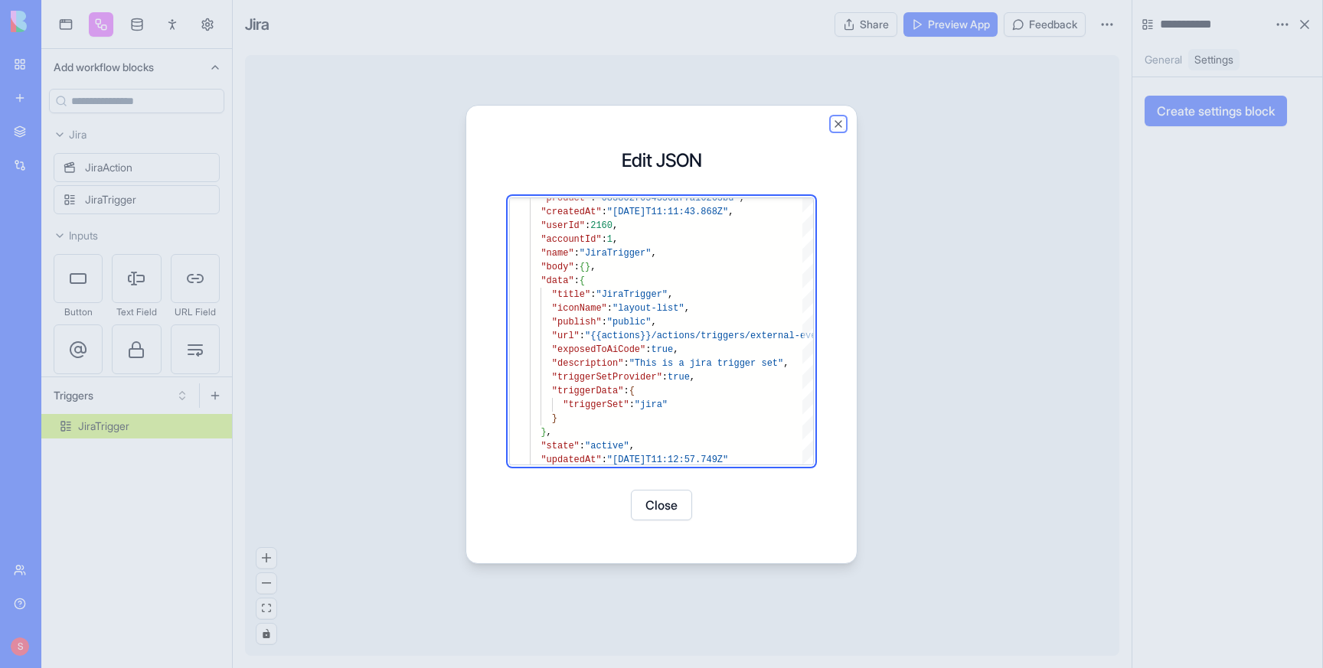
click at [837, 119] on button "Close" at bounding box center [838, 124] width 12 height 12
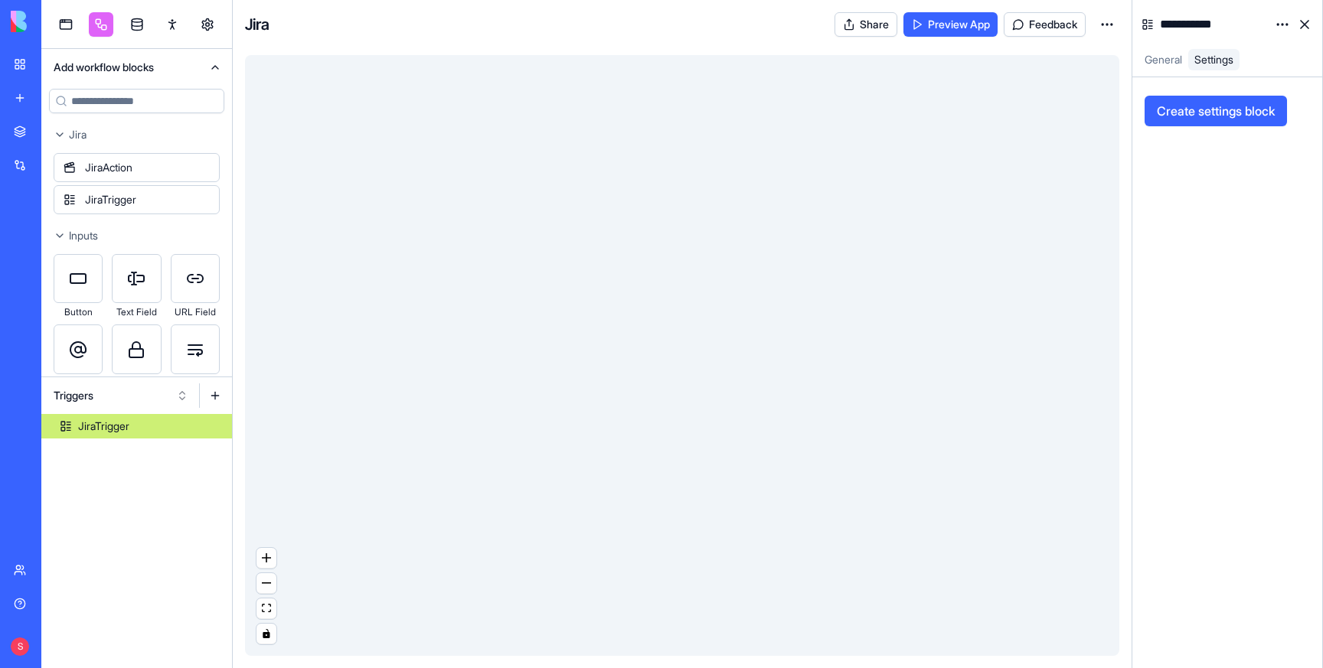
click at [21, 63] on link "My workspace" at bounding box center [35, 64] width 61 height 31
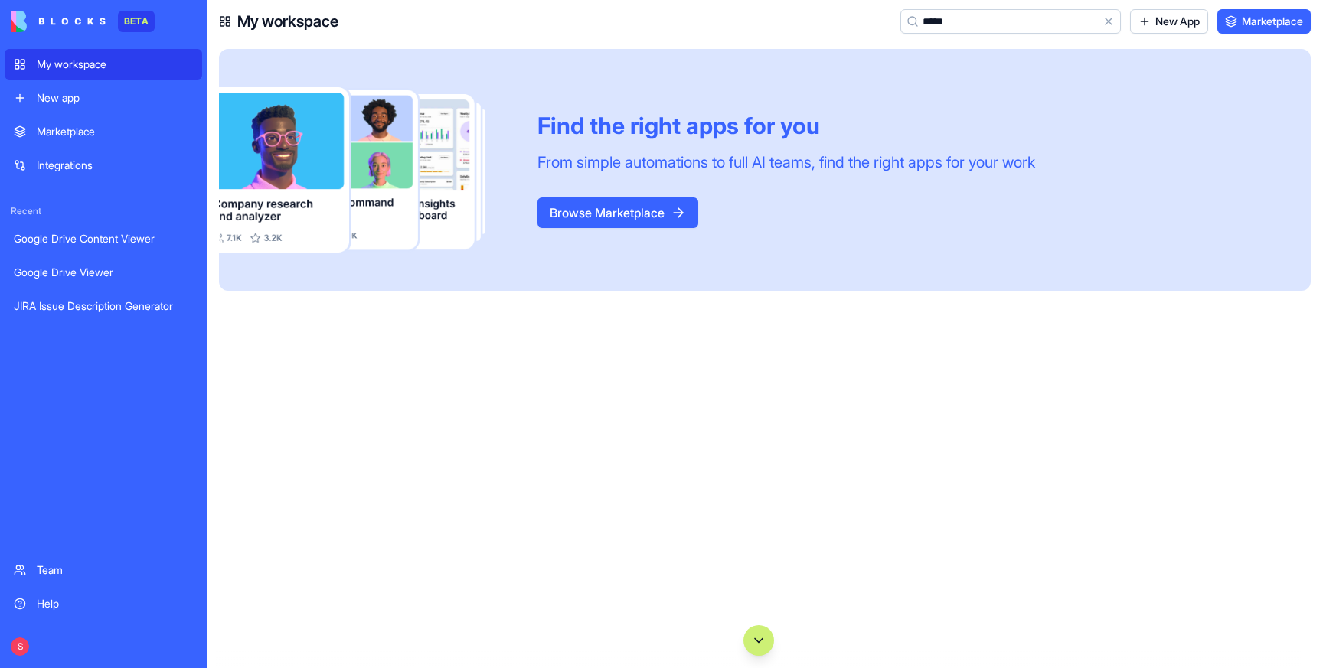
type input "****"
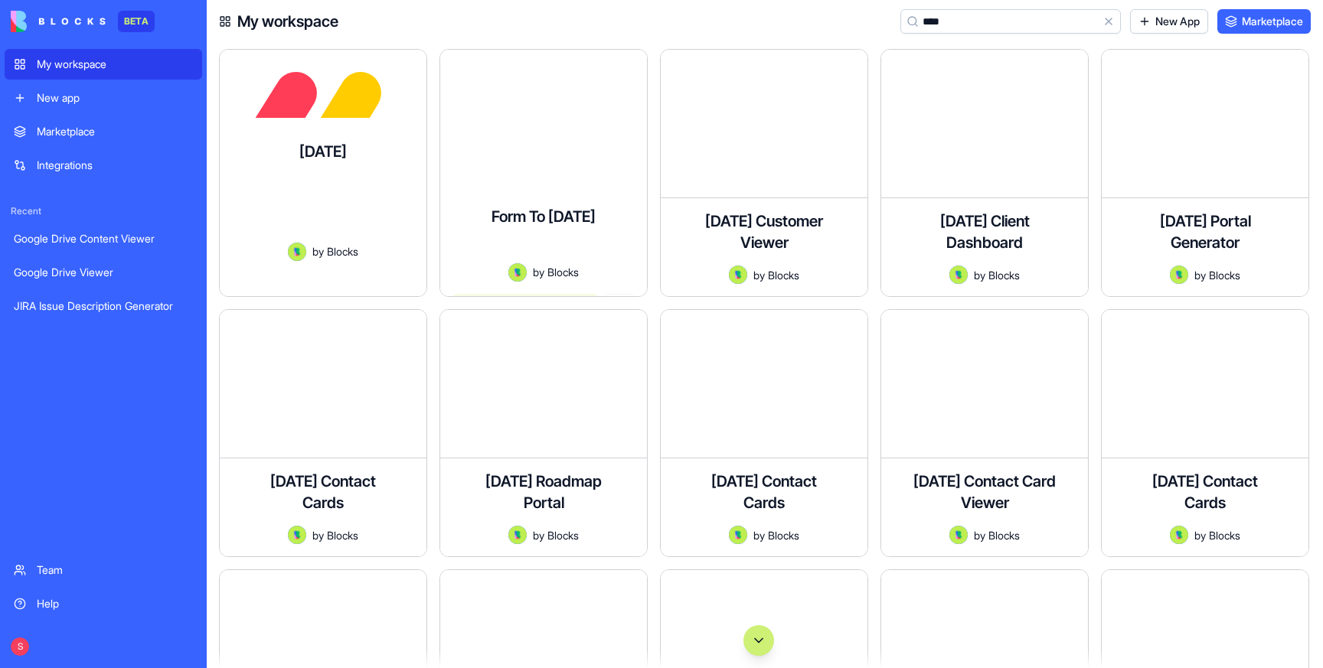
click at [339, 185] on div "Sync boards, items, and workflows with your monday.com account." at bounding box center [323, 213] width 182 height 57
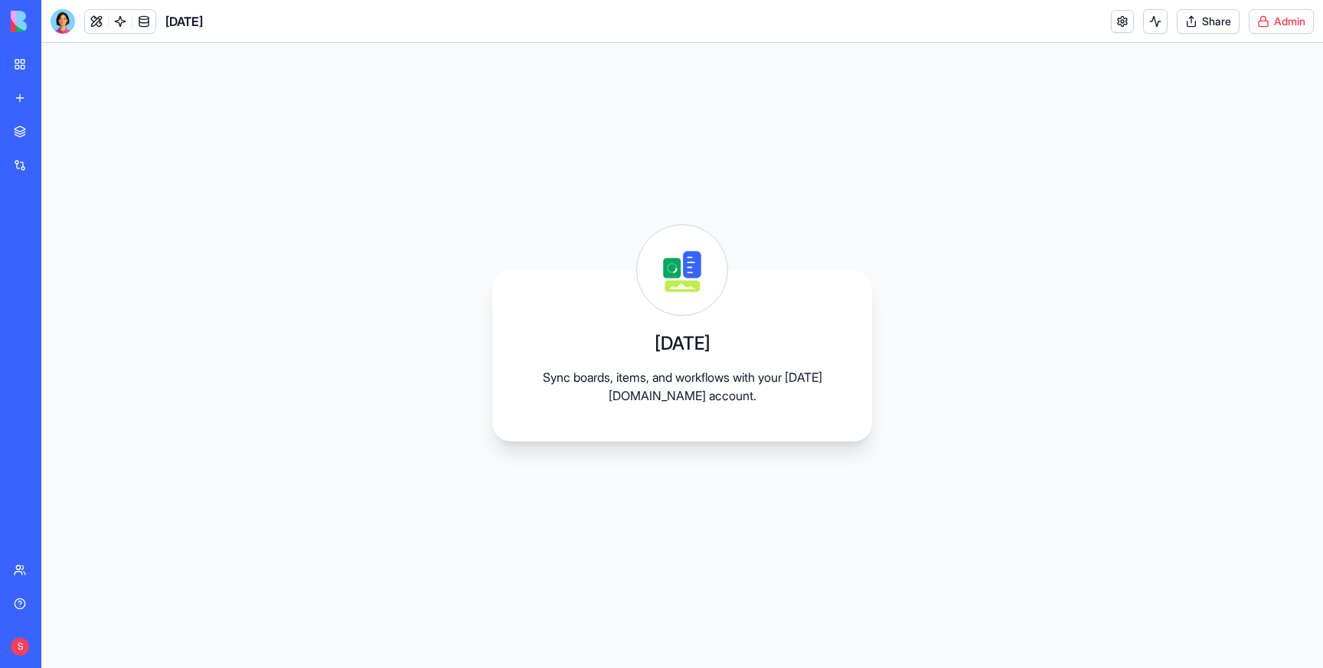
click at [1282, 18] on html "BETA My workspace New app Marketplace Integrations Recent Google Drive Content …" at bounding box center [661, 334] width 1323 height 668
click at [1234, 137] on span "Switch to old builder" at bounding box center [1249, 136] width 98 height 15
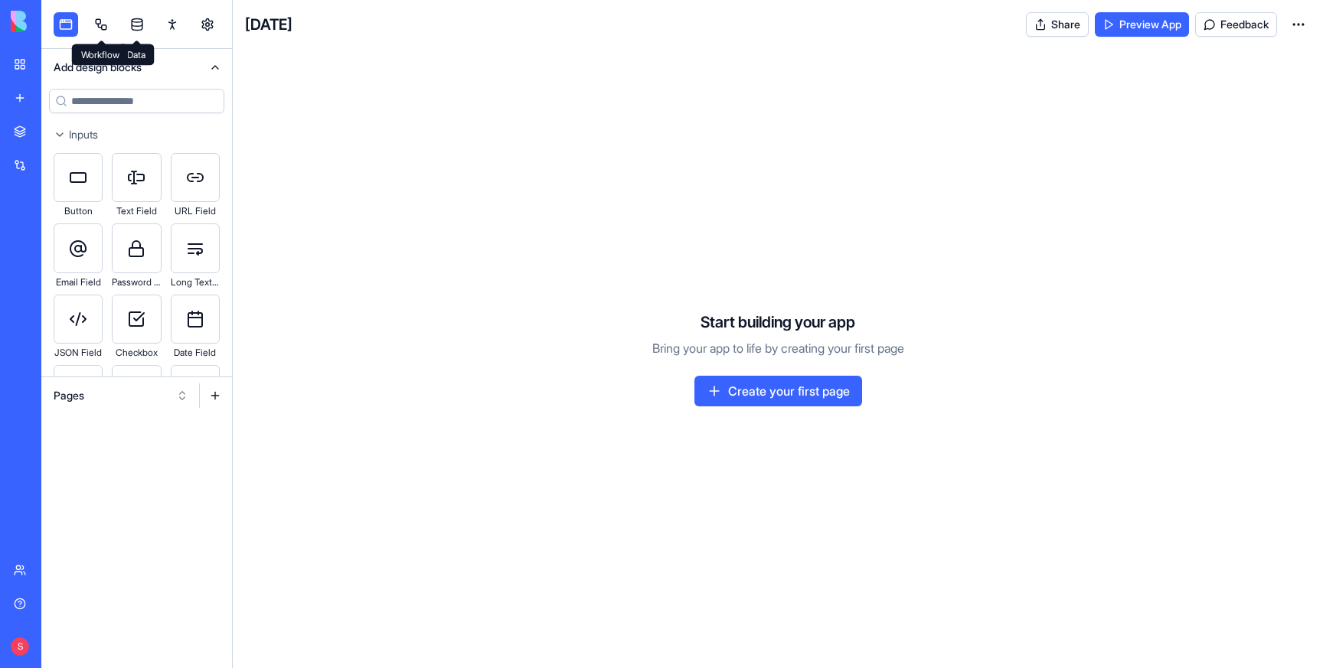
click at [96, 27] on link at bounding box center [101, 24] width 24 height 24
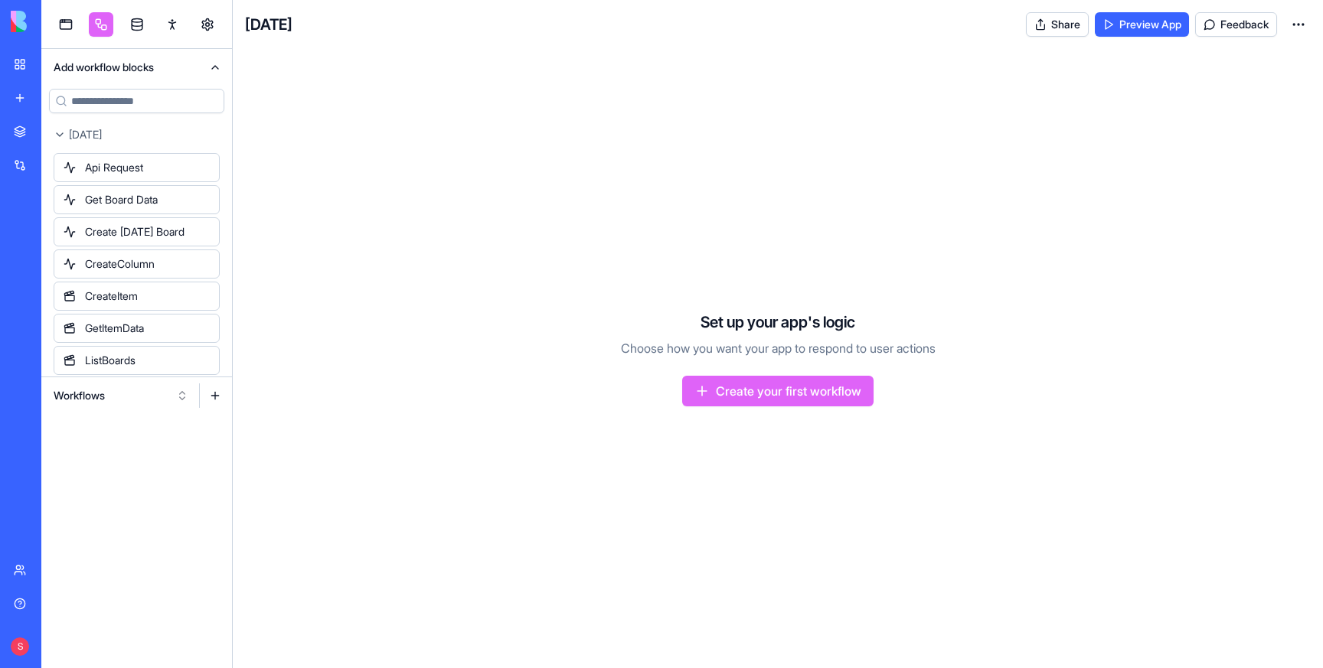
click at [108, 387] on button "Workflows" at bounding box center [121, 396] width 150 height 24
click at [87, 470] on div "Actions" at bounding box center [120, 476] width 145 height 24
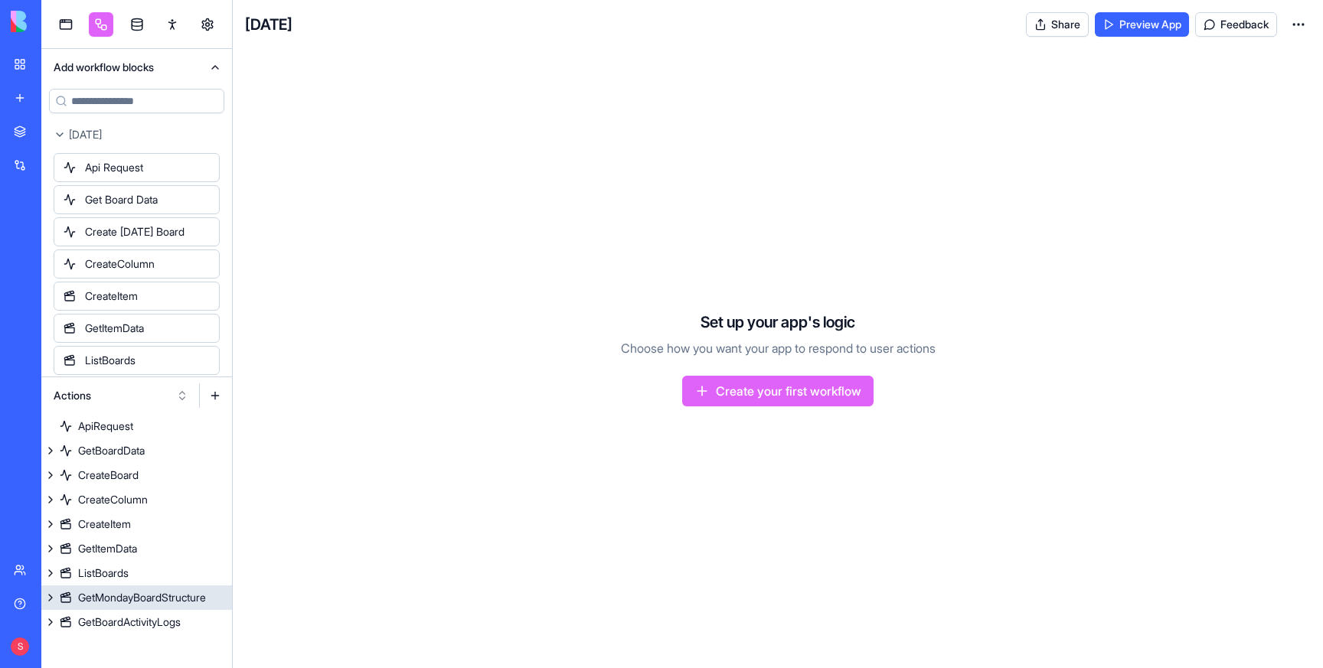
click at [118, 595] on div "GetMondayBoardStructure" at bounding box center [142, 597] width 128 height 15
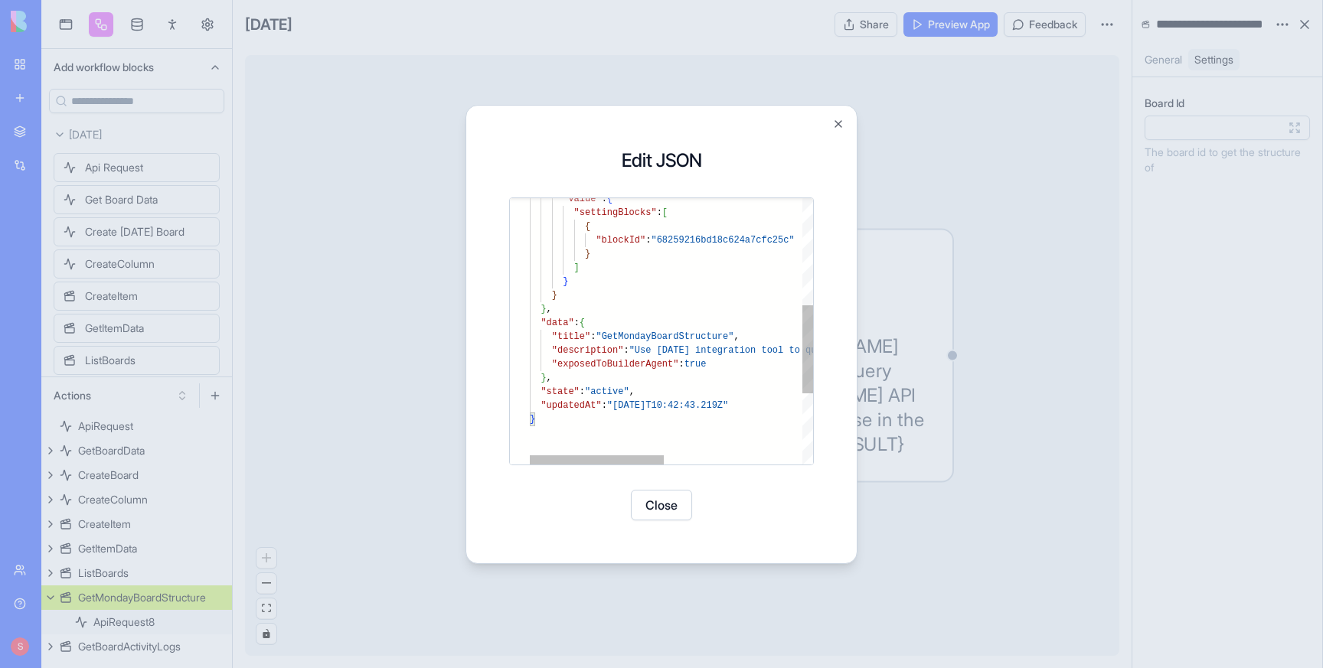
click at [612, 361] on div "} ] } } } , "data" : { "title" : "GetMondayBoardStructure" , "description" : "U…" at bounding box center [817, 277] width 574 height 804
type textarea "**********"
click at [612, 361] on div "} ] } } } , "data" : { "title" : "GetMondayBoardStructure" , "description" : "U…" at bounding box center [817, 277] width 574 height 804
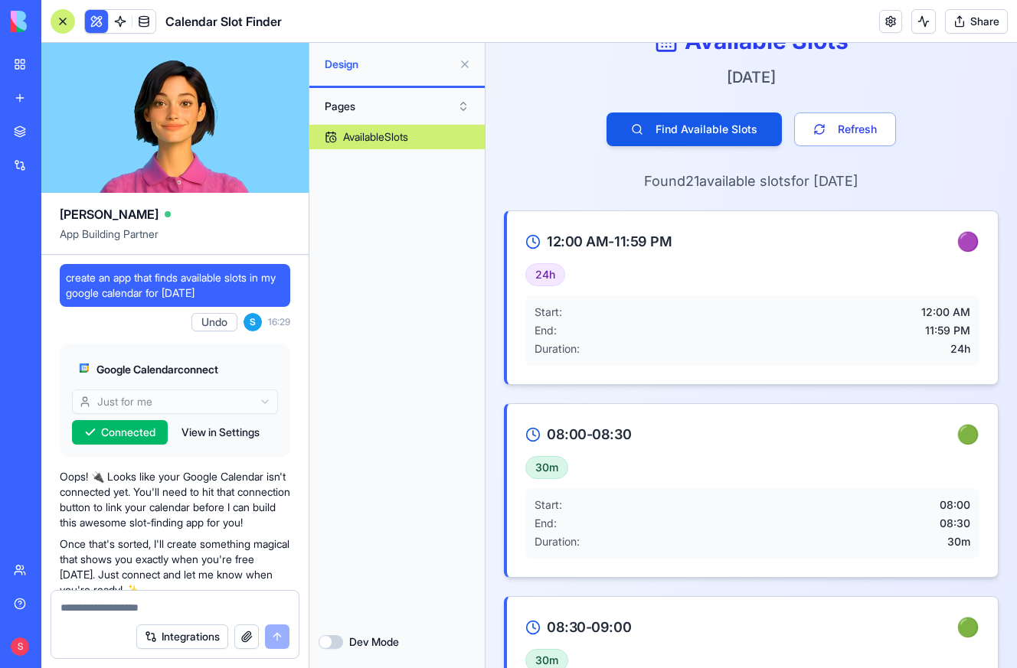
scroll to position [427, 0]
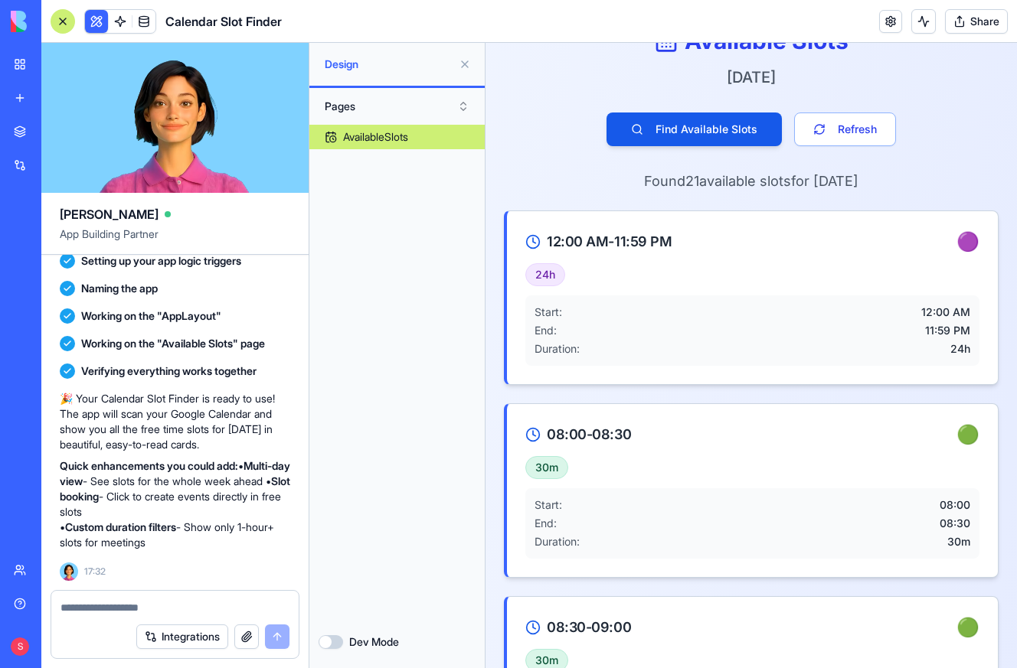
click at [21, 97] on link "New app" at bounding box center [35, 98] width 61 height 31
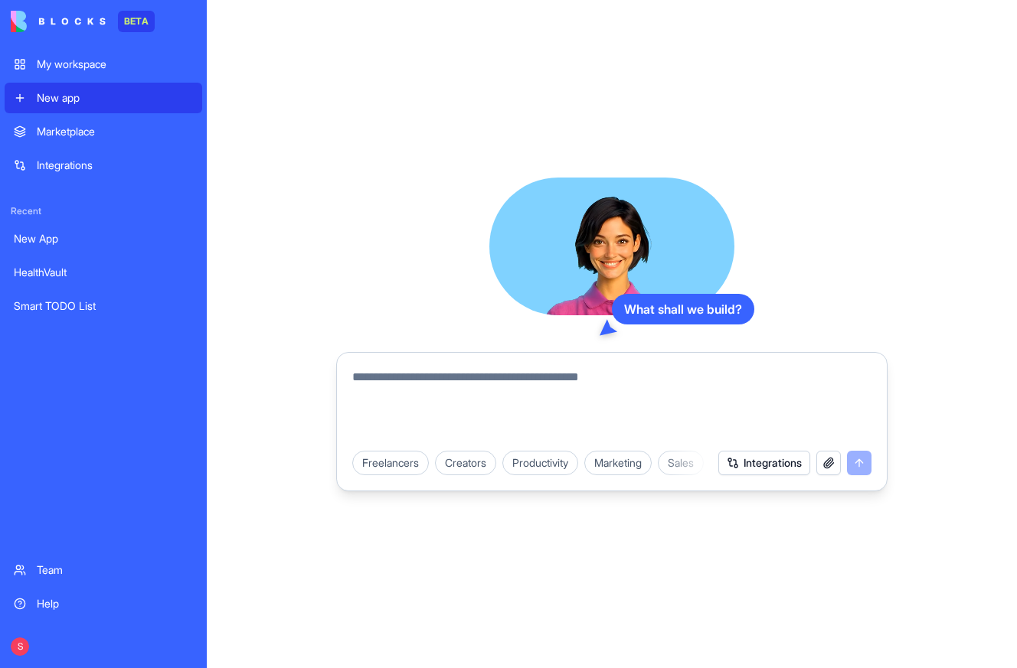
click at [450, 388] on textarea at bounding box center [611, 404] width 519 height 73
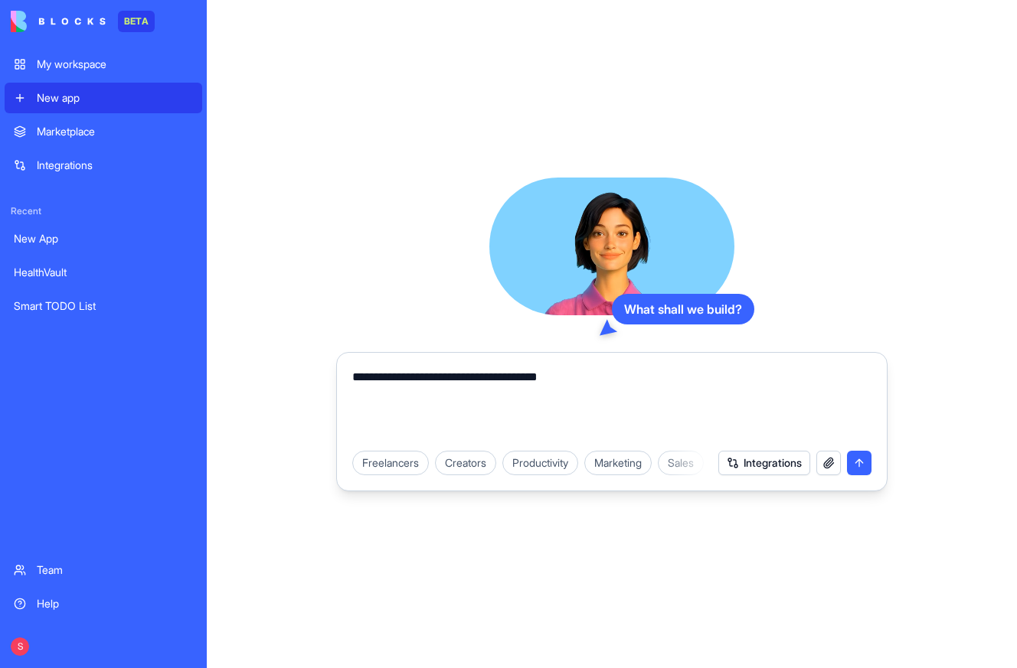
paste textarea "**********"
type textarea "**********"
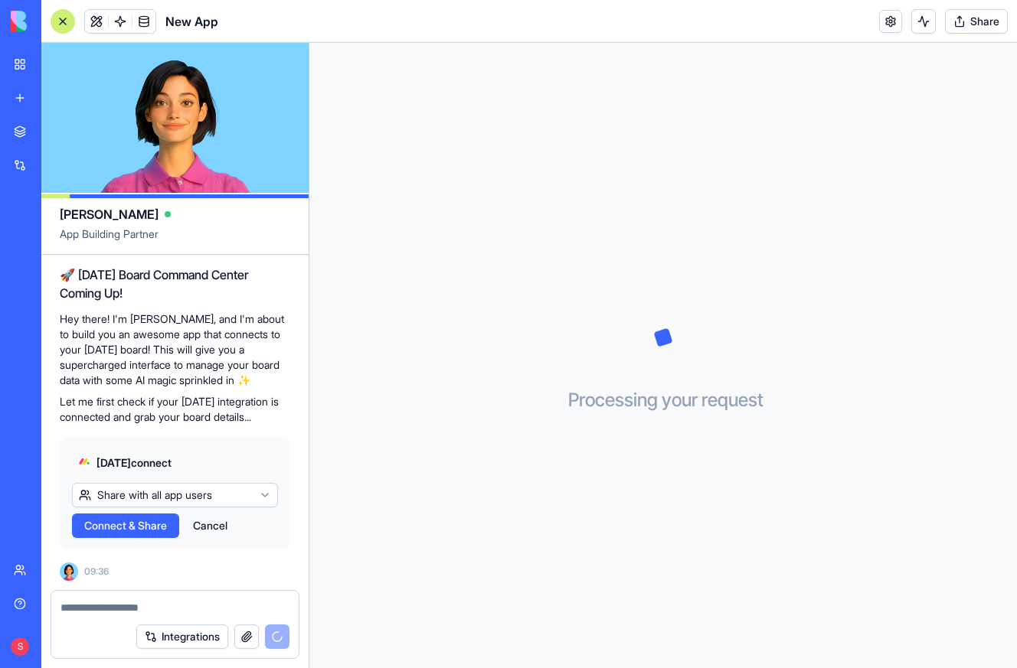
scroll to position [17, 0]
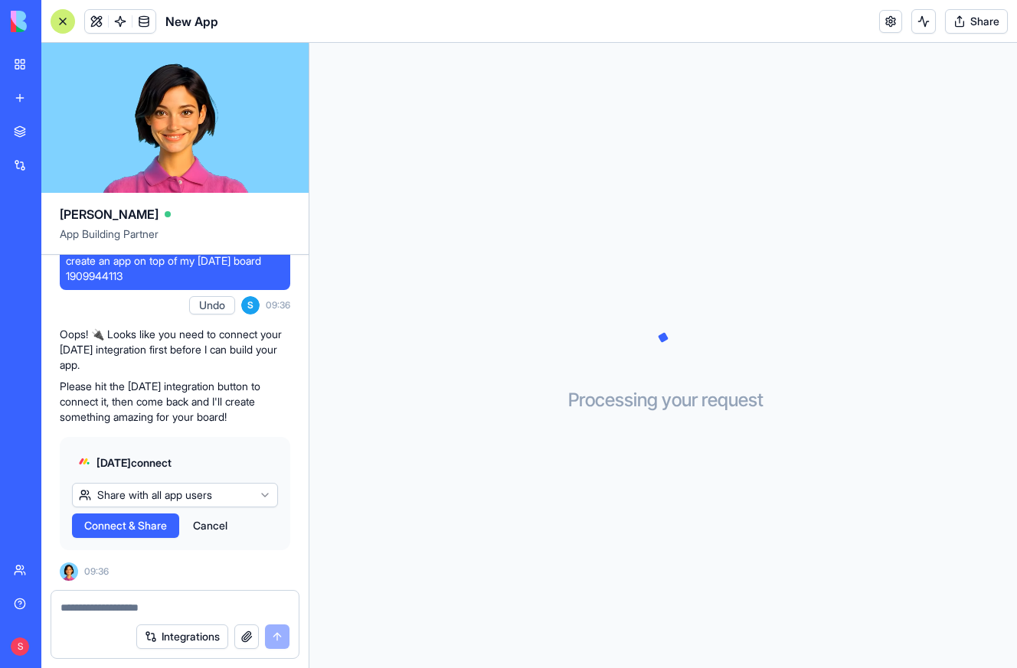
click at [118, 527] on span "Connect & Share" at bounding box center [125, 525] width 83 height 15
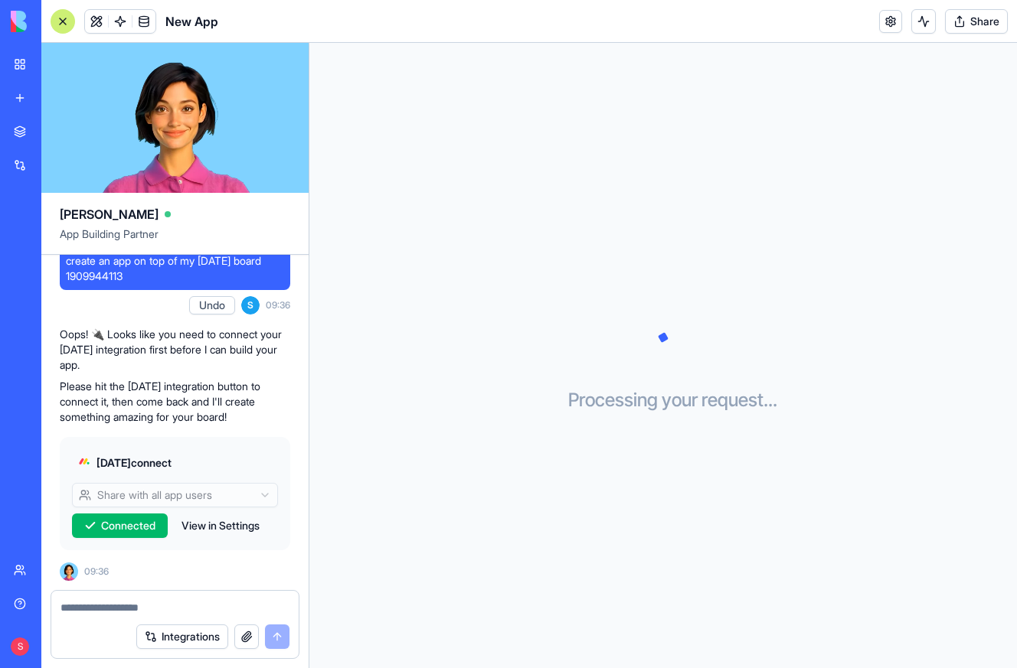
click at [57, 95] on div "New app" at bounding box center [47, 97] width 20 height 15
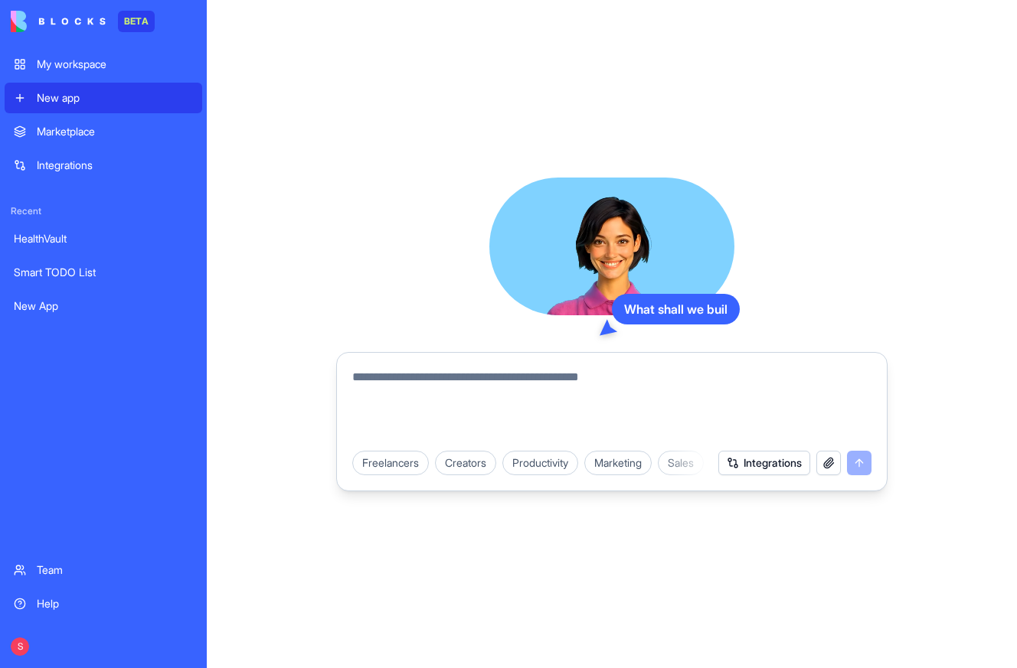
click at [458, 386] on textarea at bounding box center [611, 404] width 519 height 73
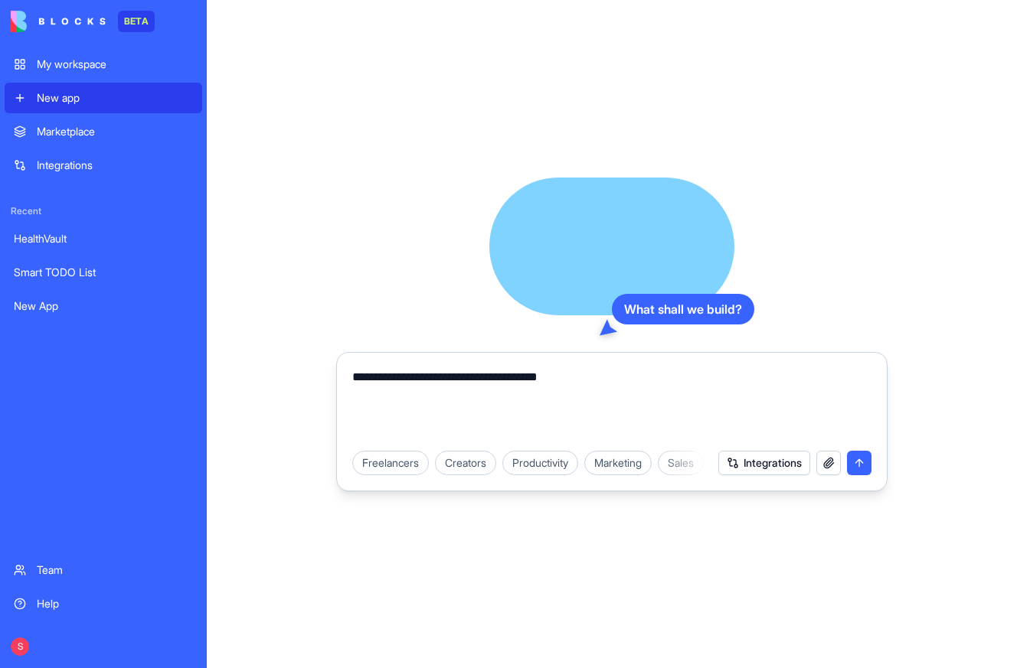
paste textarea "**********"
type textarea "**********"
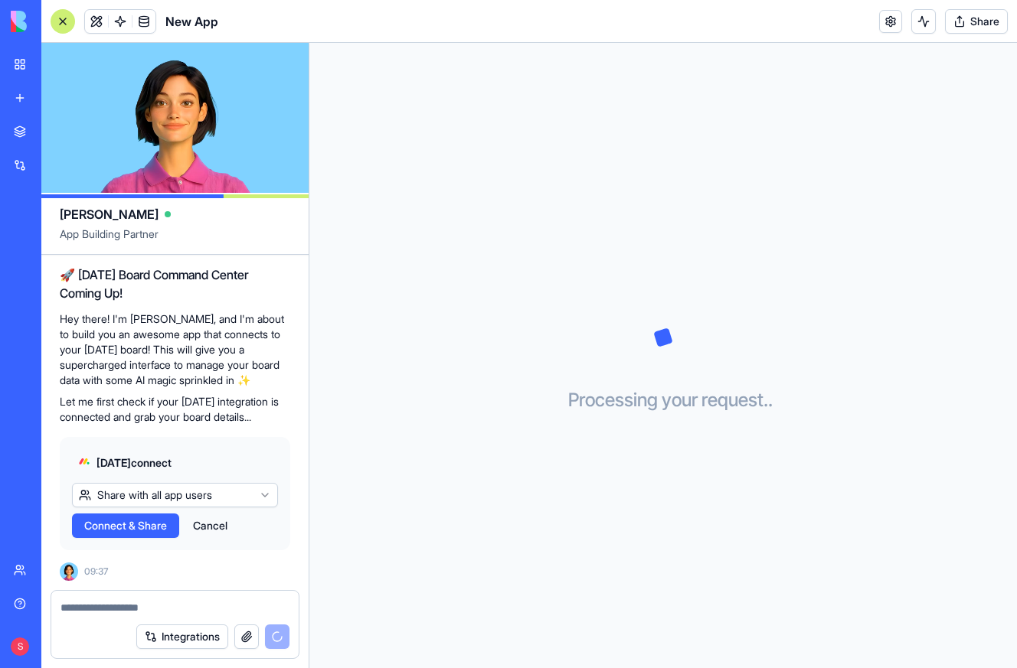
scroll to position [17, 0]
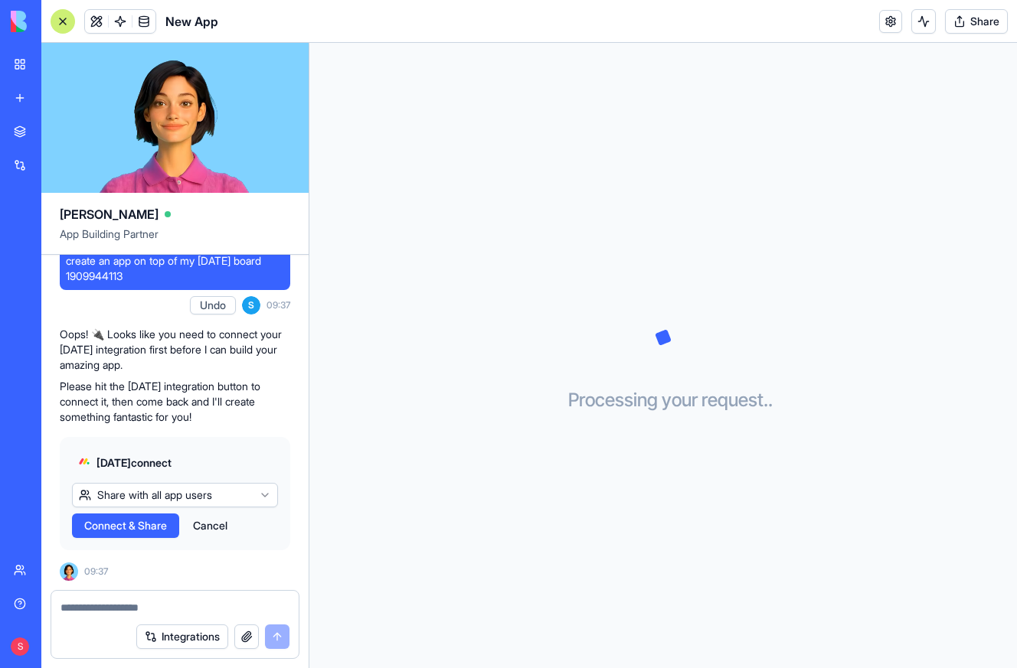
click at [110, 527] on span "Connect & Share" at bounding box center [125, 525] width 83 height 15
click at [888, 17] on link at bounding box center [890, 21] width 23 height 23
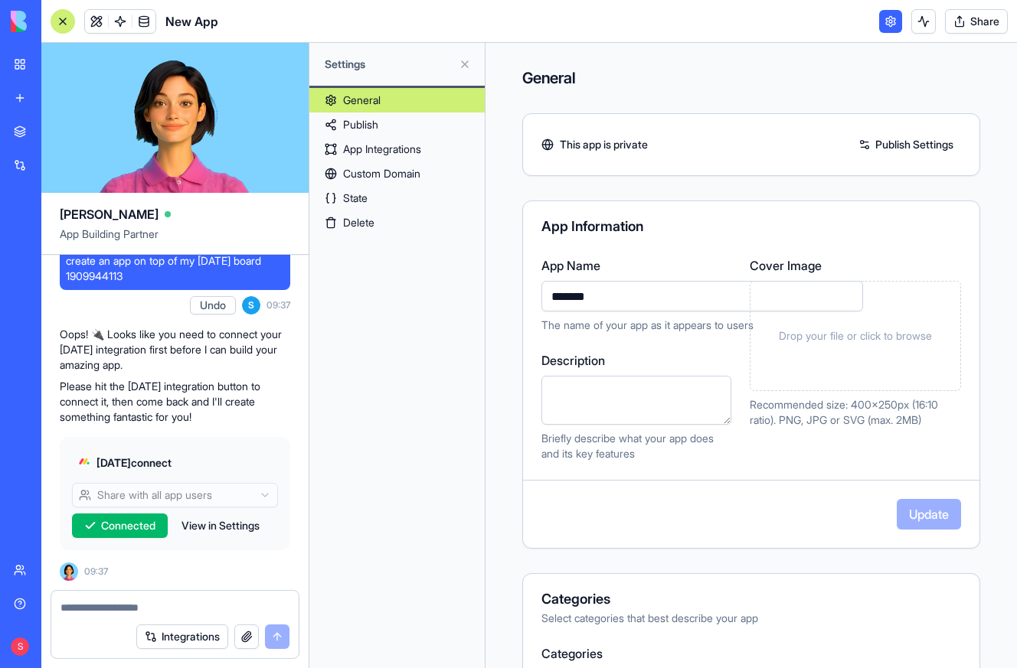
click at [383, 217] on link "Delete" at bounding box center [396, 223] width 175 height 24
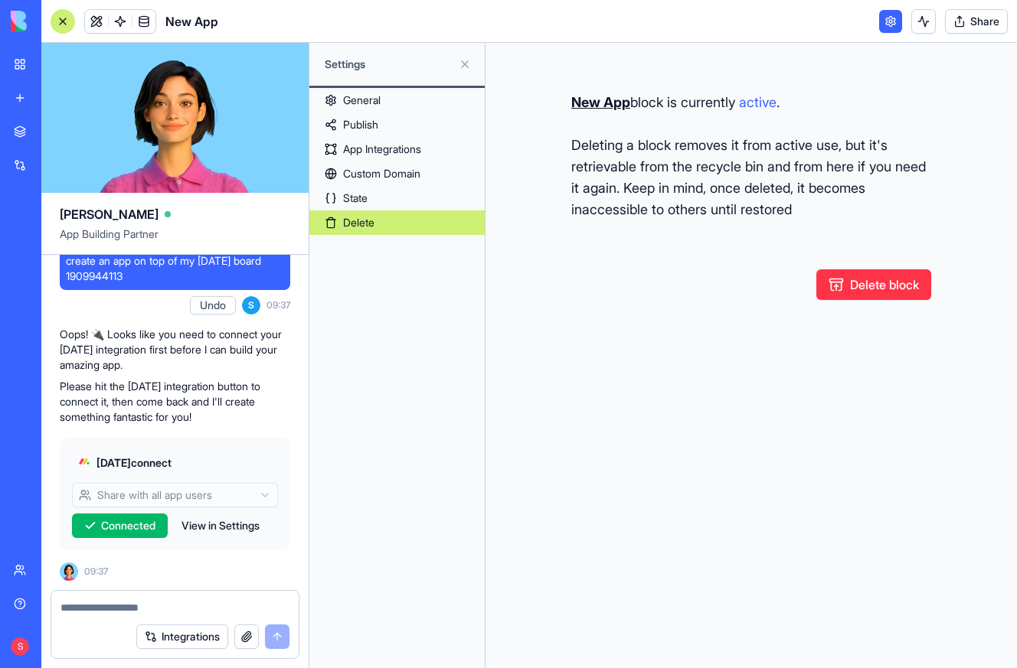
click at [877, 279] on button "Delete block" at bounding box center [873, 284] width 115 height 31
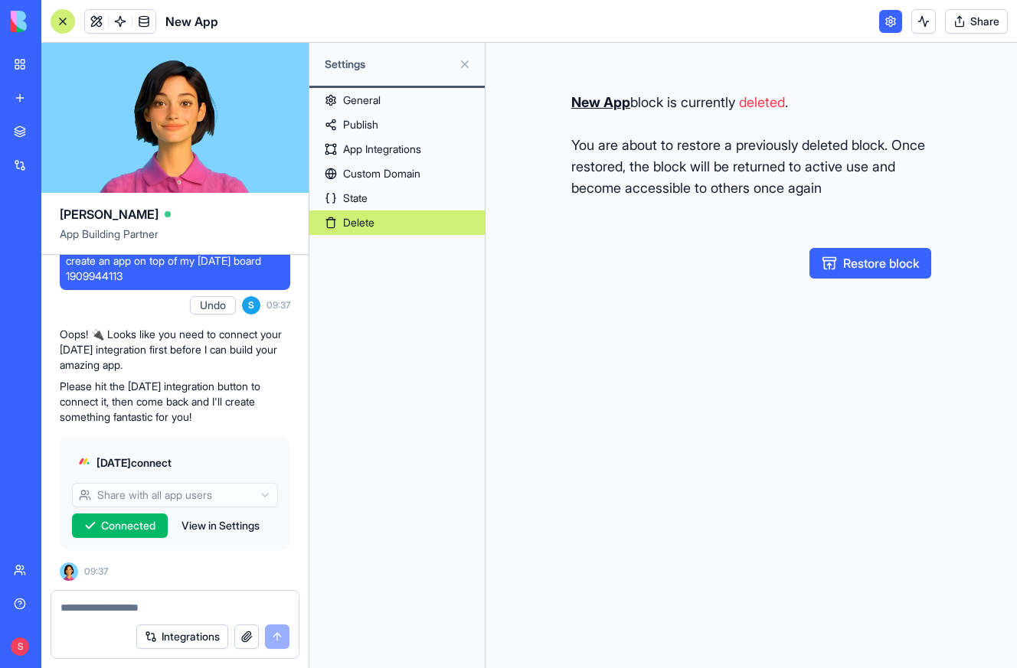
click at [19, 60] on link "My workspace" at bounding box center [35, 64] width 61 height 31
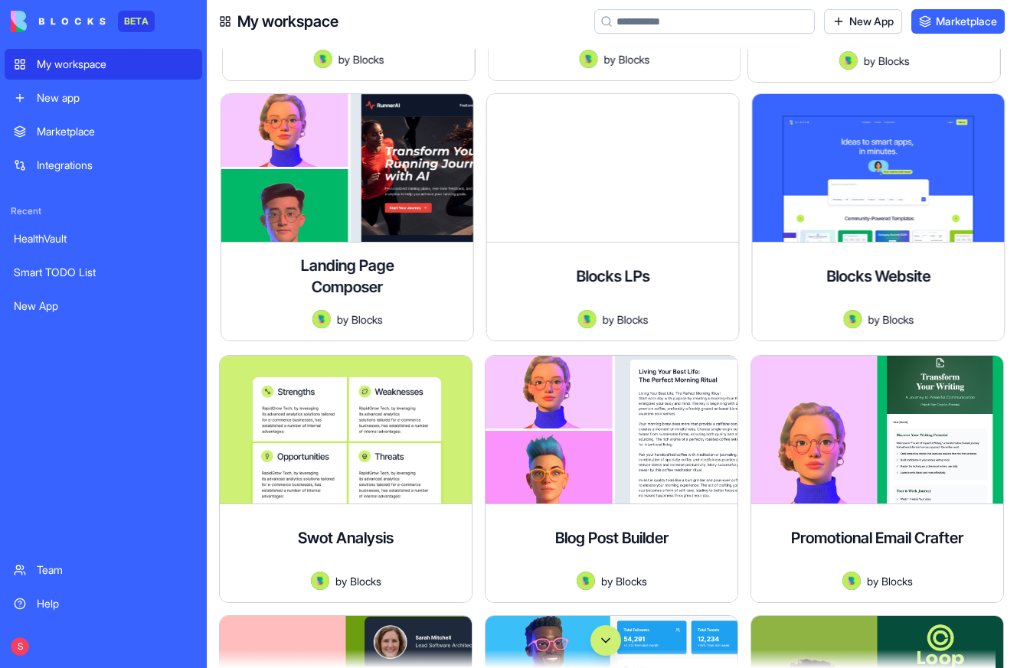
scroll to position [1096, 0]
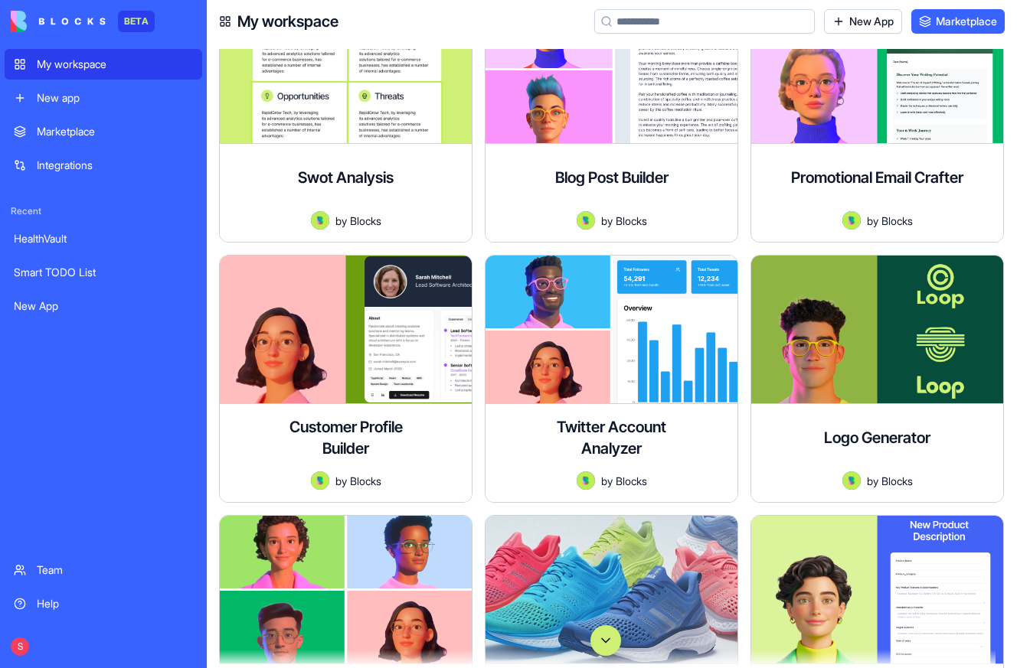
click at [604, 639] on button "Scroll to bottom" at bounding box center [605, 640] width 31 height 31
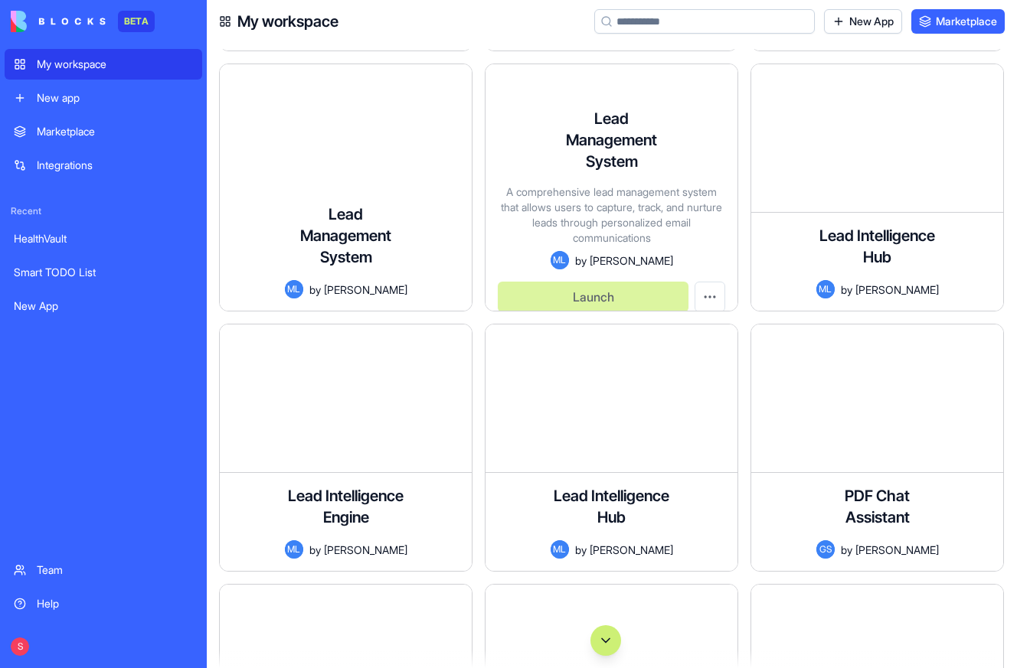
scroll to position [143066, 0]
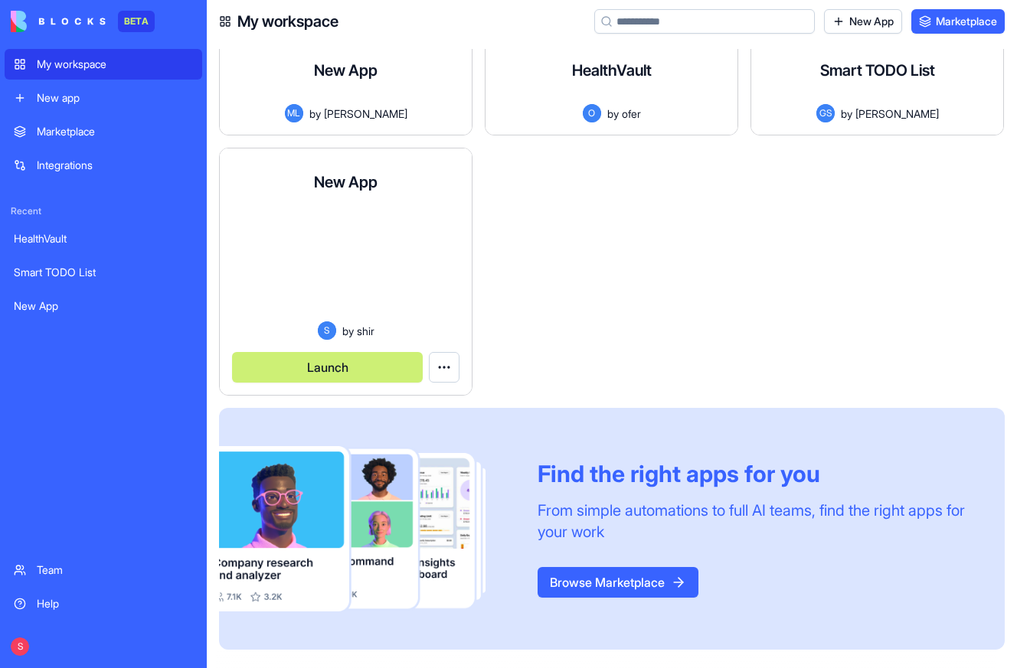
click at [447, 367] on html "BETA My workspace New app Marketplace Integrations Recent HealthVault Smart TOD…" at bounding box center [508, 334] width 1017 height 668
click at [404, 429] on span "Delete app" at bounding box center [416, 429] width 52 height 15
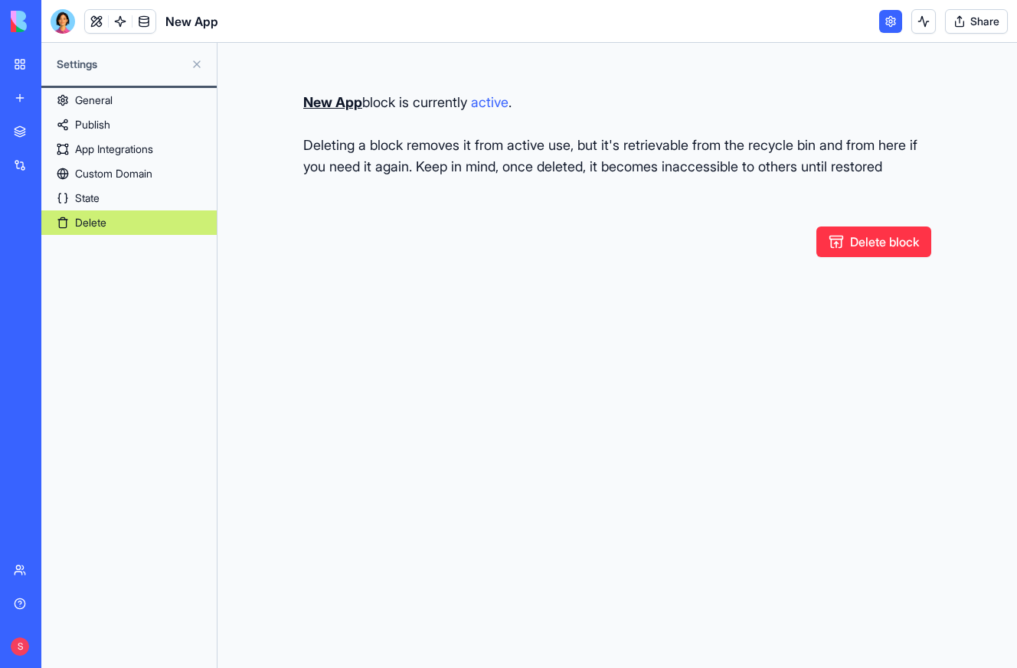
click at [871, 247] on button "Delete block" at bounding box center [873, 242] width 115 height 31
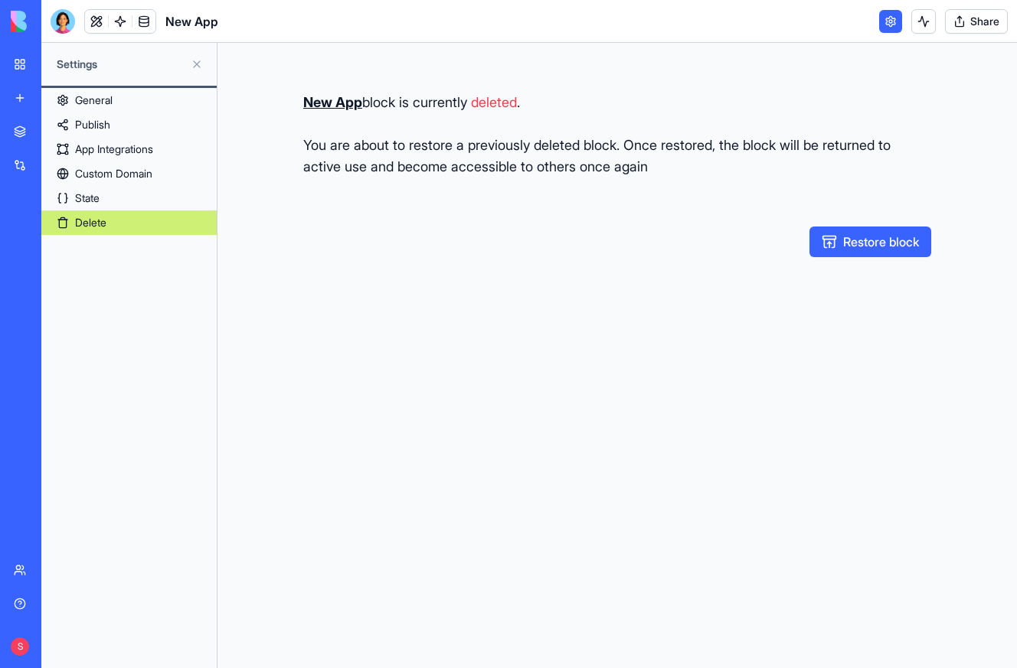
click at [20, 72] on link "My workspace" at bounding box center [35, 64] width 61 height 31
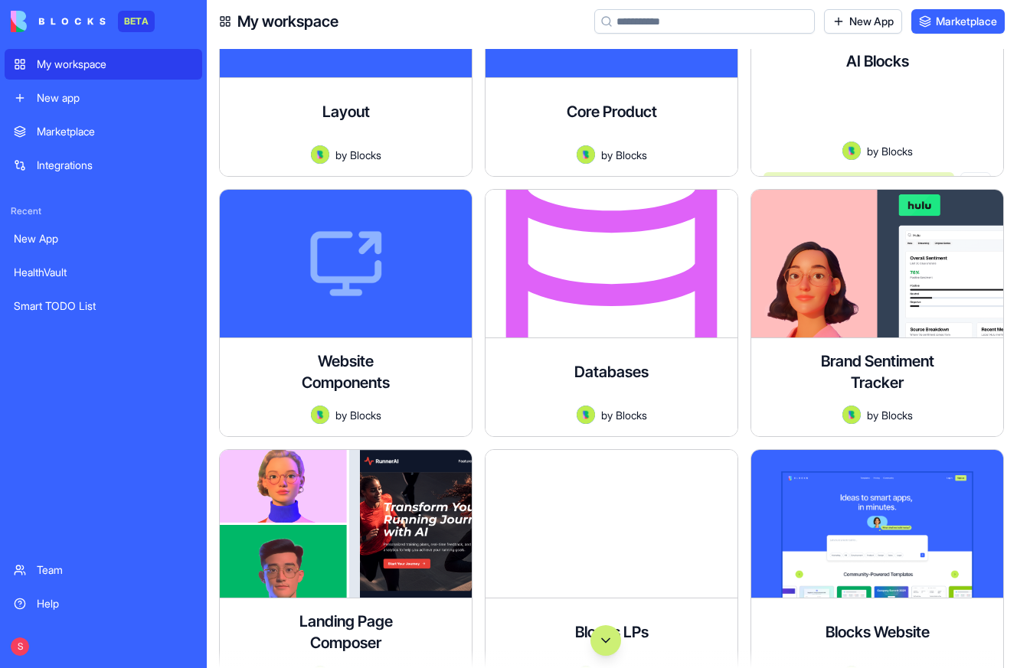
scroll to position [394, 0]
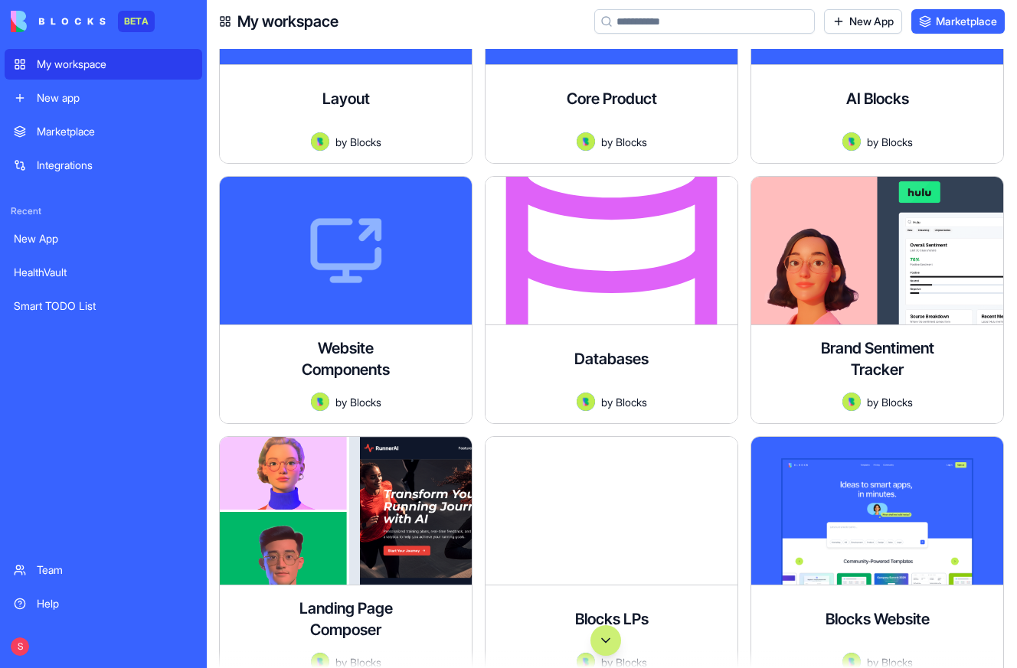
click at [600, 642] on button "Scroll to bottom" at bounding box center [605, 640] width 31 height 31
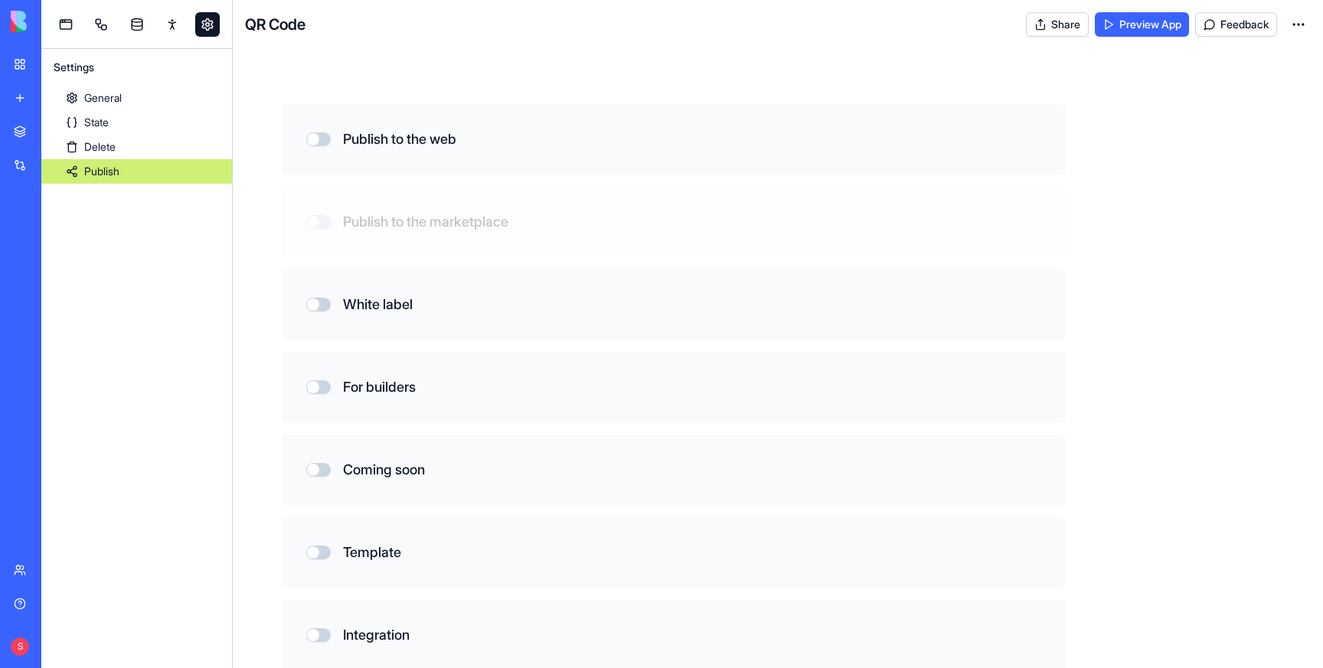
click at [120, 86] on link "General" at bounding box center [136, 98] width 191 height 24
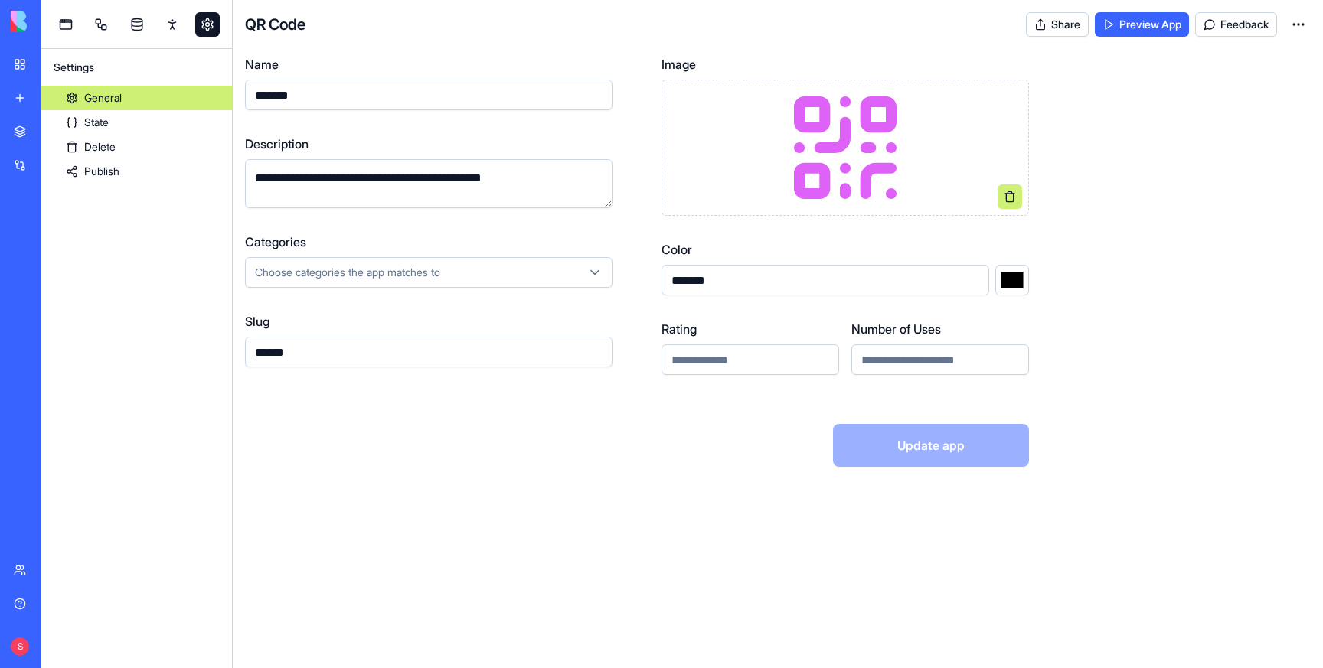
click at [101, 168] on link "Publish" at bounding box center [136, 171] width 191 height 24
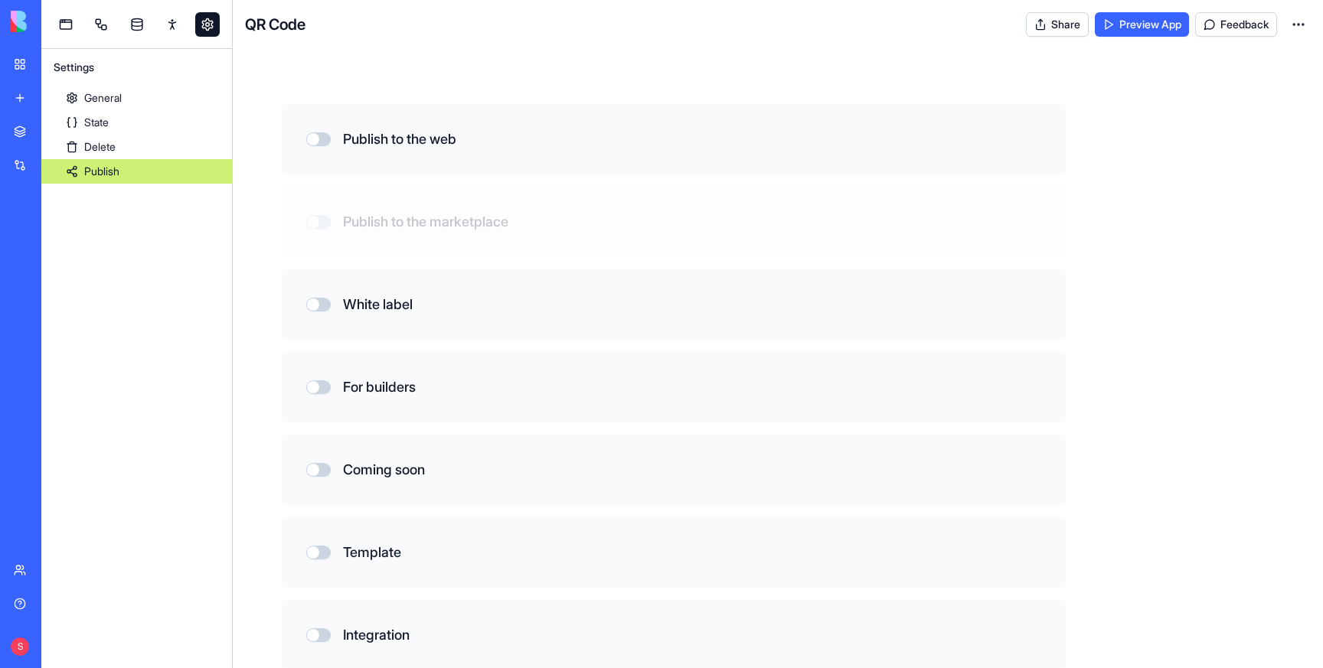
click at [168, 301] on div "Settings General State Delete Publish" at bounding box center [136, 358] width 191 height 619
click at [452, 66] on div "Publish to the web Publish to the marketplace White label For builders Coming s…" at bounding box center [778, 361] width 1090 height 613
click at [1299, 24] on html "BETA My workspace New app Marketplace Integrations Recent New App HealthVault S…" at bounding box center [661, 334] width 1323 height 668
click at [840, 65] on html "BETA My workspace New app Marketplace Integrations Recent New App HealthVault S…" at bounding box center [661, 334] width 1323 height 668
click at [684, 24] on div "QR Code Share Preview App Feedback" at bounding box center [778, 24] width 1090 height 49
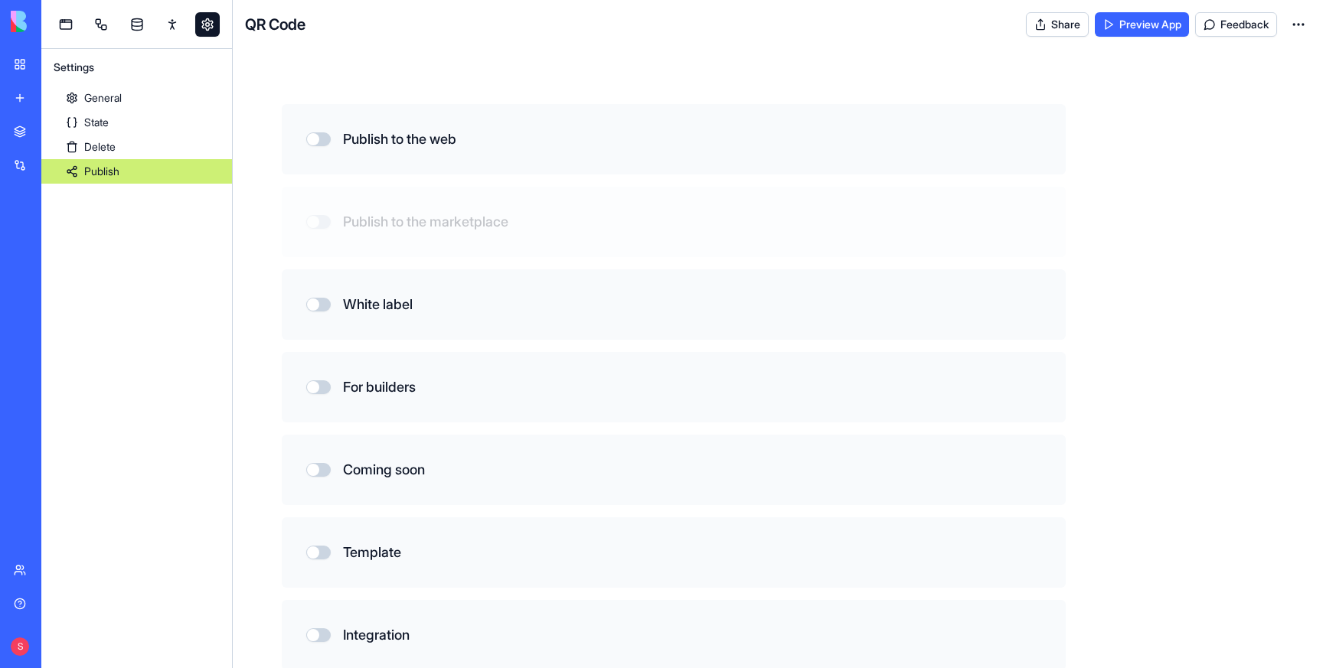
click at [1185, 108] on div "Publish to the web Publish to the marketplace White label For builders Coming s…" at bounding box center [778, 361] width 1090 height 613
click at [106, 98] on link "General" at bounding box center [136, 98] width 191 height 24
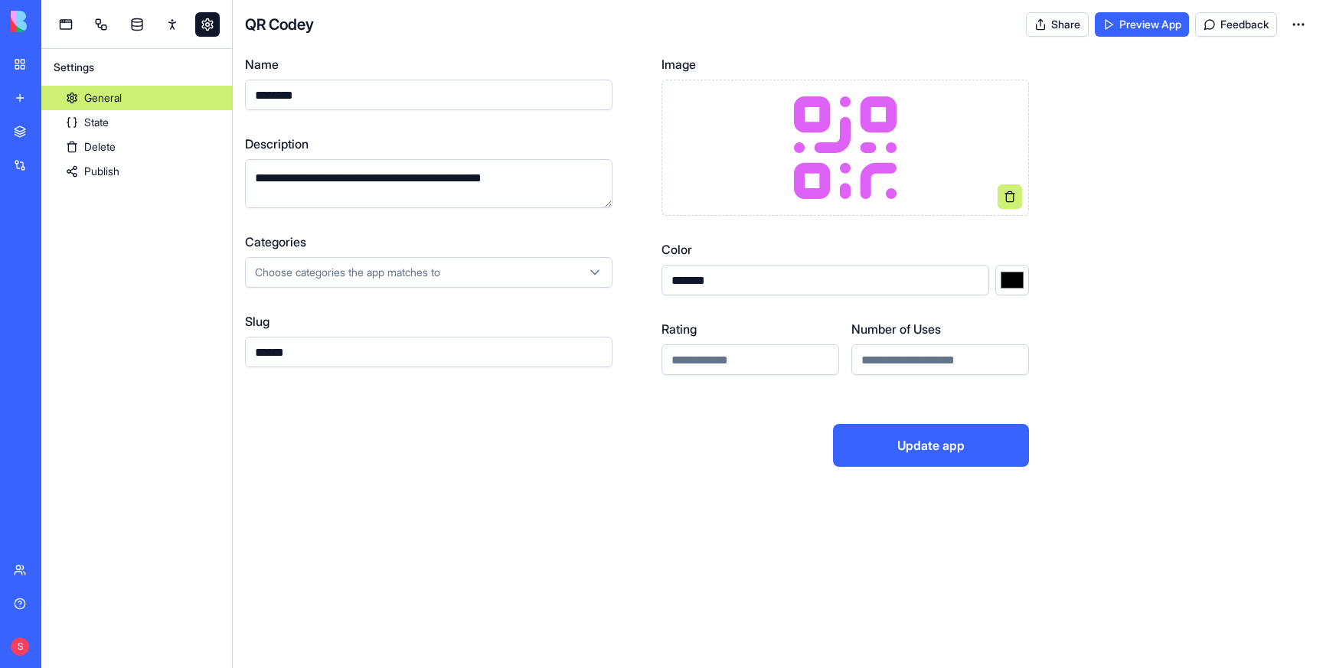
type input "*******"
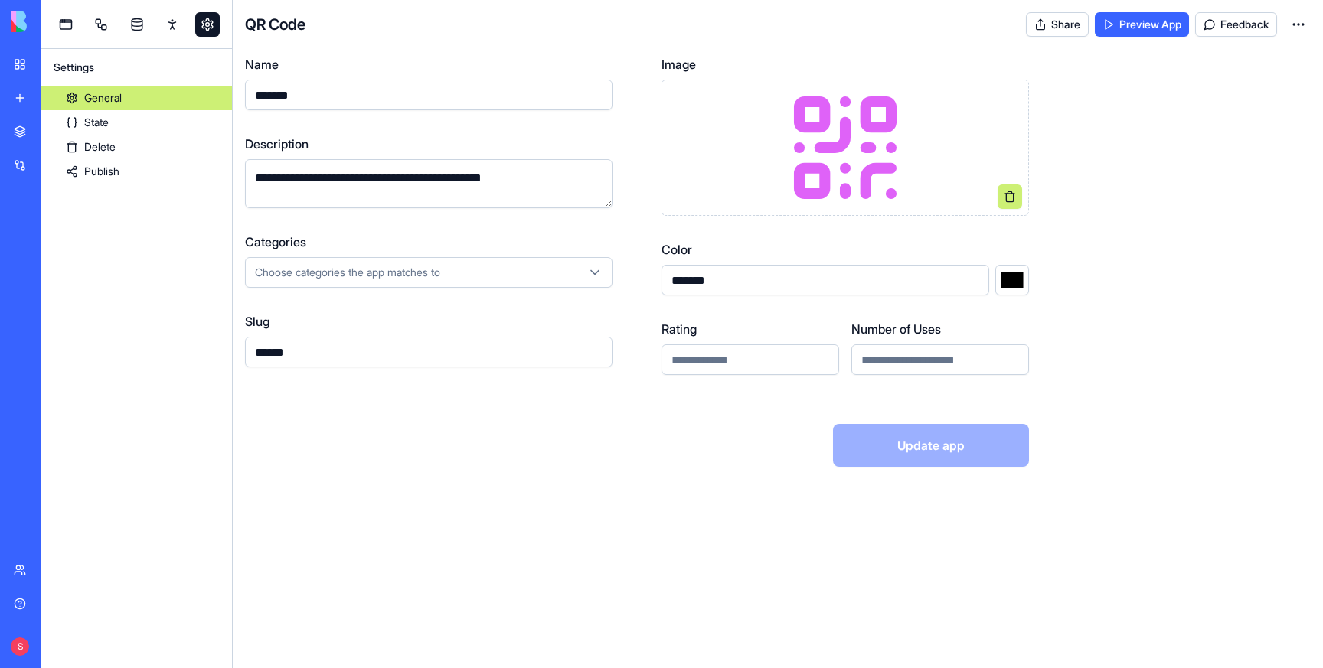
click at [1211, 232] on form "**********" at bounding box center [778, 261] width 1066 height 412
click at [1297, 23] on html "**********" at bounding box center [661, 334] width 1323 height 668
click at [1269, 57] on span "Edit app" at bounding box center [1263, 61] width 38 height 15
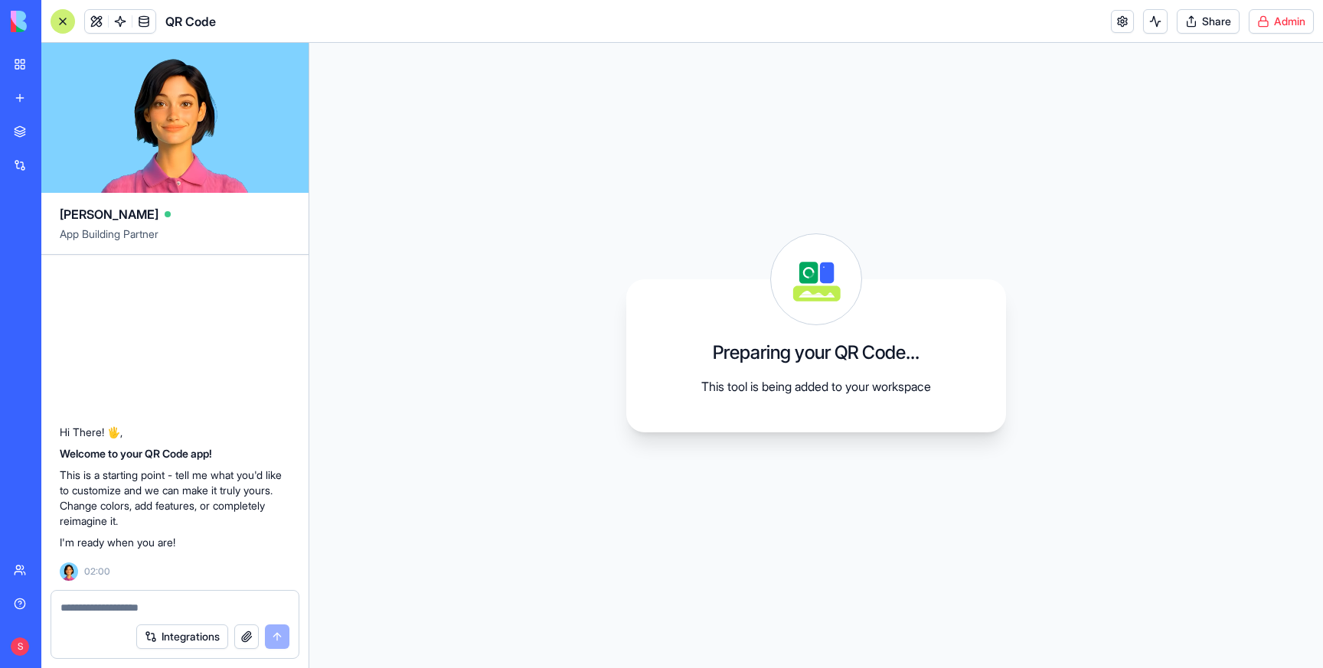
click at [1279, 19] on html "BETA My workspace New app Marketplace Integrations Recent New App HealthVault S…" at bounding box center [661, 334] width 1323 height 668
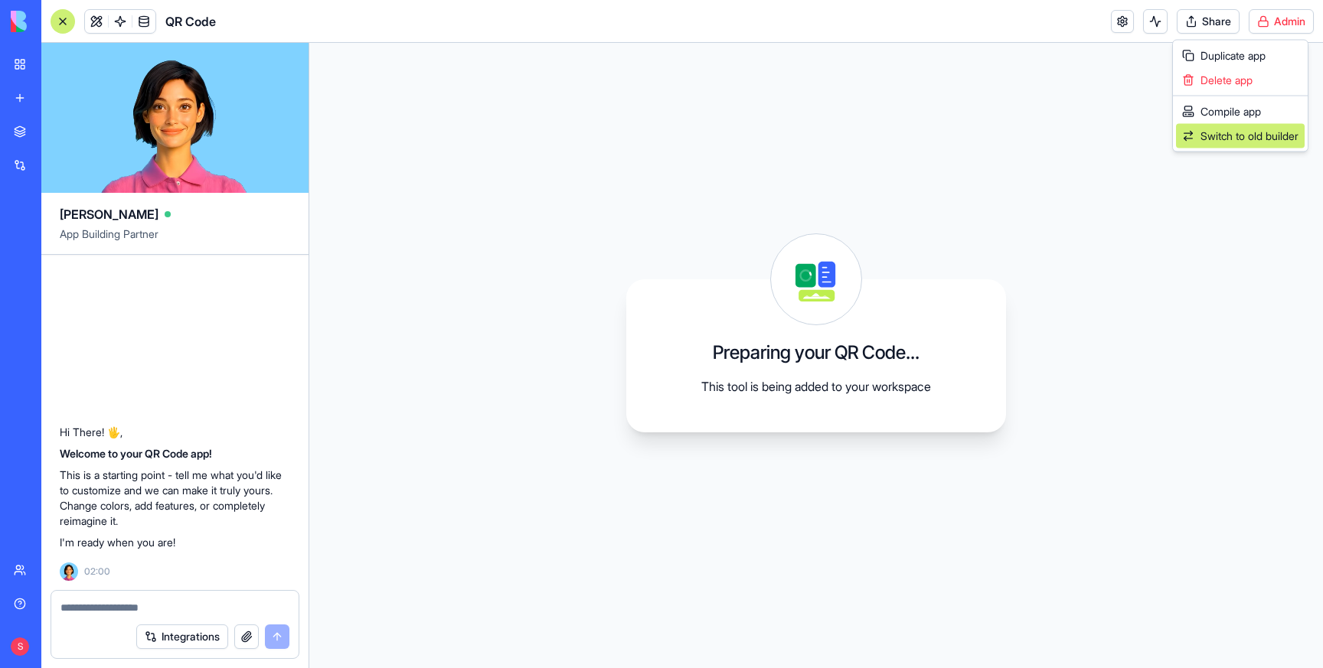
click at [1217, 139] on span "Switch to old builder" at bounding box center [1249, 136] width 98 height 15
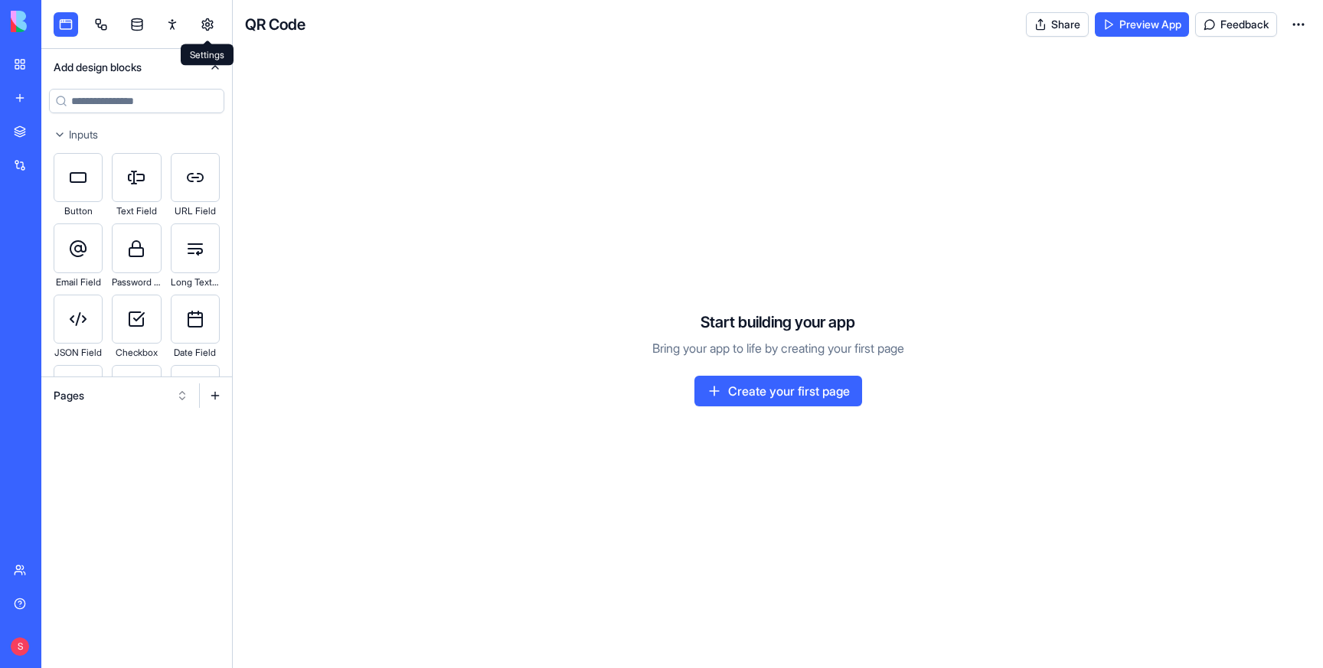
click at [206, 19] on link at bounding box center [207, 24] width 24 height 24
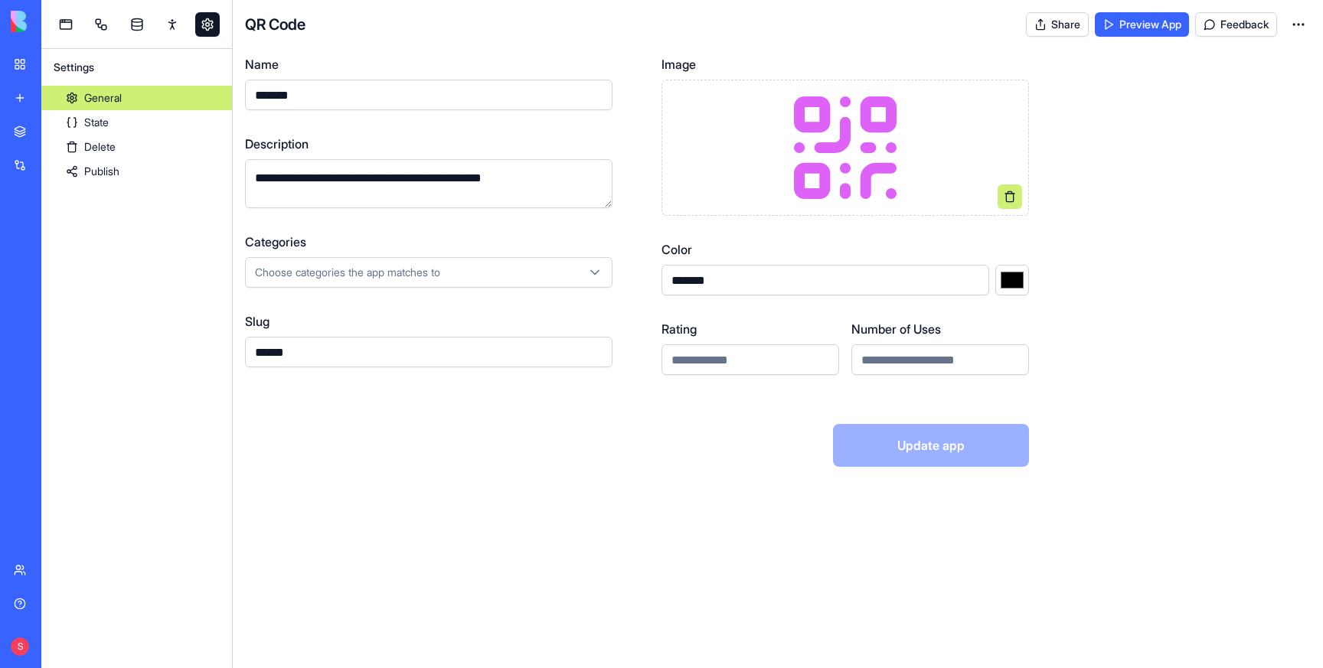
click at [109, 171] on link "Publish" at bounding box center [136, 171] width 191 height 24
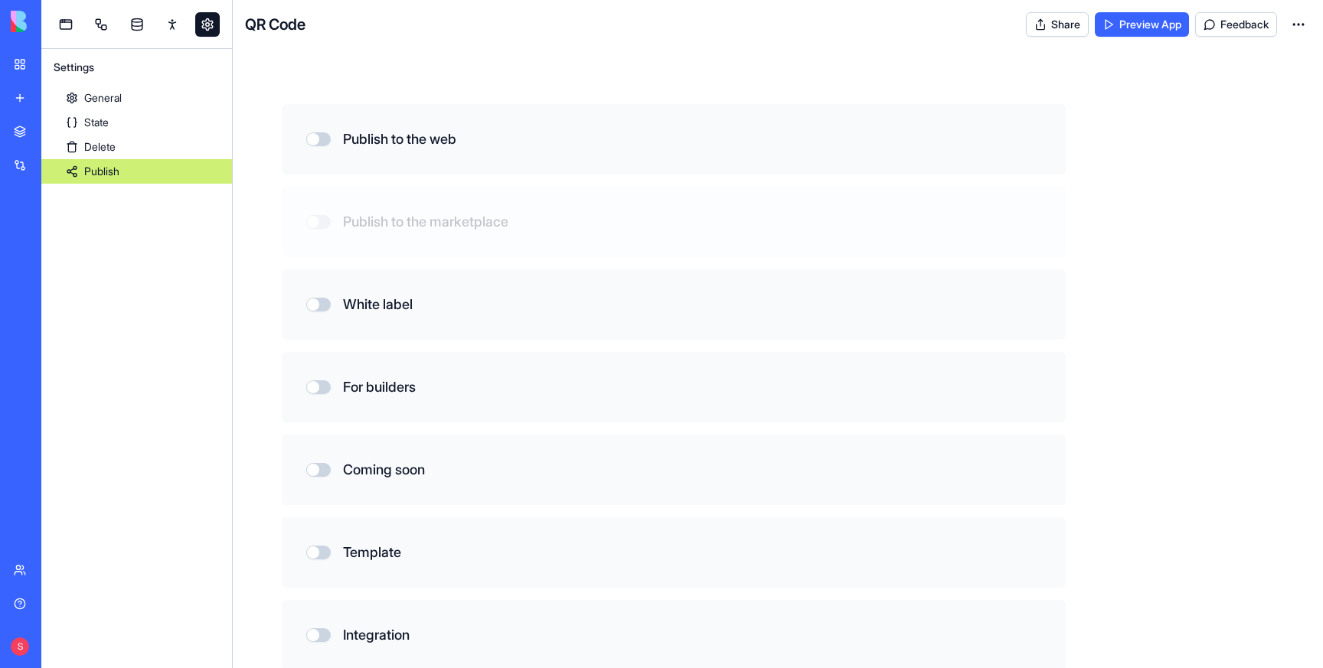
click at [323, 139] on button "Publish to the web" at bounding box center [318, 139] width 24 height 14
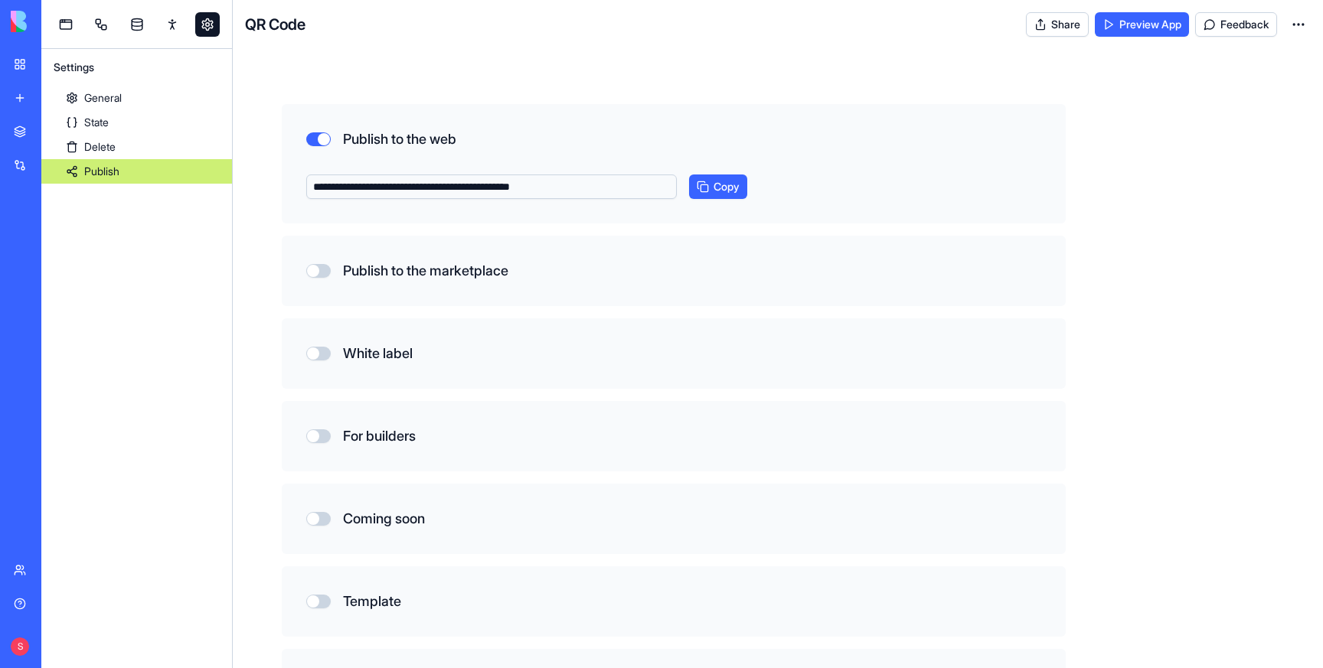
click at [318, 276] on button "Publish to the marketplace" at bounding box center [318, 271] width 24 height 14
click at [107, 126] on link "State" at bounding box center [136, 122] width 191 height 24
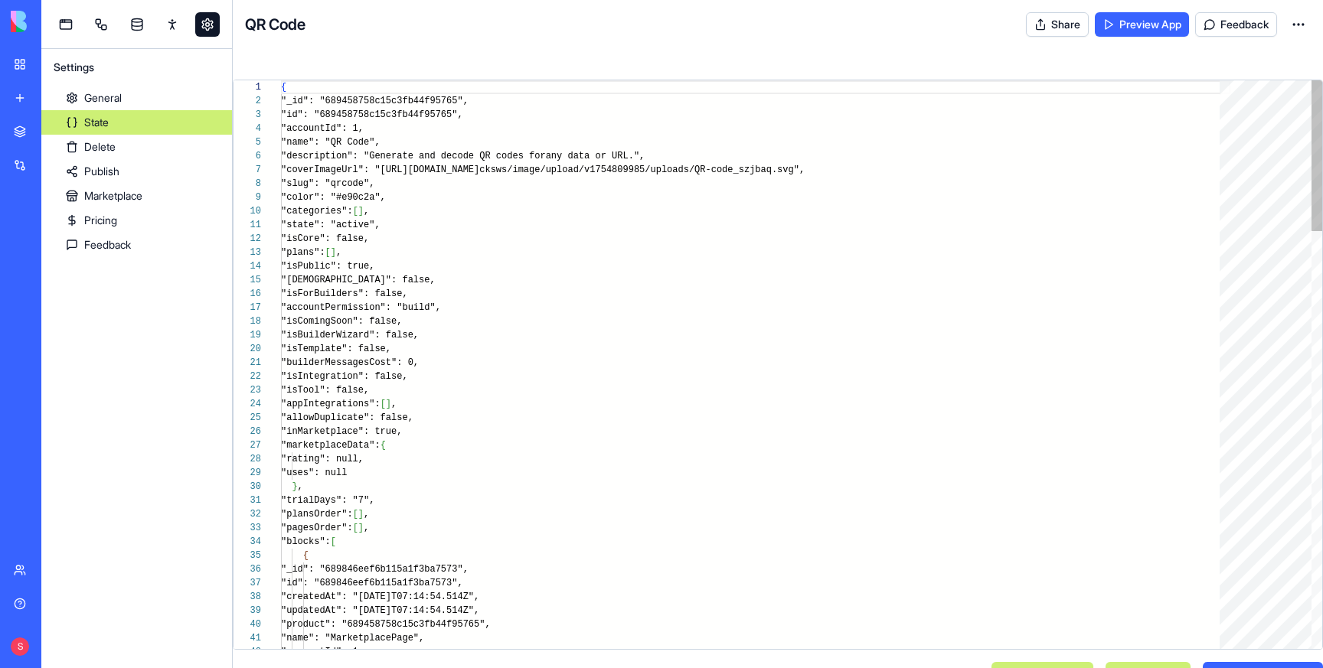
scroll to position [138, 0]
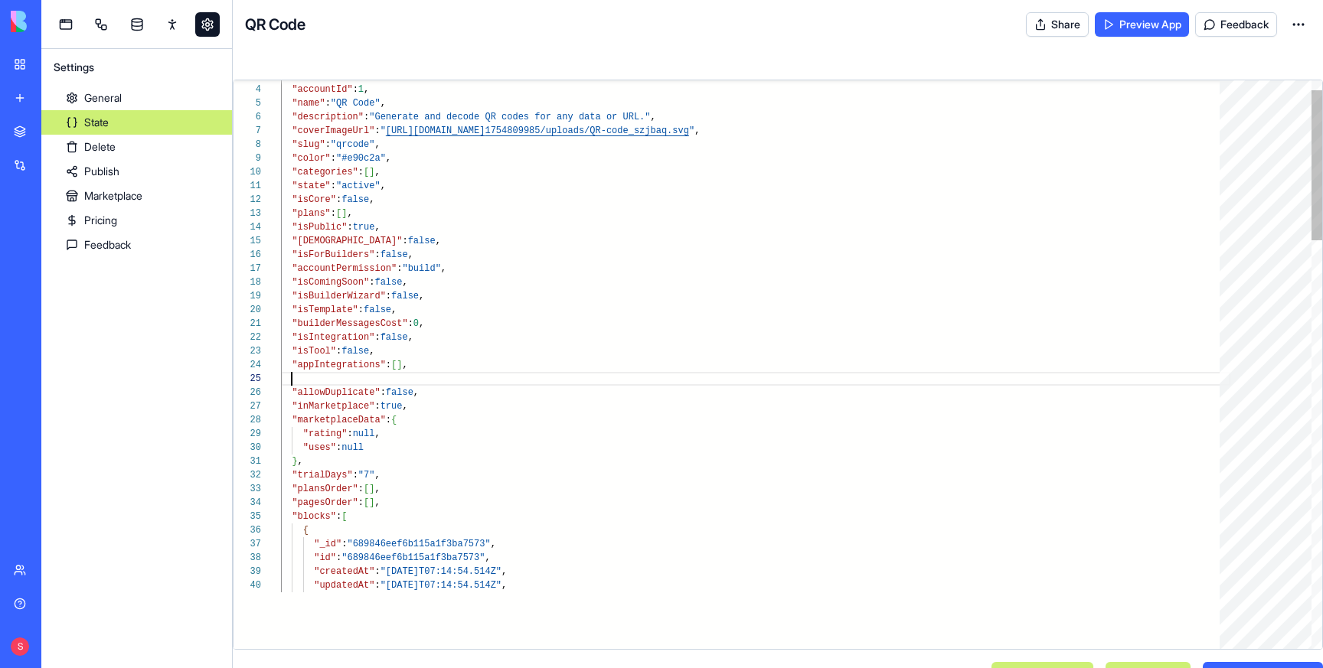
scroll to position [124, 22]
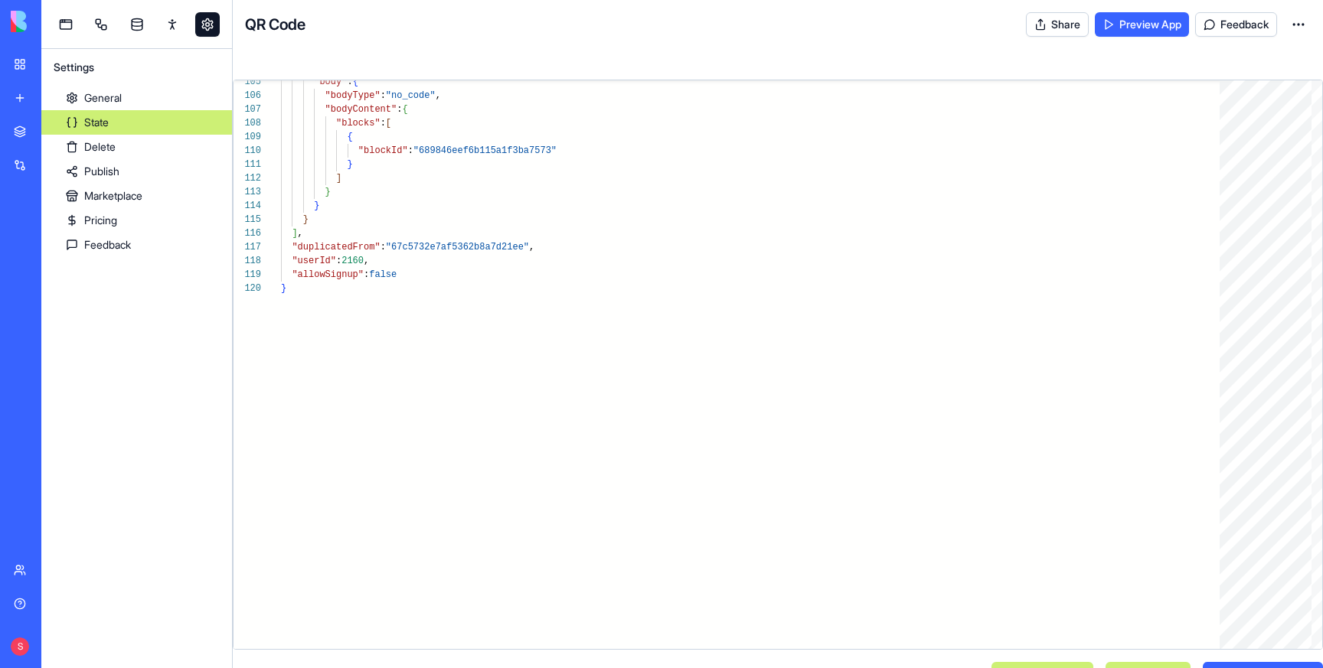
click at [1239, 665] on button "Save product" at bounding box center [1263, 677] width 120 height 31
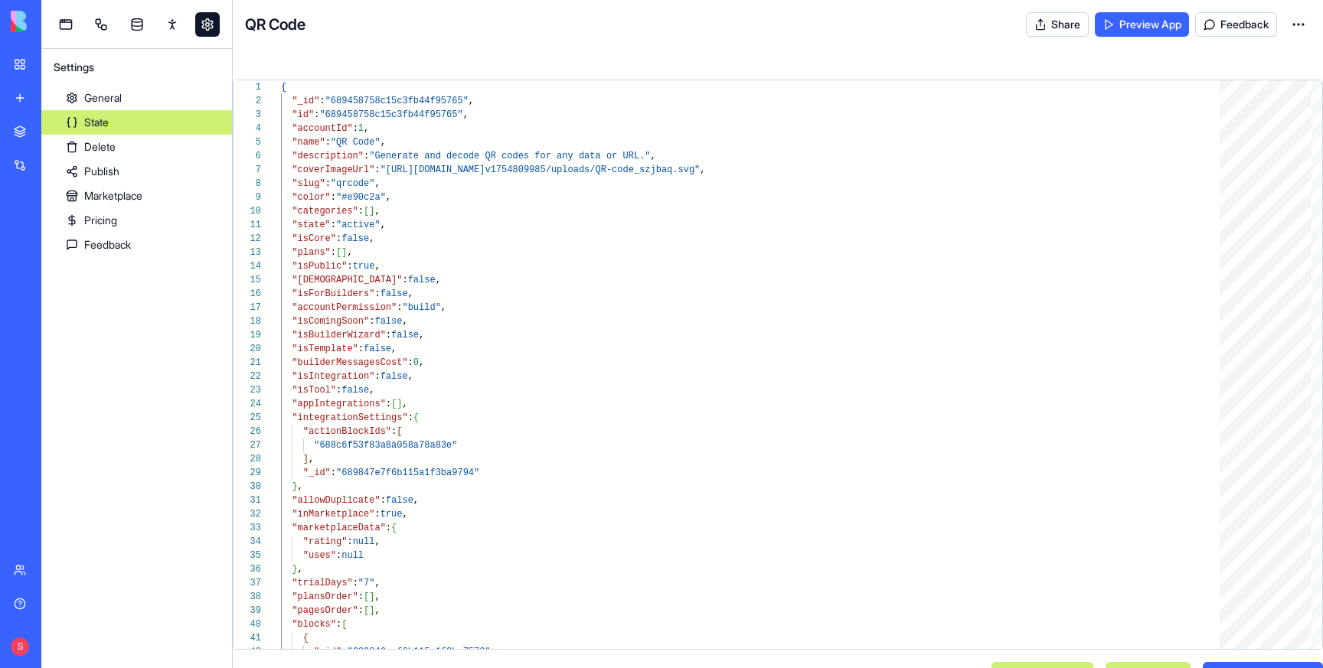
scroll to position [0, 5]
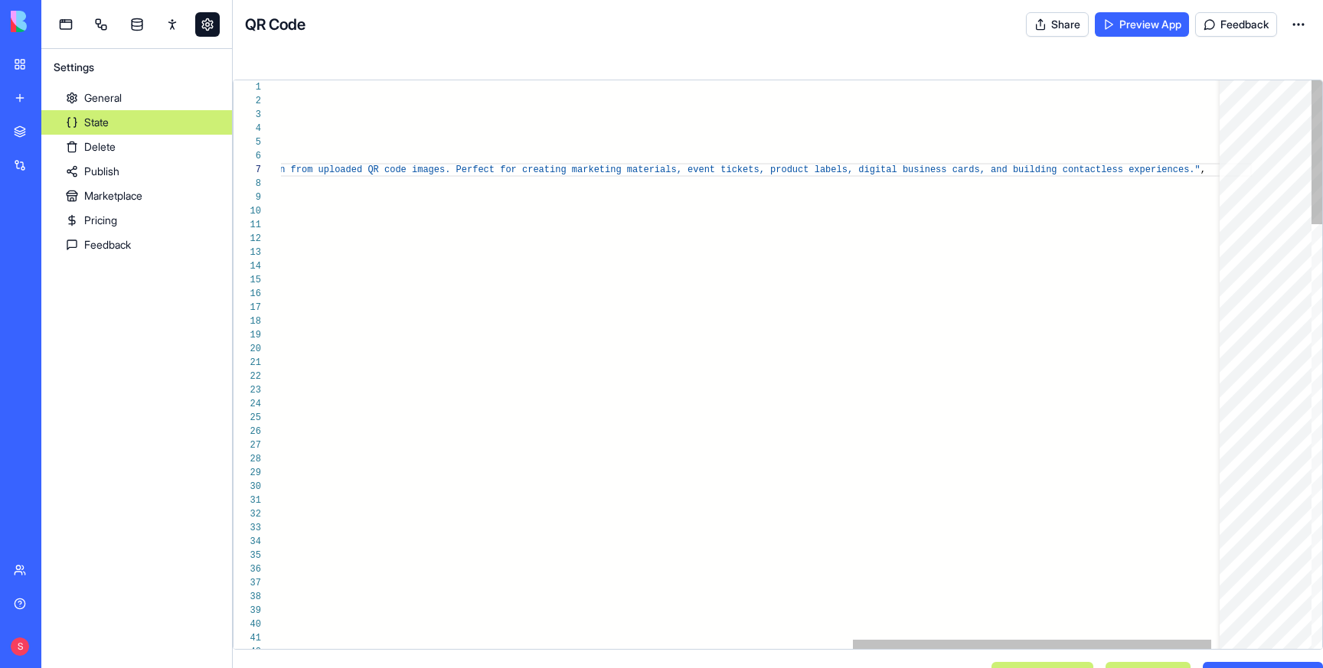
scroll to position [14, 2445]
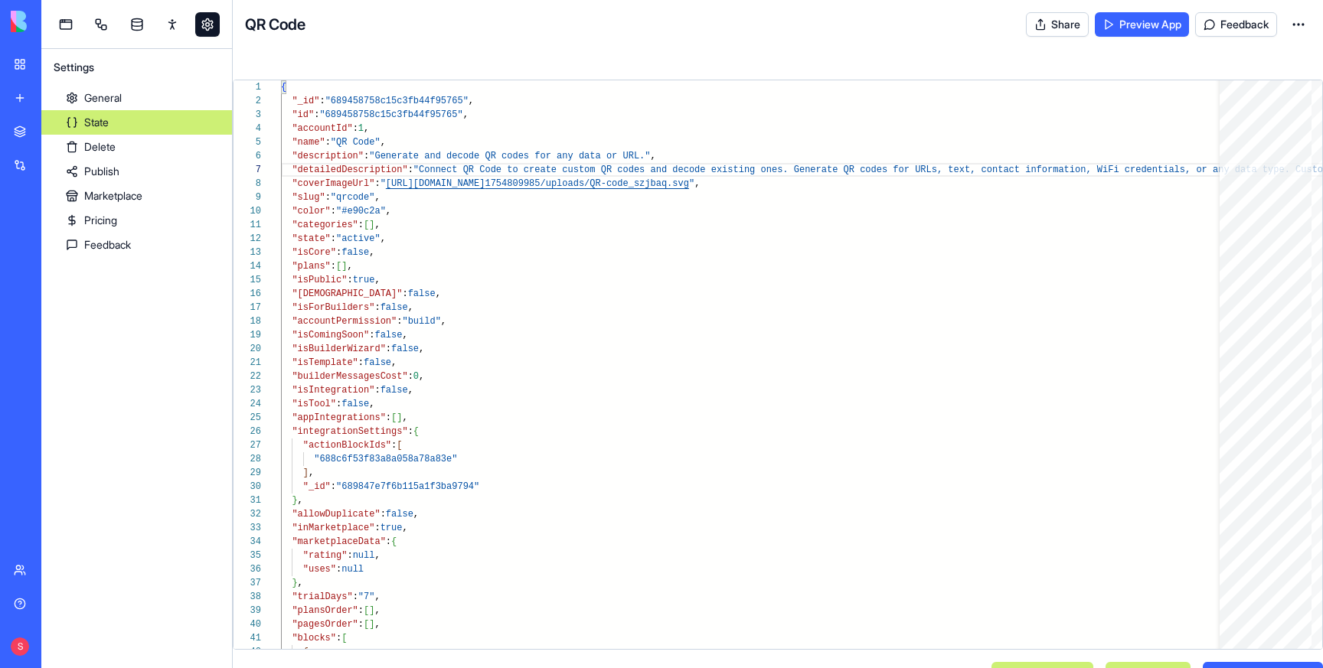
type textarea "**********"
click at [1246, 665] on button "Save product" at bounding box center [1263, 677] width 120 height 31
click at [104, 166] on link "Publish" at bounding box center [136, 171] width 191 height 24
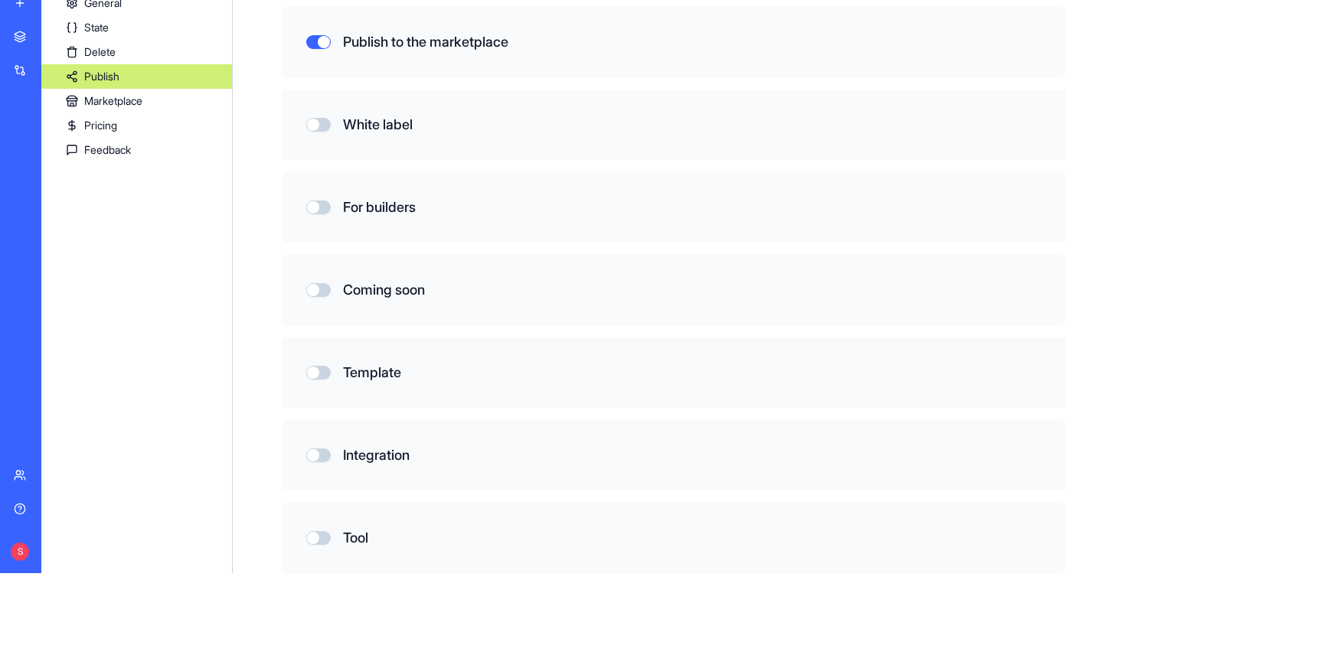
scroll to position [106, 0]
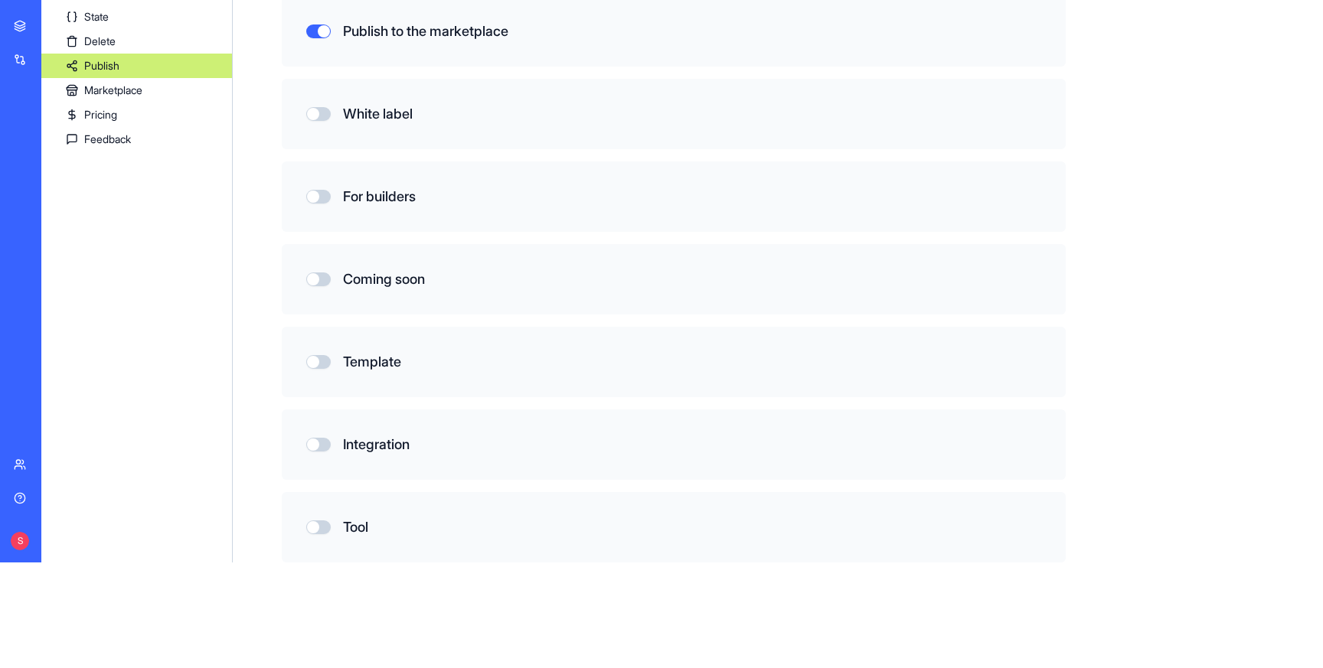
click at [319, 525] on button "Tool" at bounding box center [318, 528] width 24 height 14
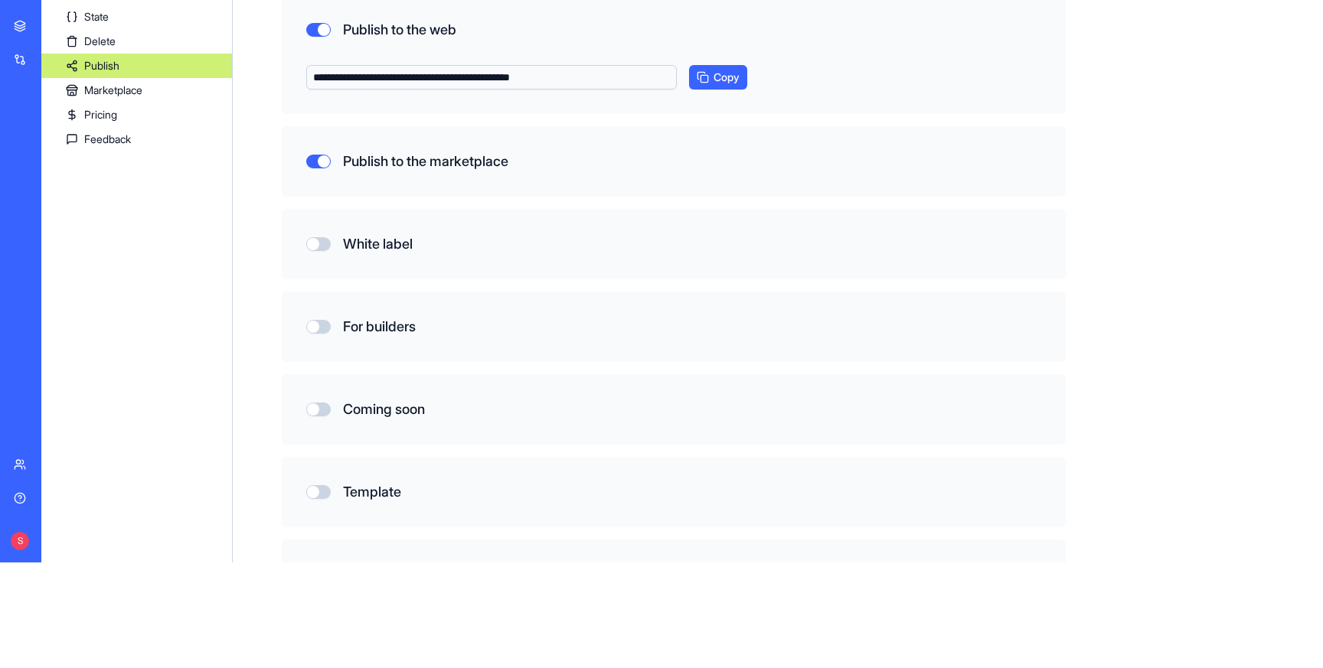
scroll to position [0, 0]
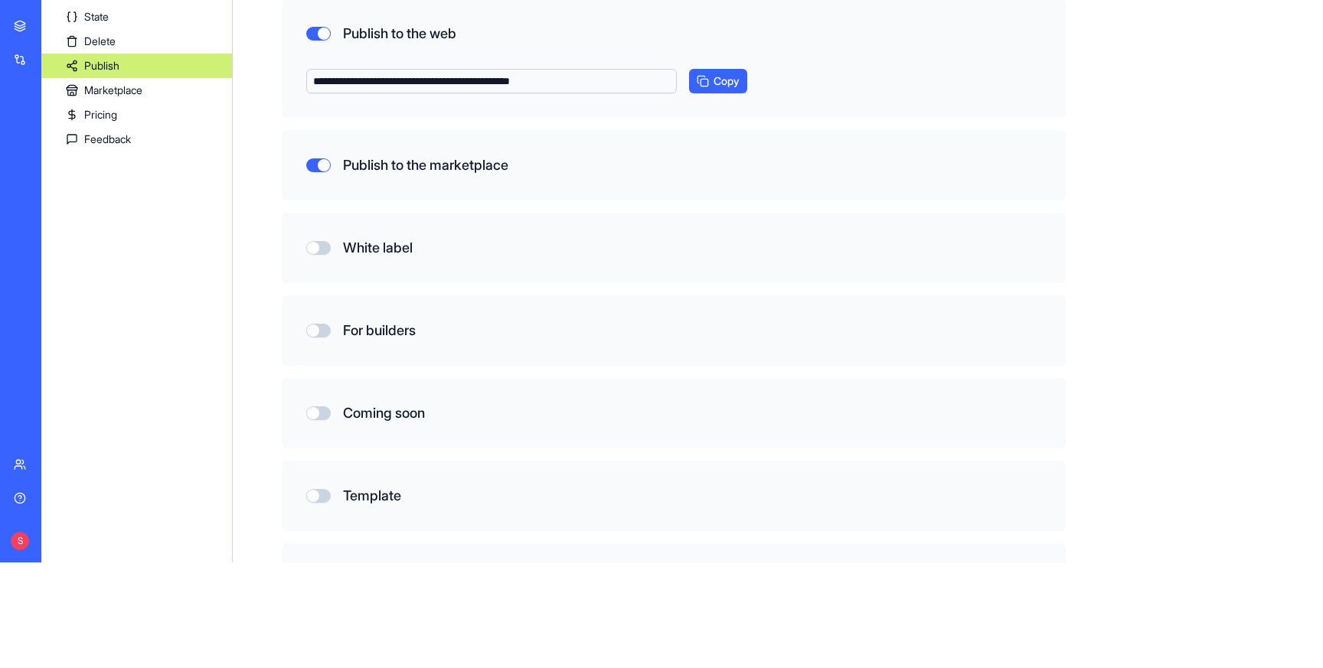
click at [324, 330] on button "For builders" at bounding box center [318, 331] width 24 height 14
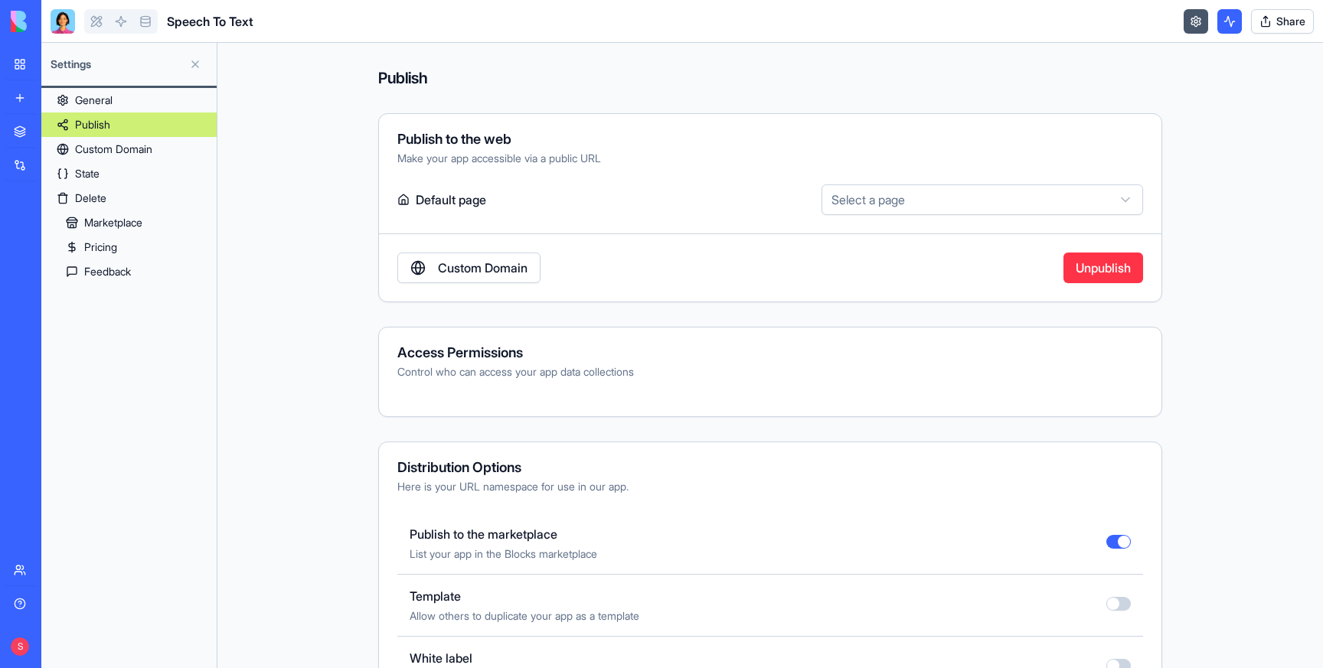
click at [120, 172] on link "State" at bounding box center [128, 174] width 175 height 24
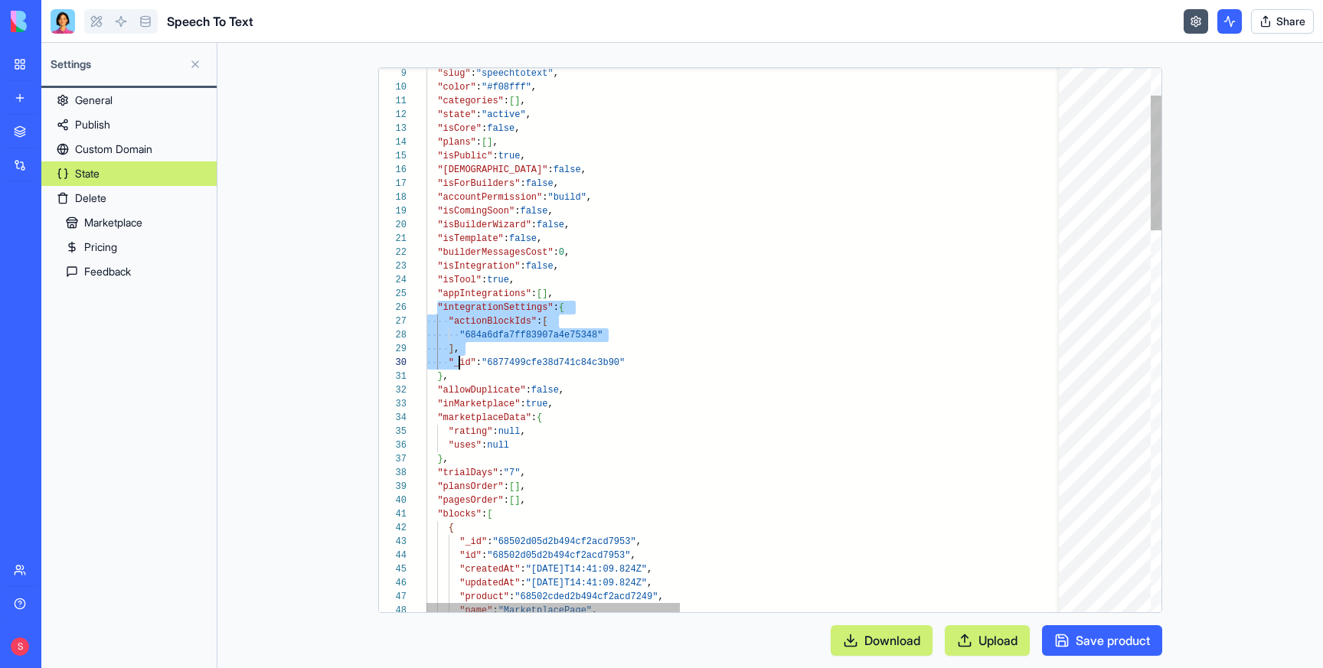
scroll to position [69, 22]
drag, startPoint x: 439, startPoint y: 306, endPoint x: 458, endPoint y: 374, distance: 70.0
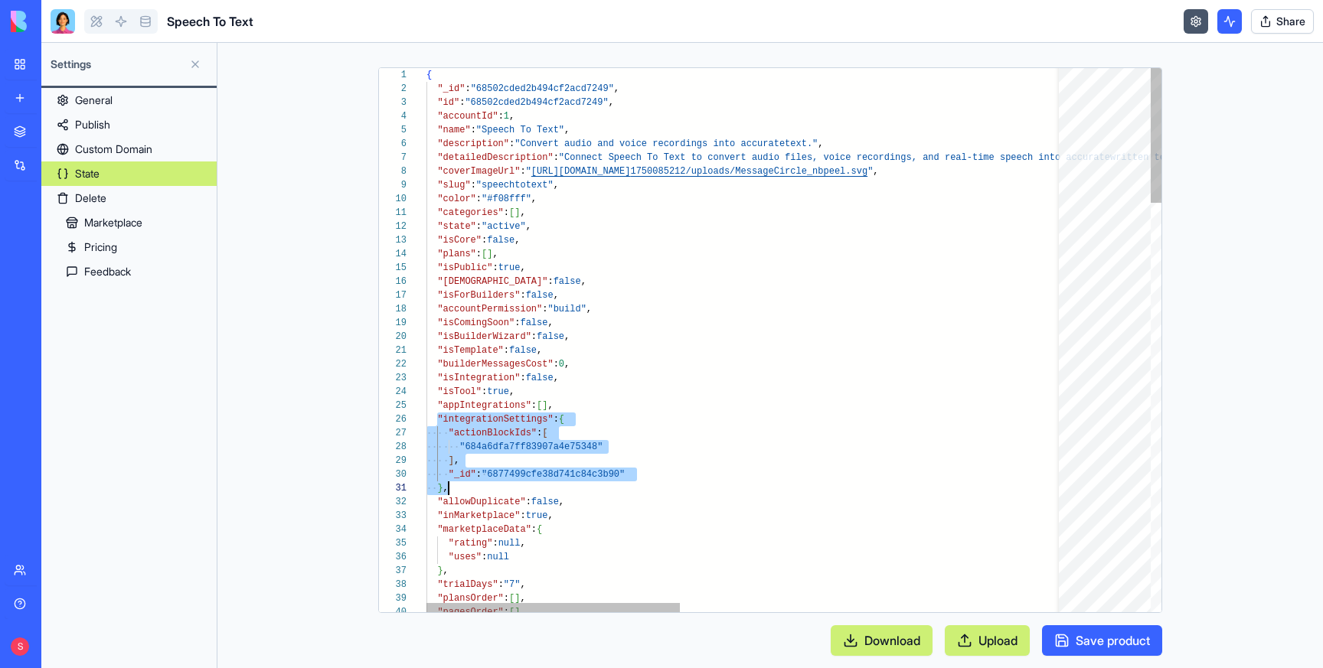
type textarea "**********"
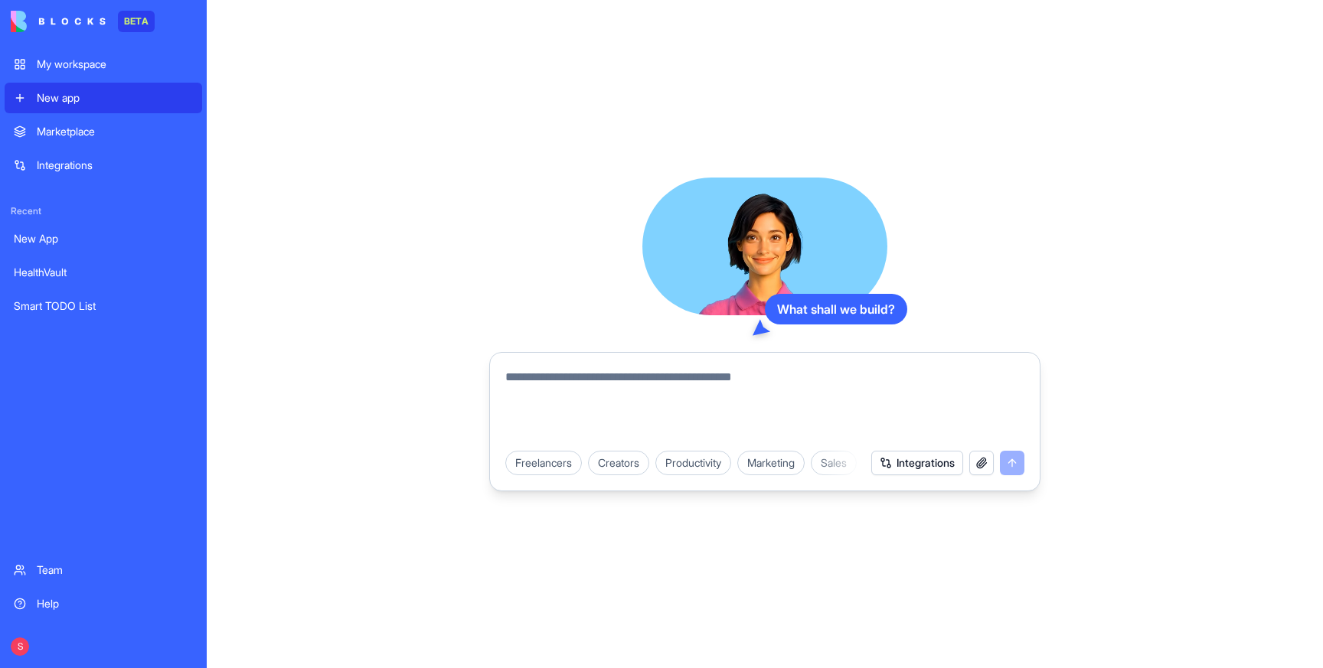
click at [67, 66] on div "My workspace" at bounding box center [115, 64] width 156 height 15
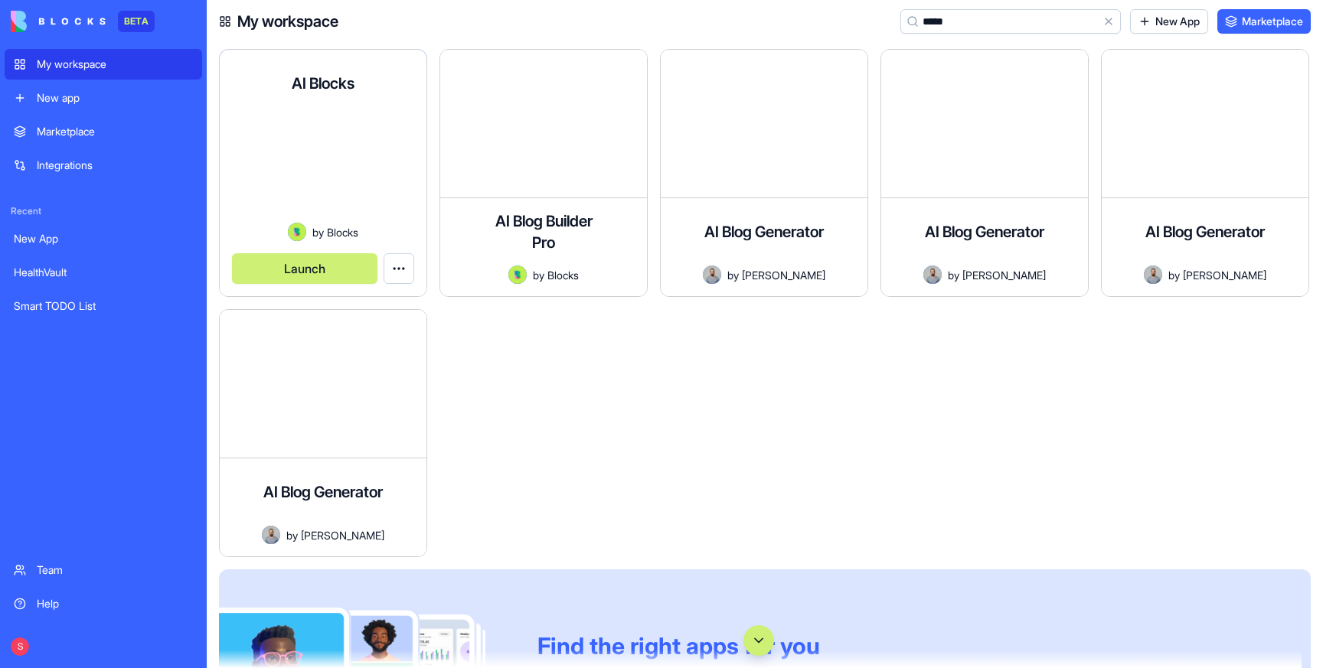
type input "*****"
click at [401, 264] on html "BETA My workspace New app Marketplace Integrations Recent New App HealthVault S…" at bounding box center [661, 334] width 1323 height 668
click at [371, 302] on span "Edit app" at bounding box center [364, 306] width 38 height 15
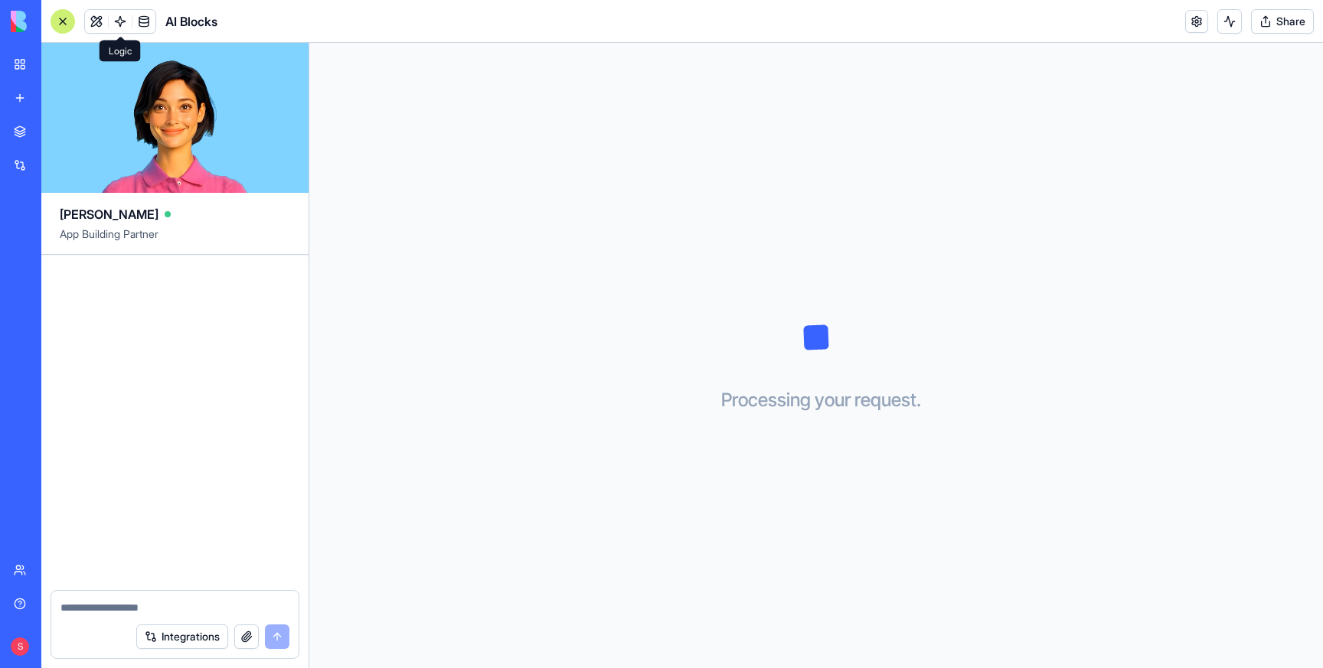
click at [114, 21] on link at bounding box center [120, 21] width 23 height 23
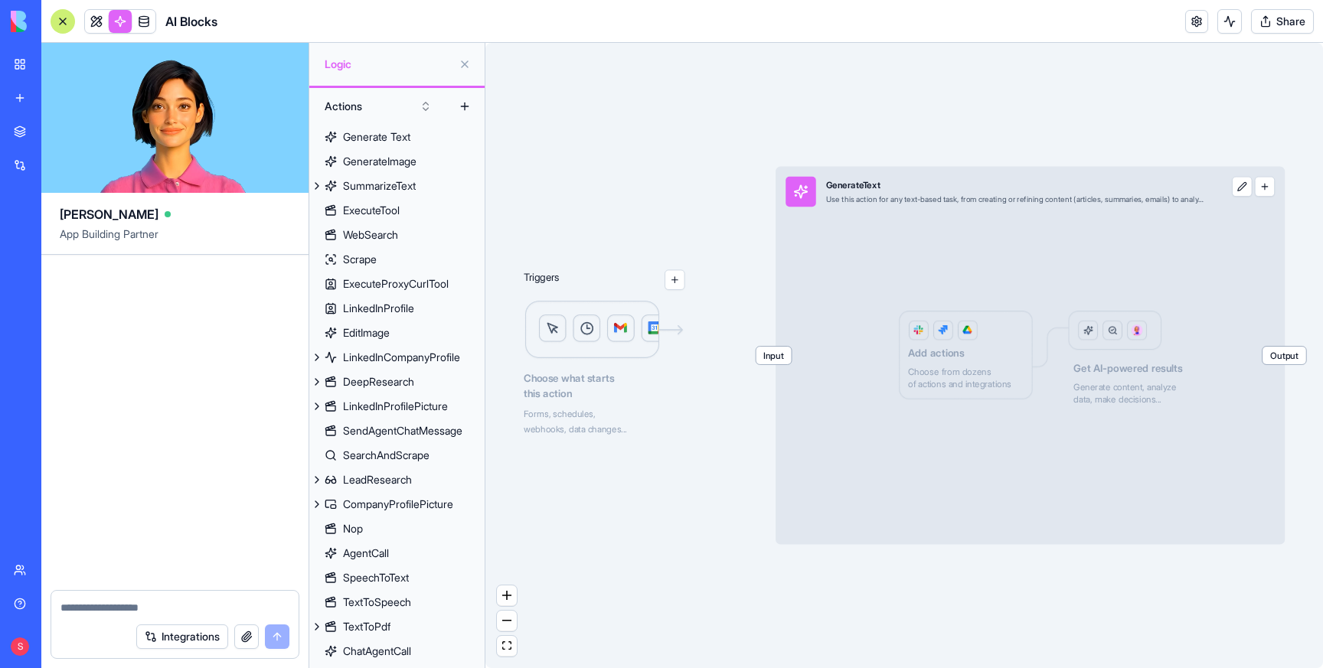
click at [120, 23] on link at bounding box center [120, 21] width 23 height 23
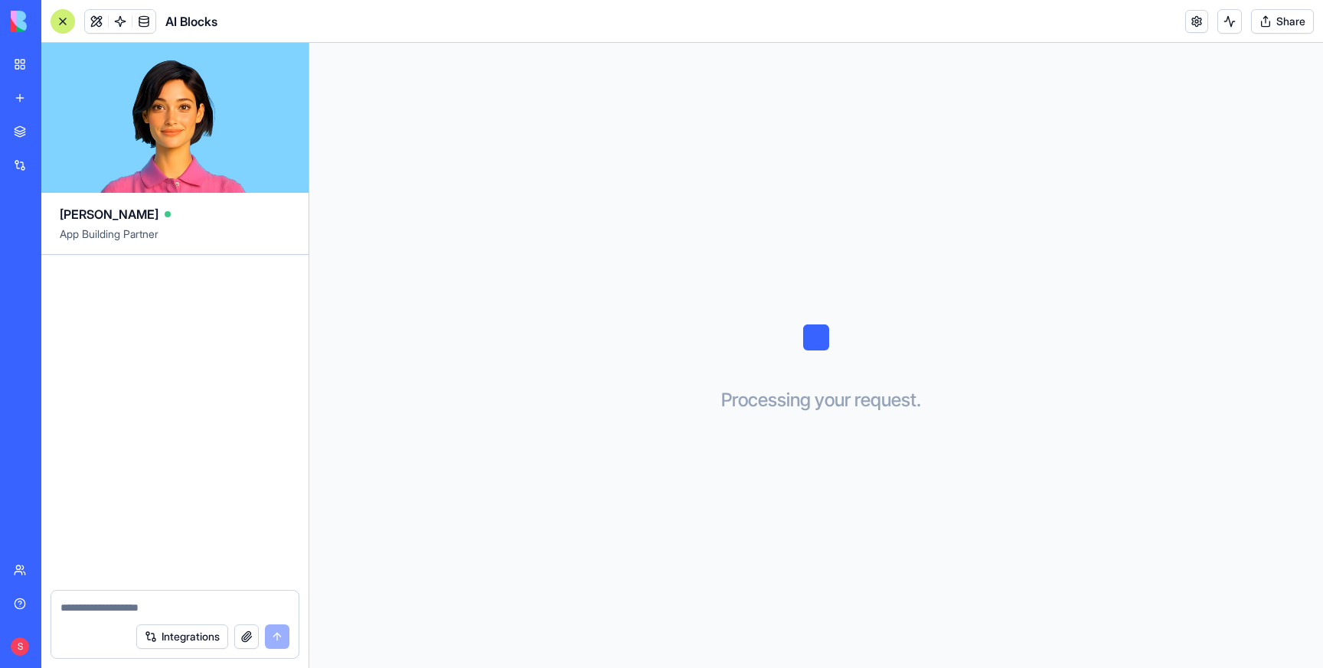
click at [24, 57] on link "My workspace" at bounding box center [35, 64] width 61 height 31
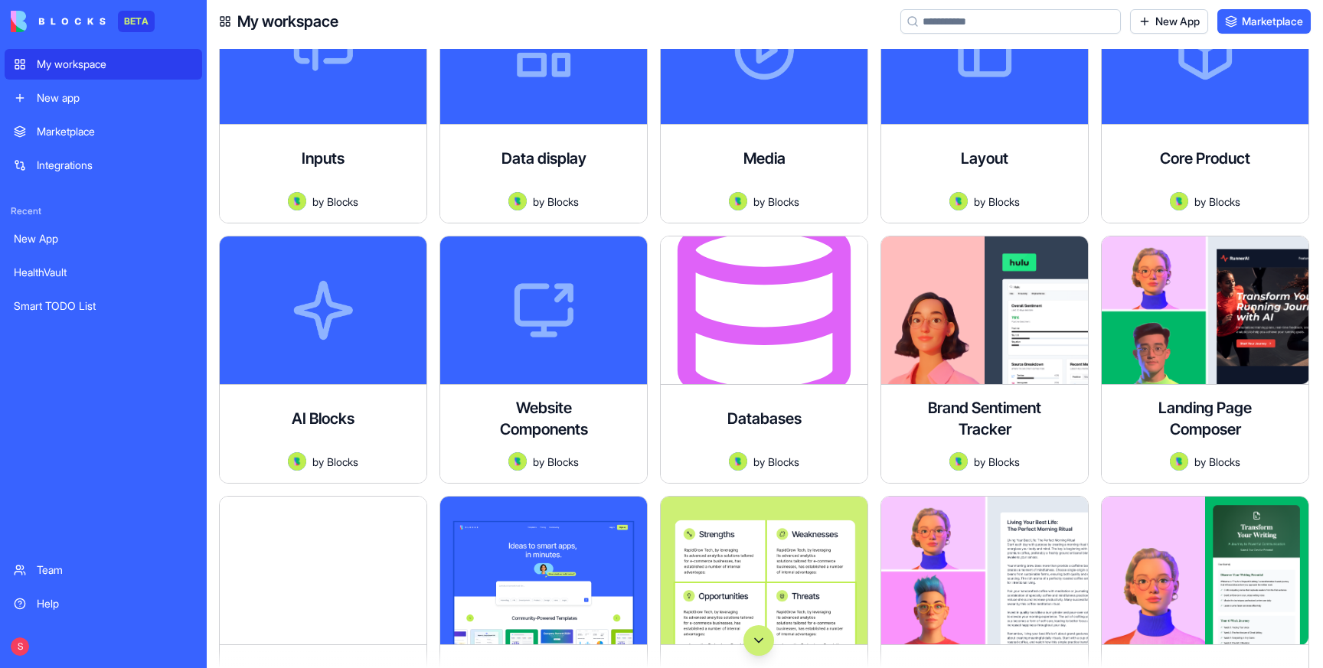
scroll to position [15, 0]
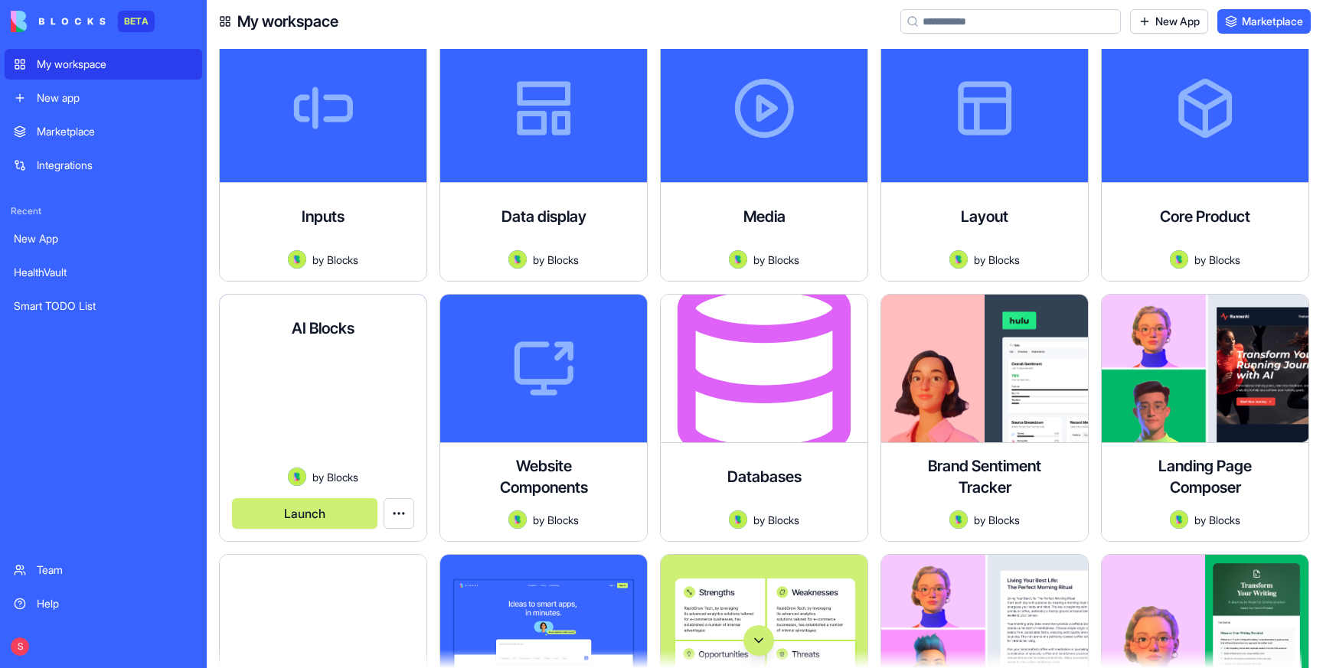
click at [399, 510] on html "BETA My workspace New app Marketplace Integrations Recent New App HealthVault S…" at bounding box center [661, 334] width 1323 height 668
click at [353, 550] on span "Edit app" at bounding box center [364, 551] width 38 height 15
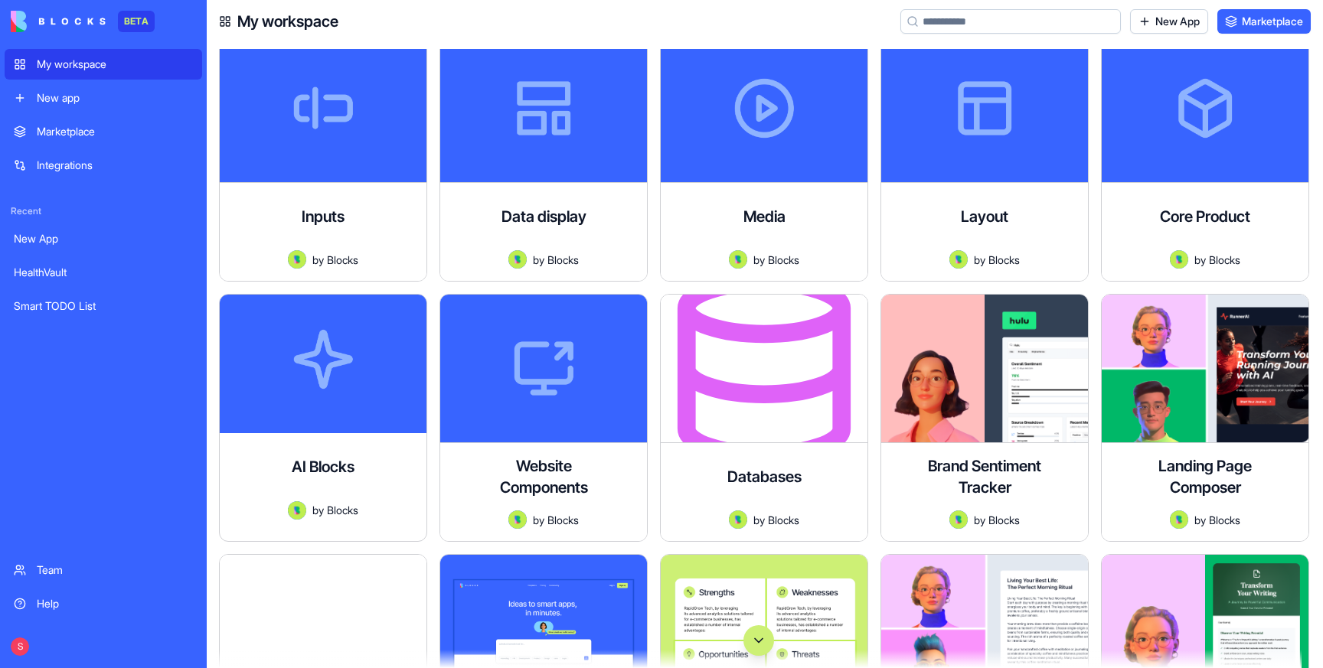
scroll to position [0, 0]
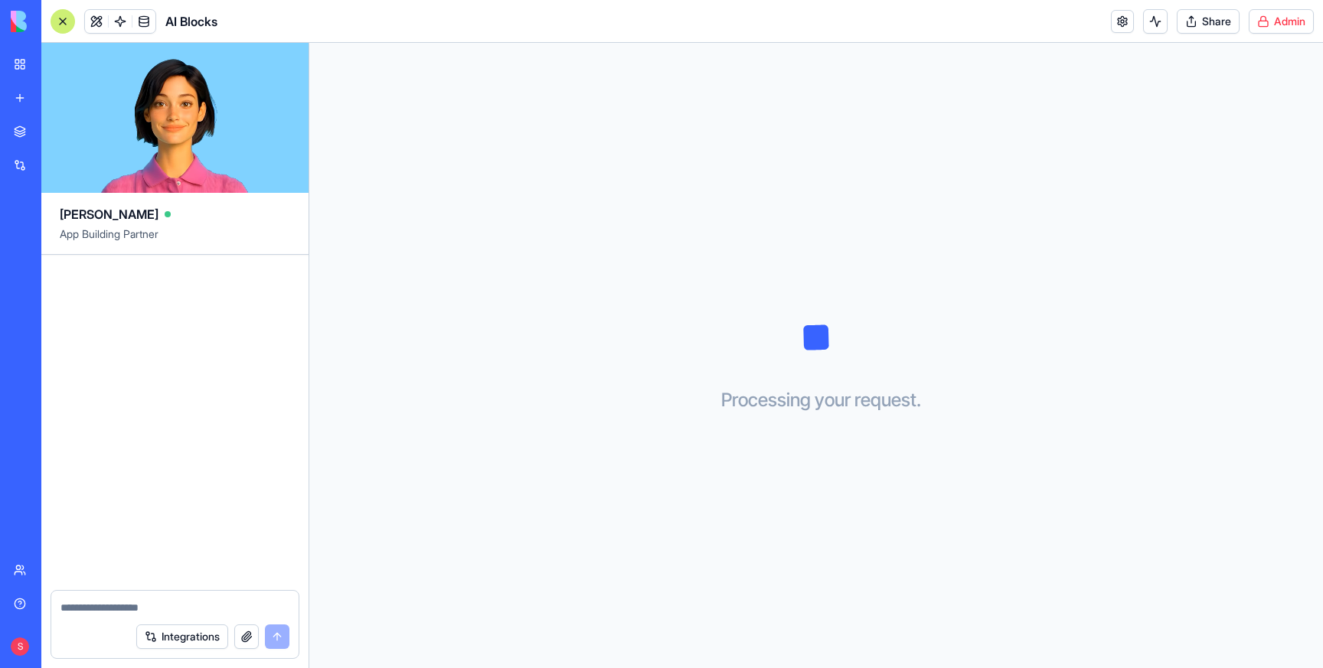
click at [1283, 21] on html "BETA My workspace New app Marketplace Integrations Recent New App HealthVault S…" at bounding box center [661, 334] width 1323 height 668
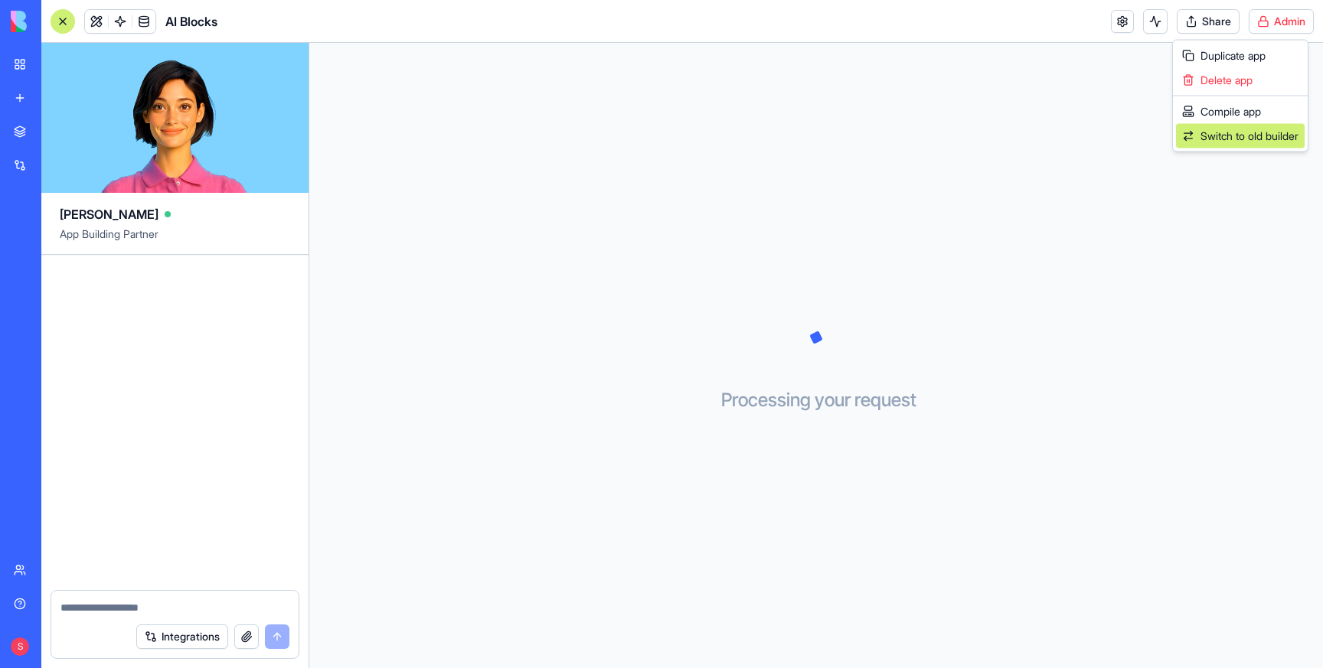
click at [1231, 129] on span "Switch to old builder" at bounding box center [1249, 136] width 98 height 15
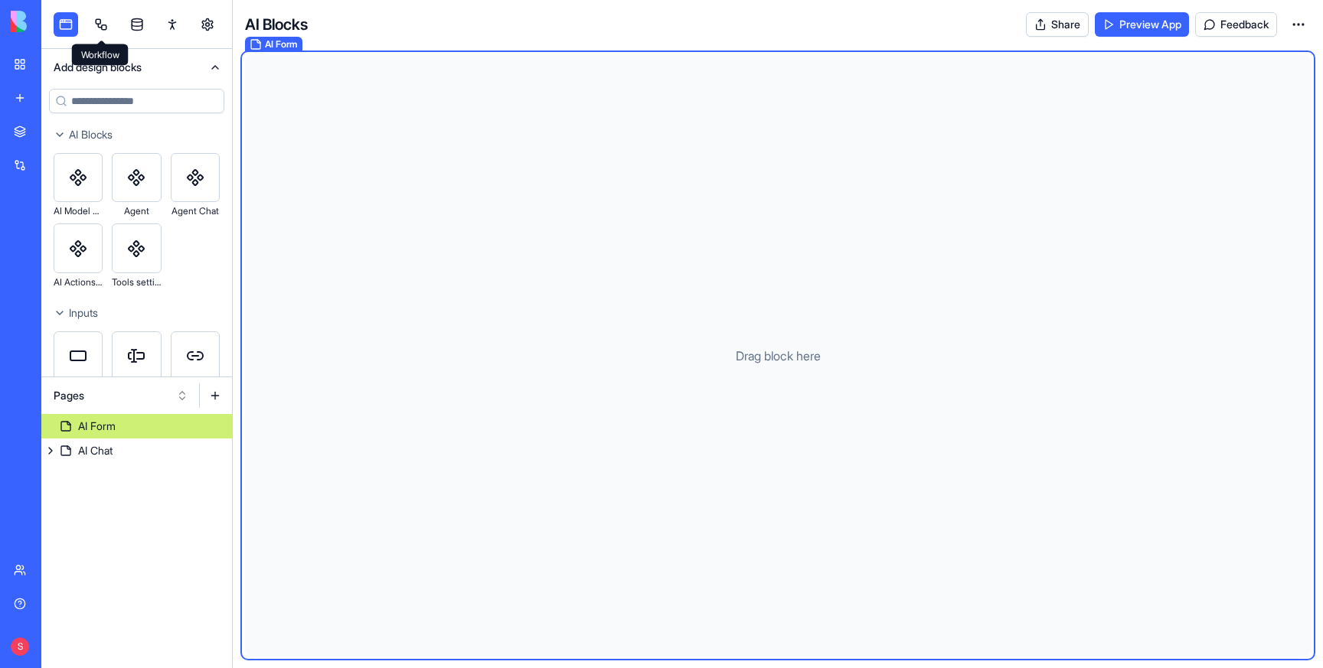
click at [100, 19] on link at bounding box center [101, 24] width 24 height 24
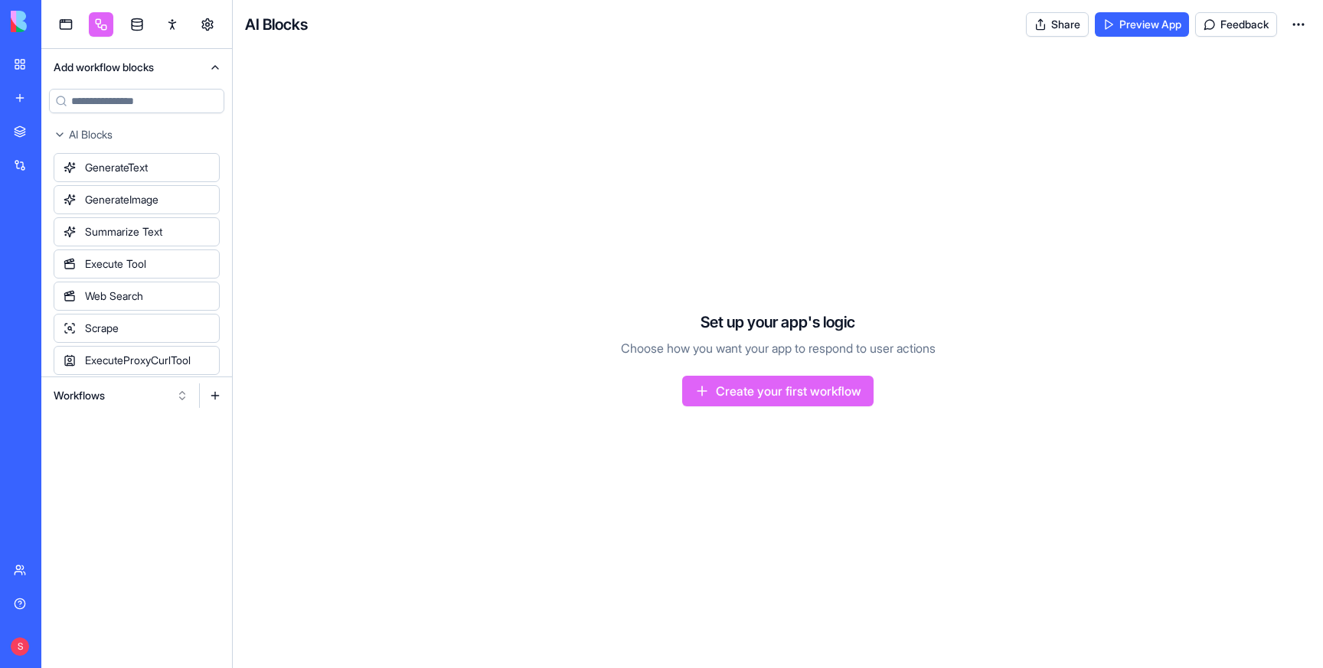
click at [108, 397] on button "Workflows" at bounding box center [121, 396] width 150 height 24
click at [84, 475] on div "Actions" at bounding box center [120, 476] width 145 height 24
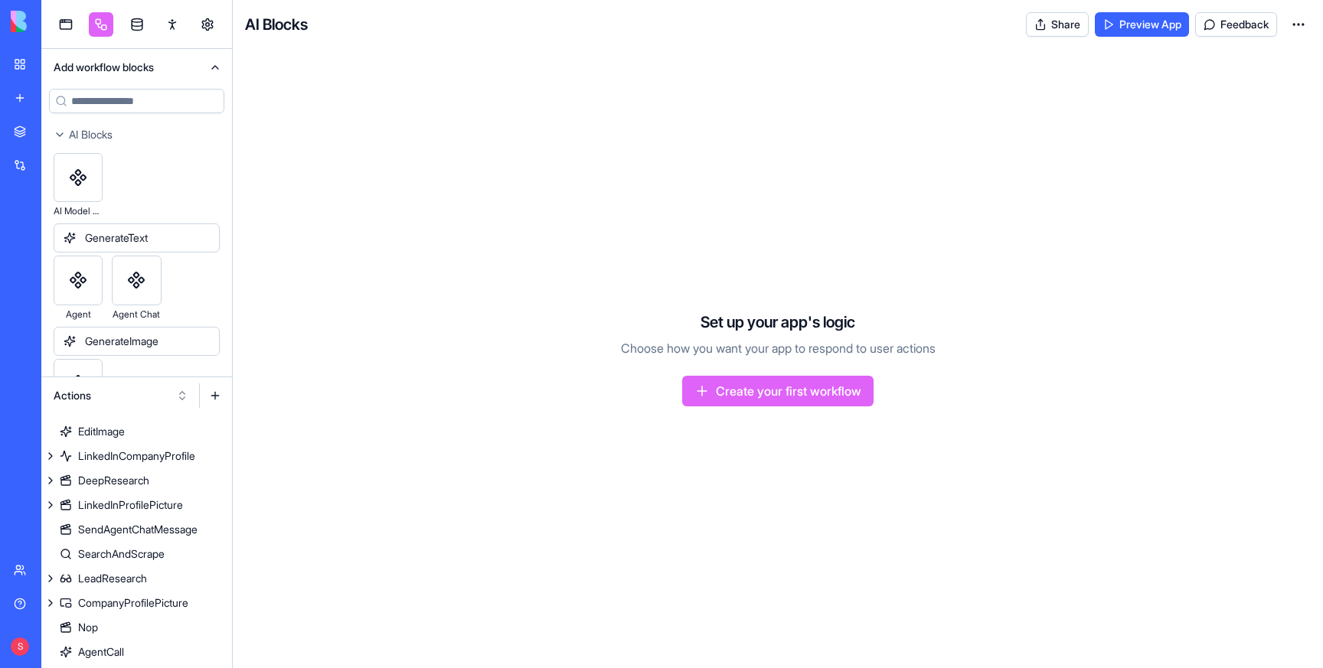
scroll to position [285, 0]
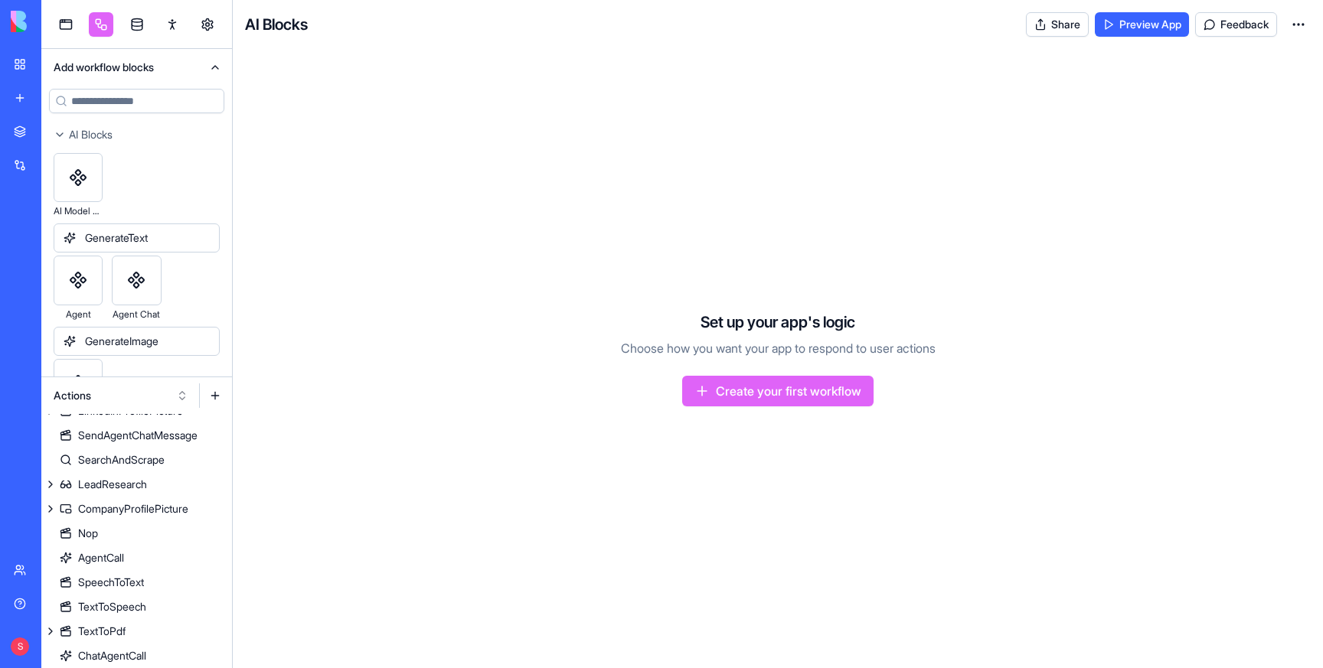
click at [25, 56] on link "My workspace" at bounding box center [35, 64] width 61 height 31
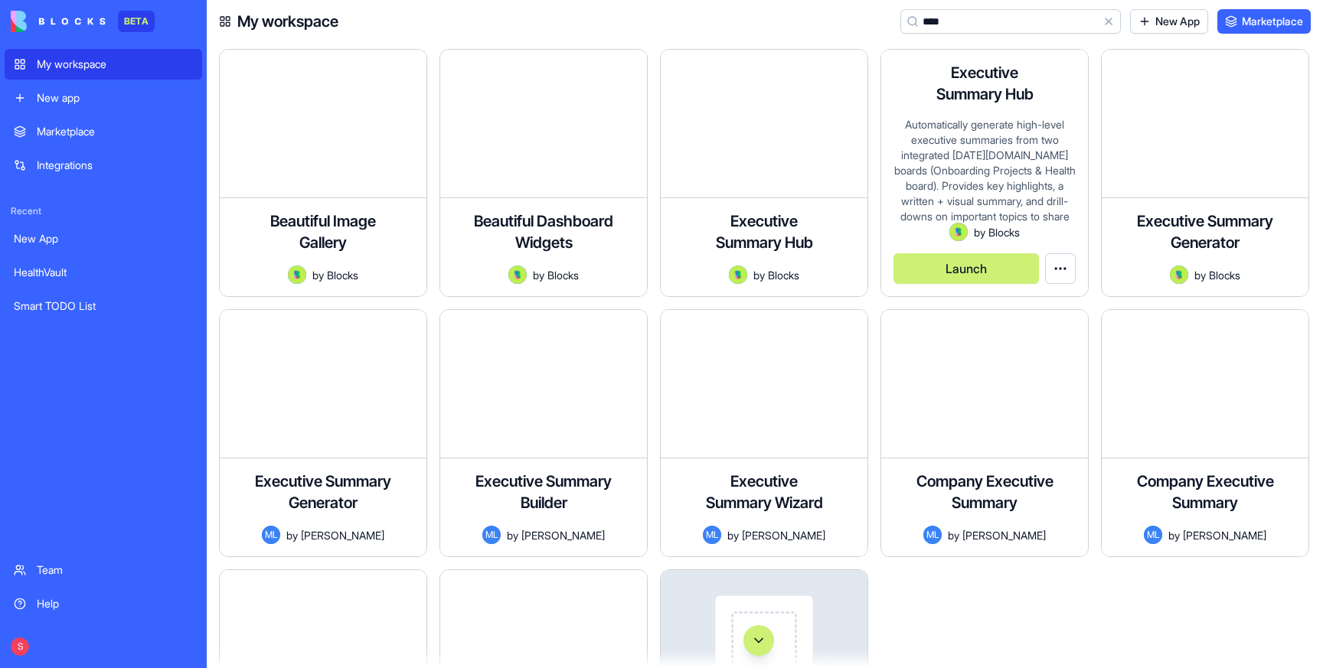
type input "*****"
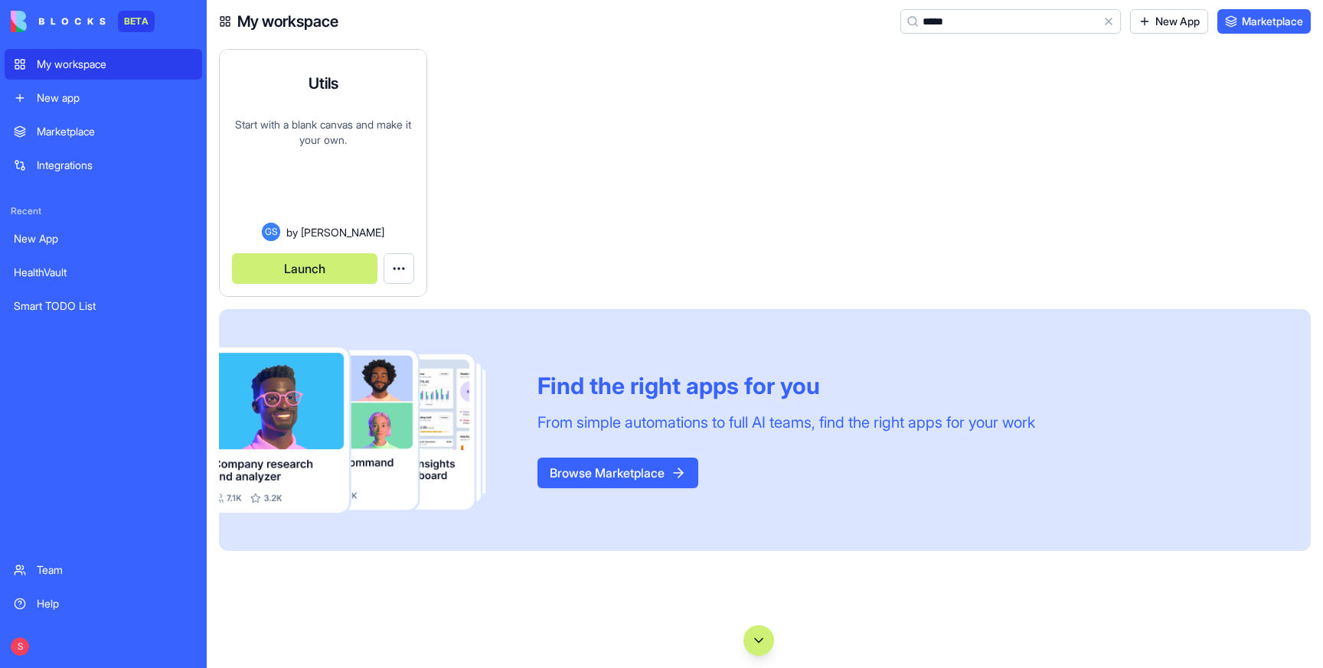
click at [325, 197] on div "Start with a blank canvas and make it your own." at bounding box center [323, 170] width 182 height 106
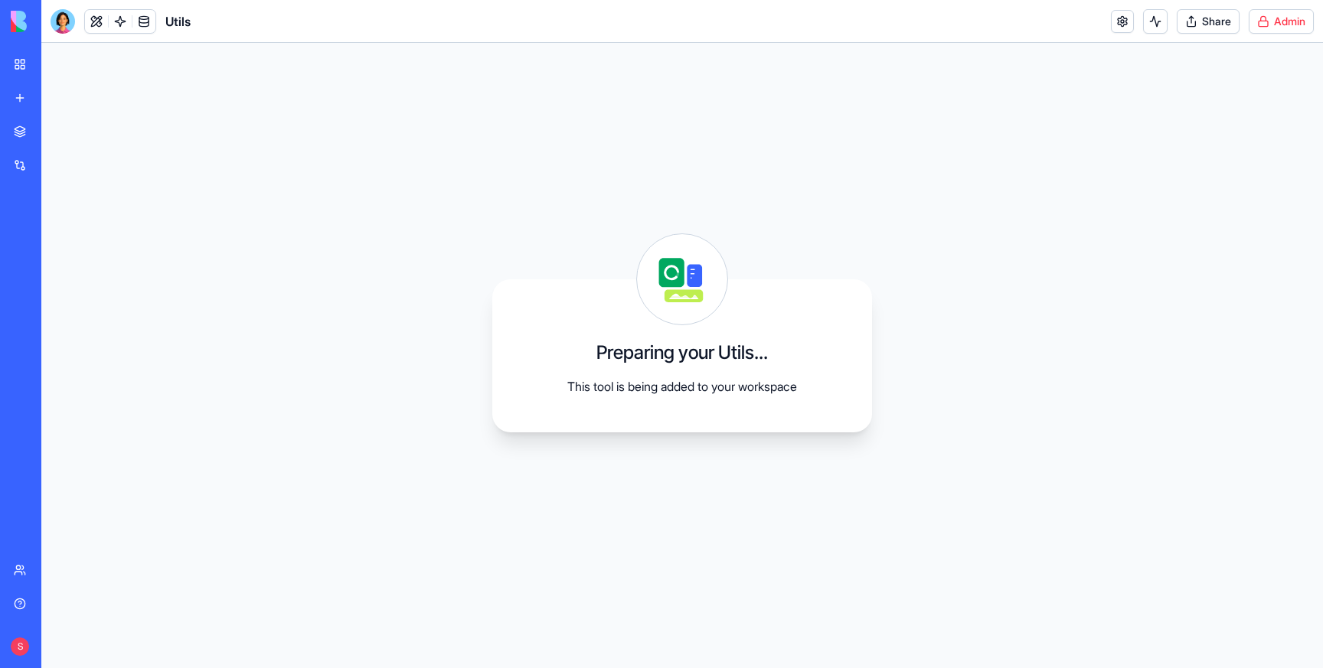
click at [1285, 25] on html "BETA My workspace New app Marketplace Integrations Recent New App HealthVault S…" at bounding box center [661, 334] width 1323 height 668
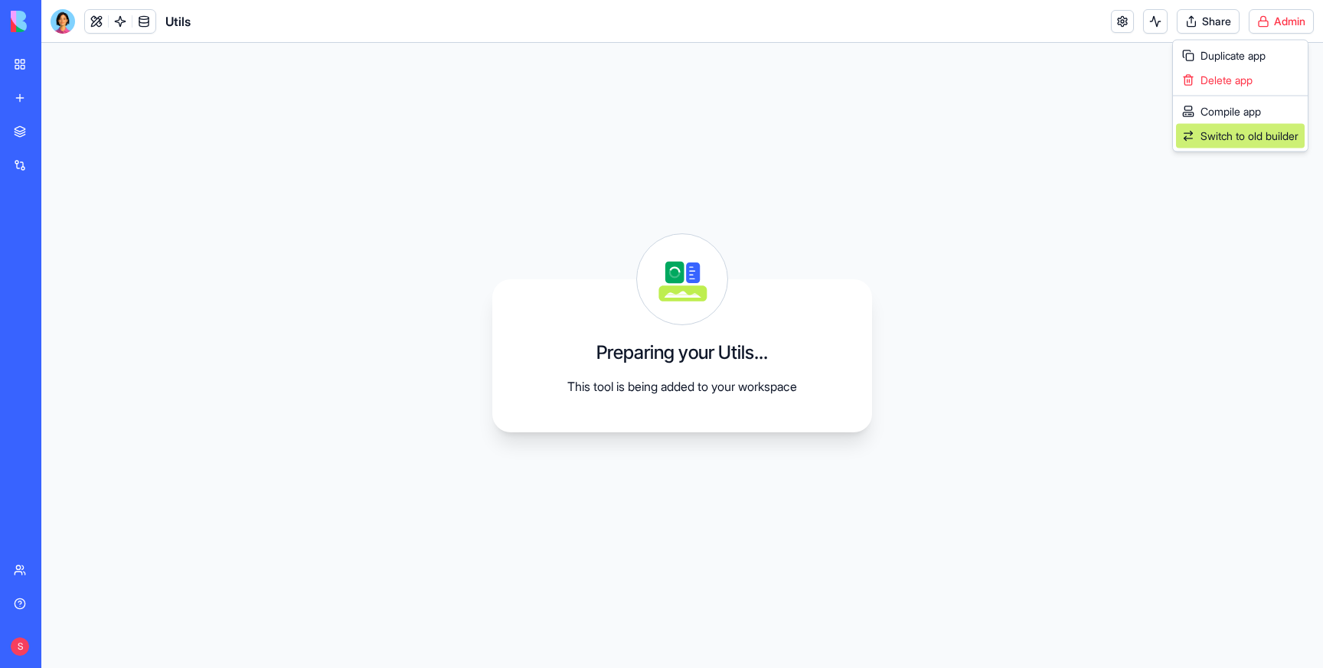
click at [1206, 137] on span "Switch to old builder" at bounding box center [1249, 136] width 98 height 15
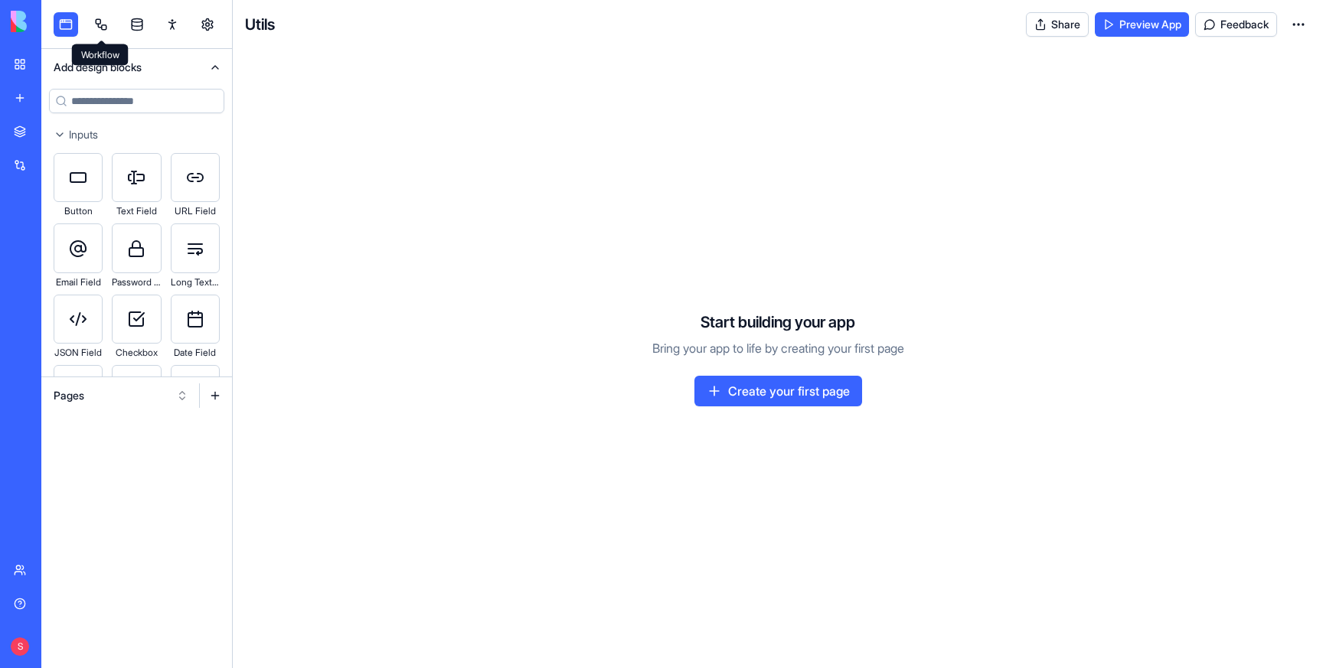
click at [101, 24] on link at bounding box center [101, 24] width 24 height 24
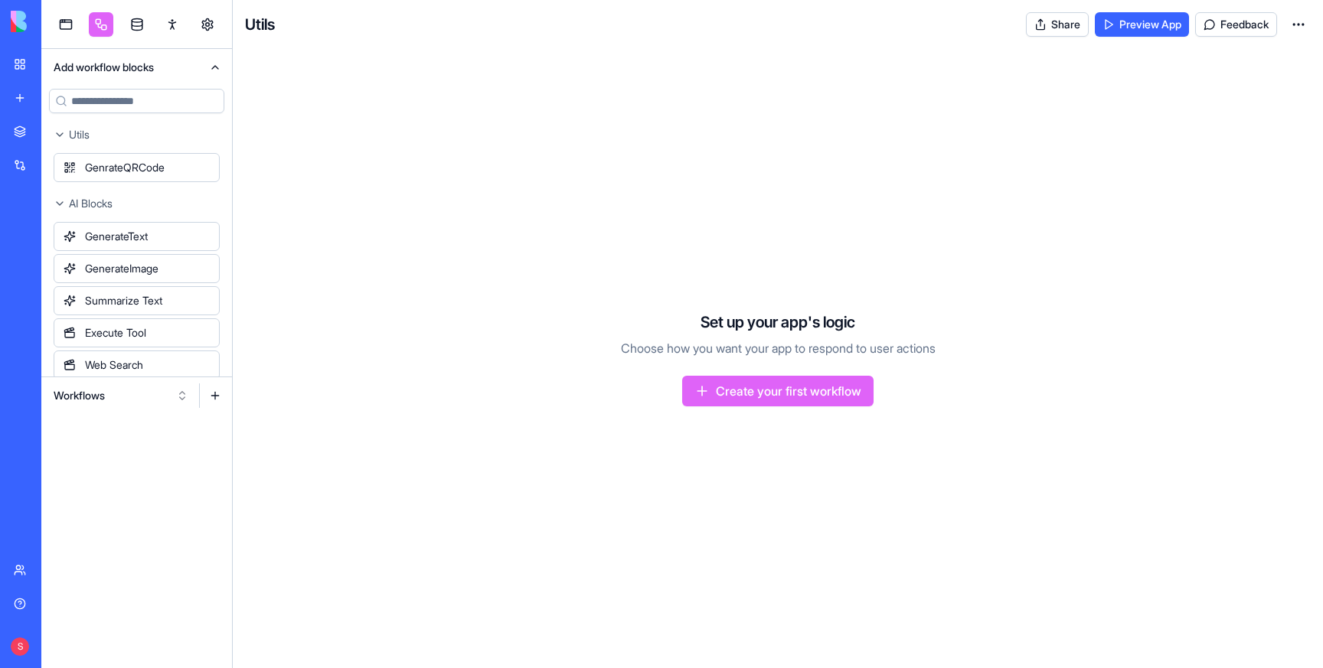
click at [108, 393] on button "Workflows" at bounding box center [121, 396] width 150 height 24
click at [69, 472] on div "Actions" at bounding box center [120, 476] width 145 height 24
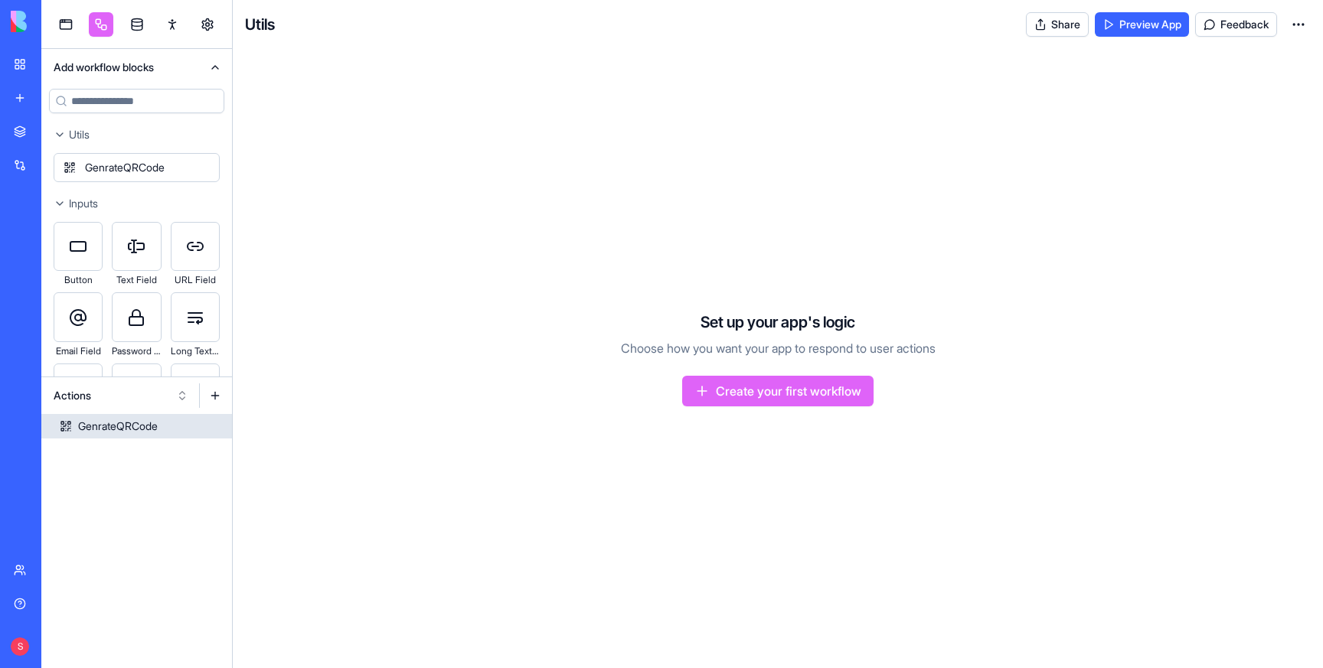
click at [130, 423] on div "GenrateQRCode" at bounding box center [118, 426] width 80 height 15
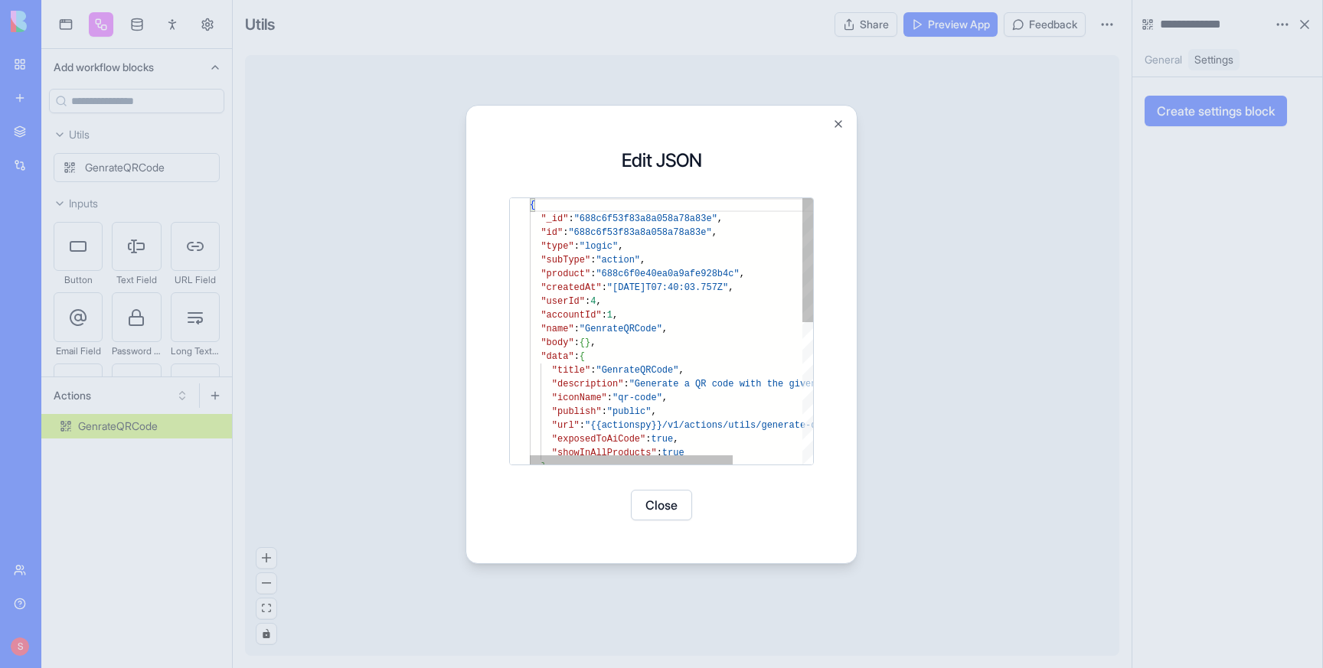
click at [614, 235] on div "{ "_id" : "688c6f53f83a8a058a78a83e" , "id" : "688c6f53f83a8a058a78a83e" , "typ…" at bounding box center [720, 483] width 380 height 570
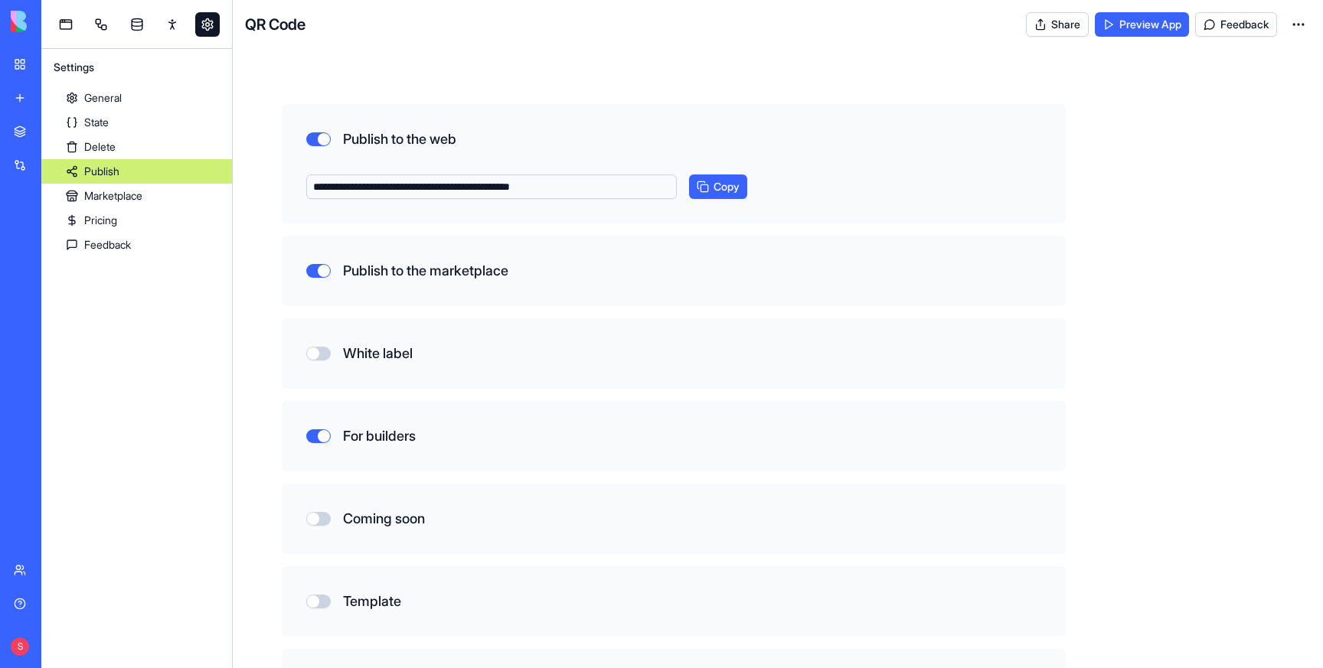
click at [23, 162] on link "Integrations" at bounding box center [35, 165] width 61 height 31
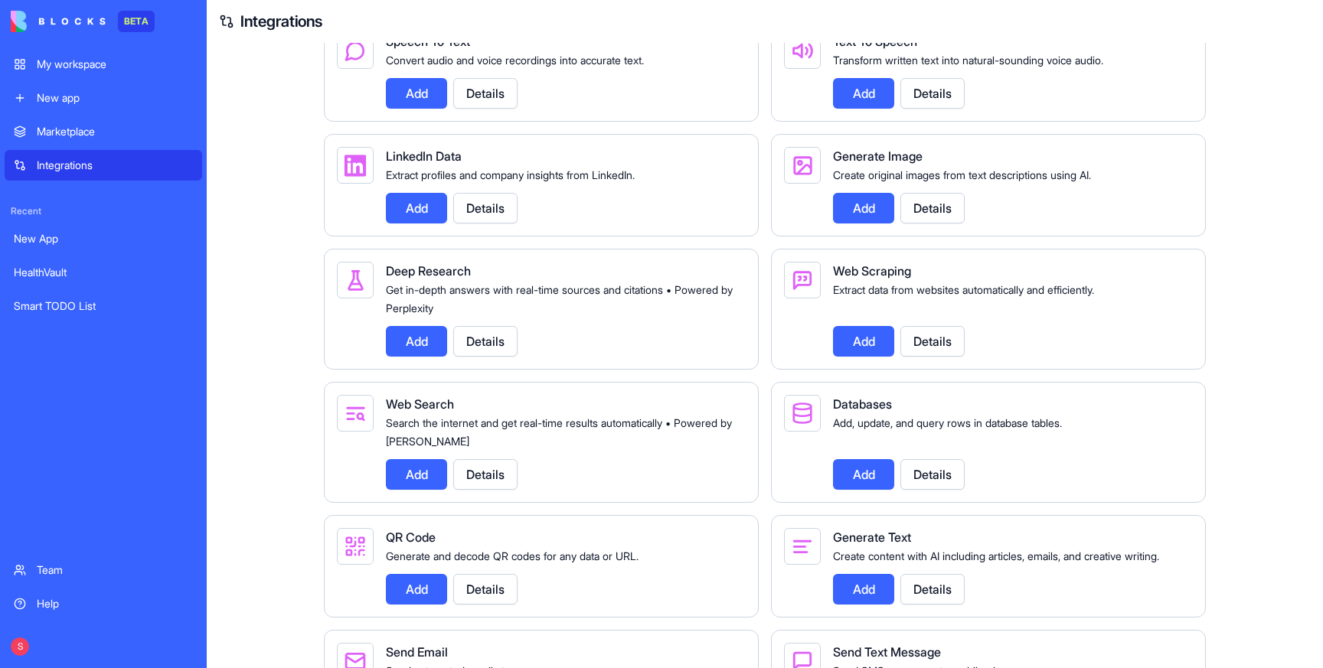
scroll to position [1578, 0]
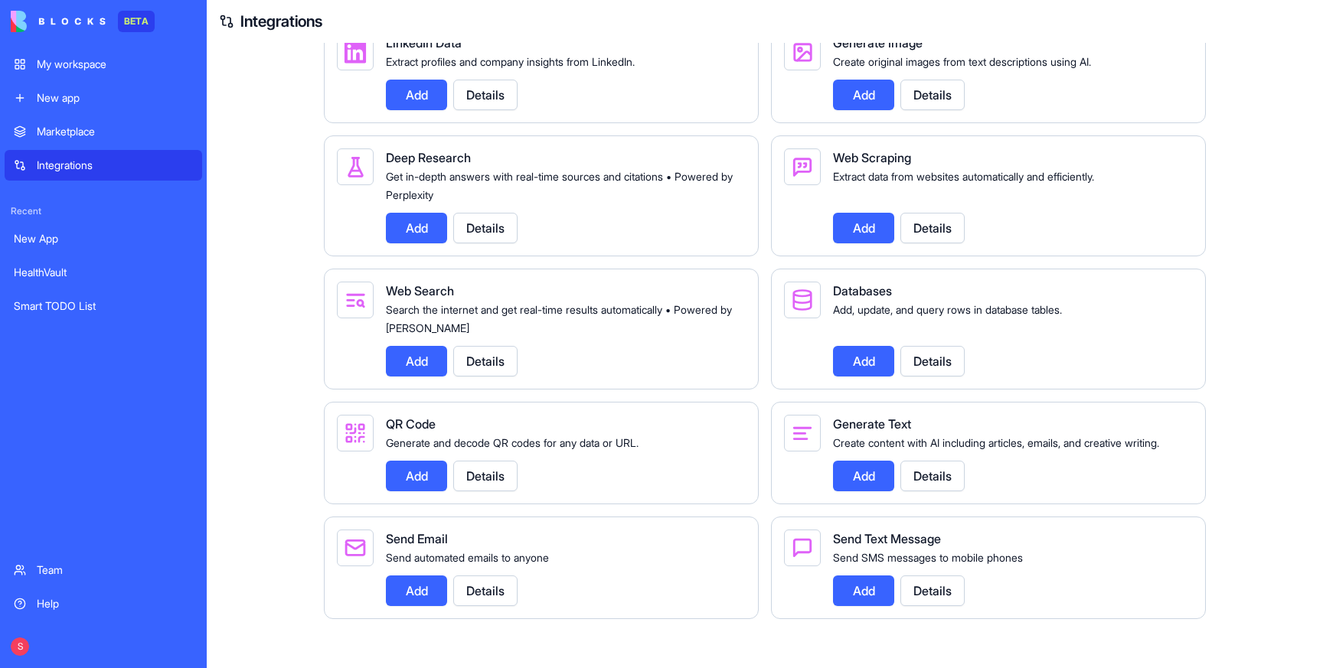
click at [418, 472] on button "Add" at bounding box center [416, 476] width 61 height 31
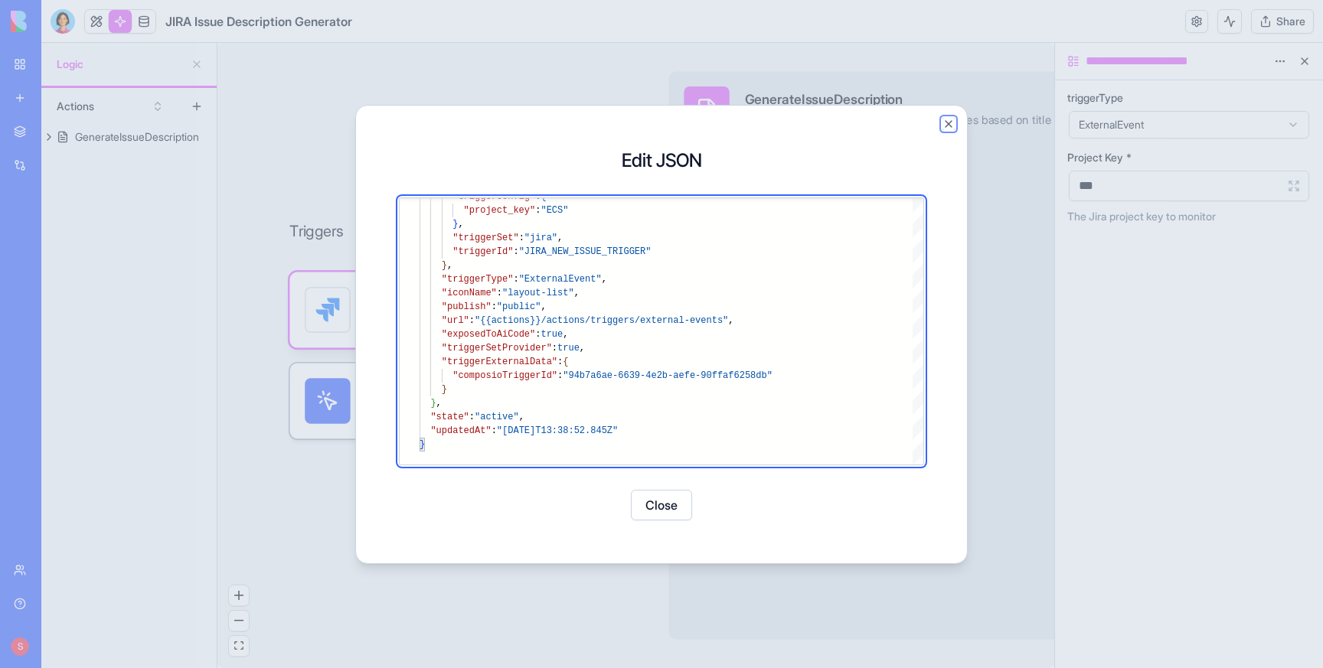
click at [950, 120] on button "Close" at bounding box center [948, 124] width 12 height 12
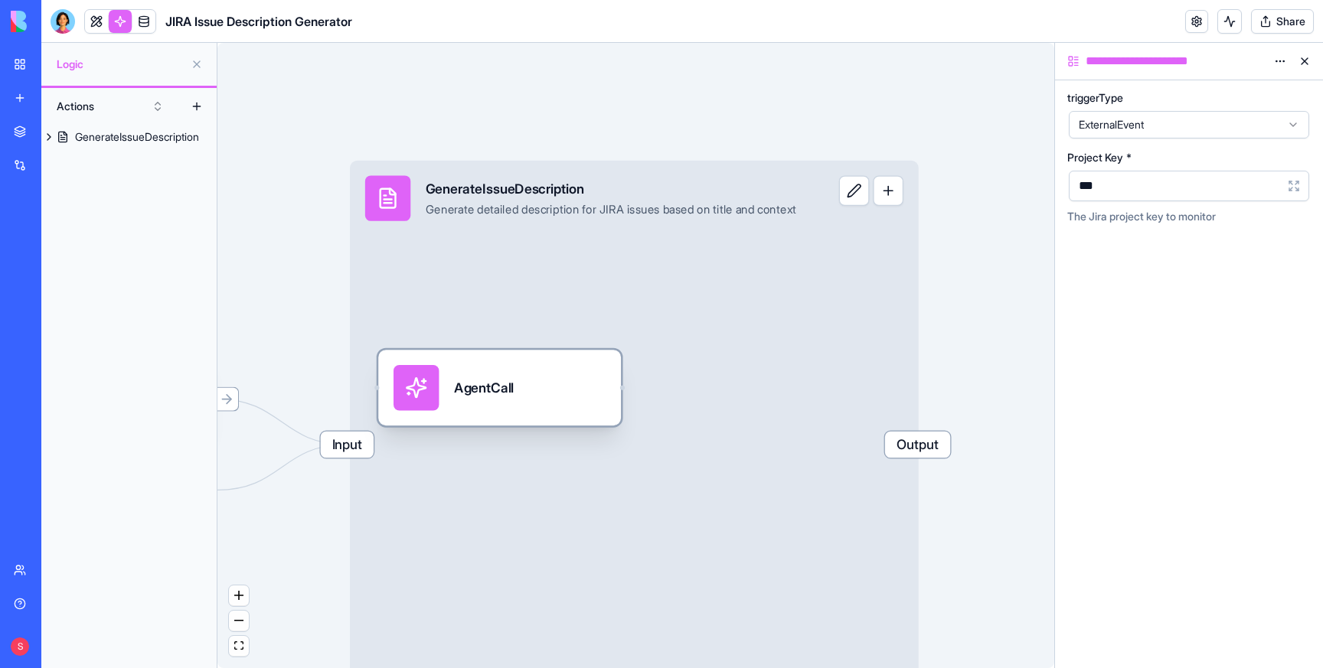
click at [531, 395] on div "AgentCall" at bounding box center [500, 387] width 212 height 45
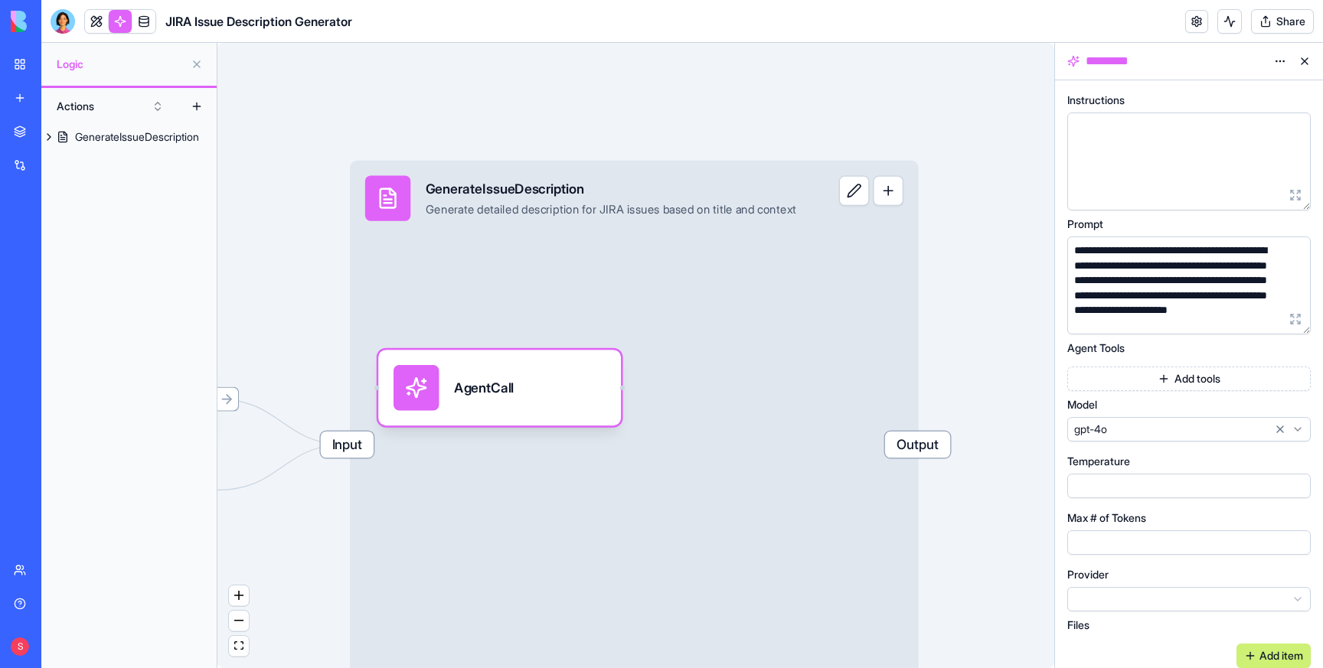
click at [1219, 374] on button "Add tools" at bounding box center [1188, 379] width 243 height 24
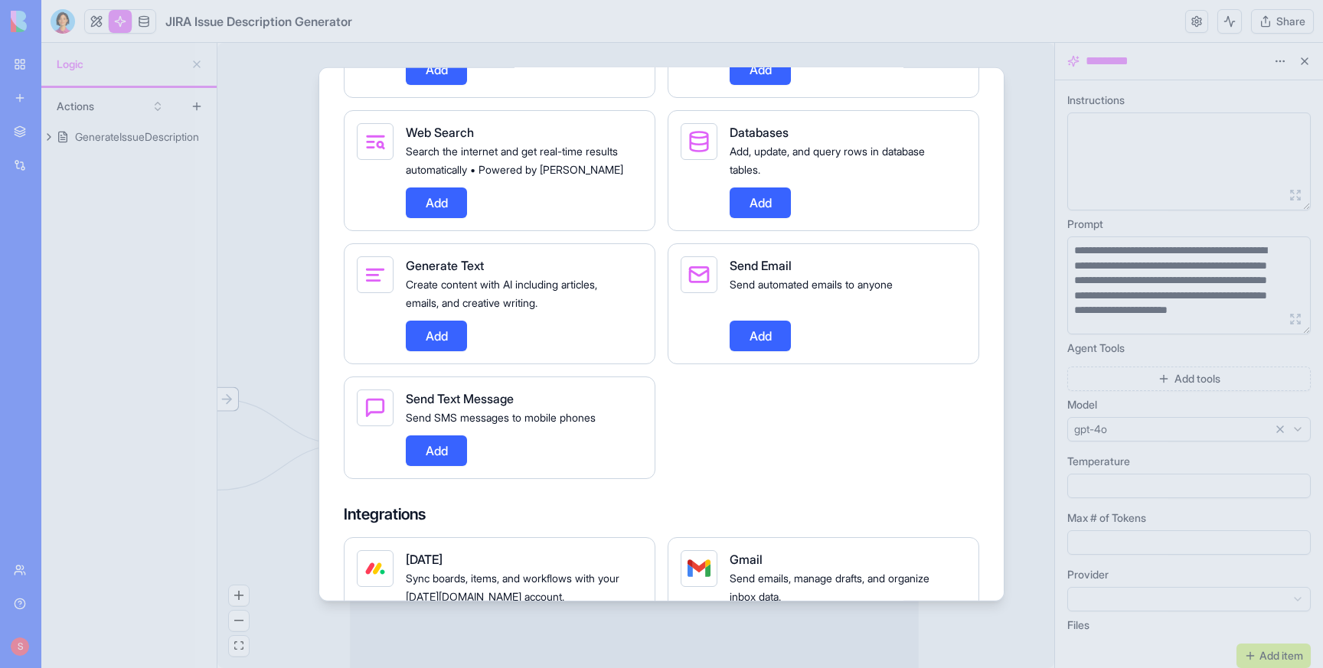
scroll to position [860, 0]
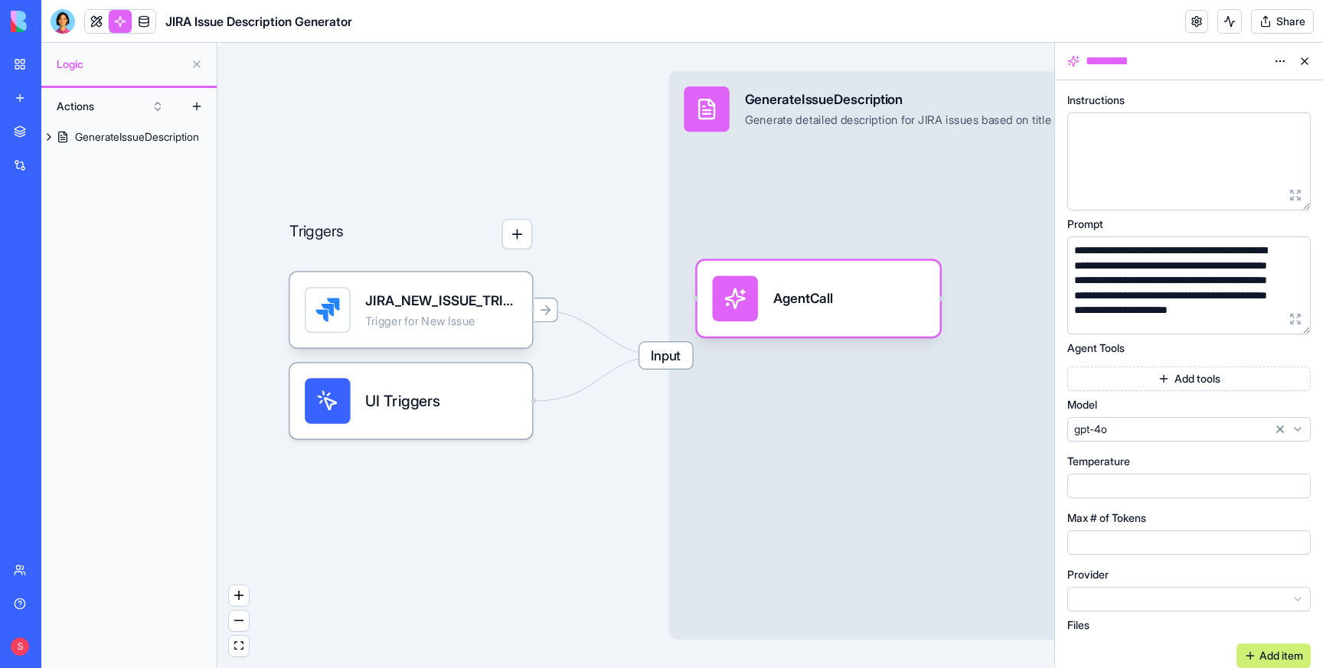
click at [1192, 374] on button "Add tools" at bounding box center [1188, 379] width 243 height 24
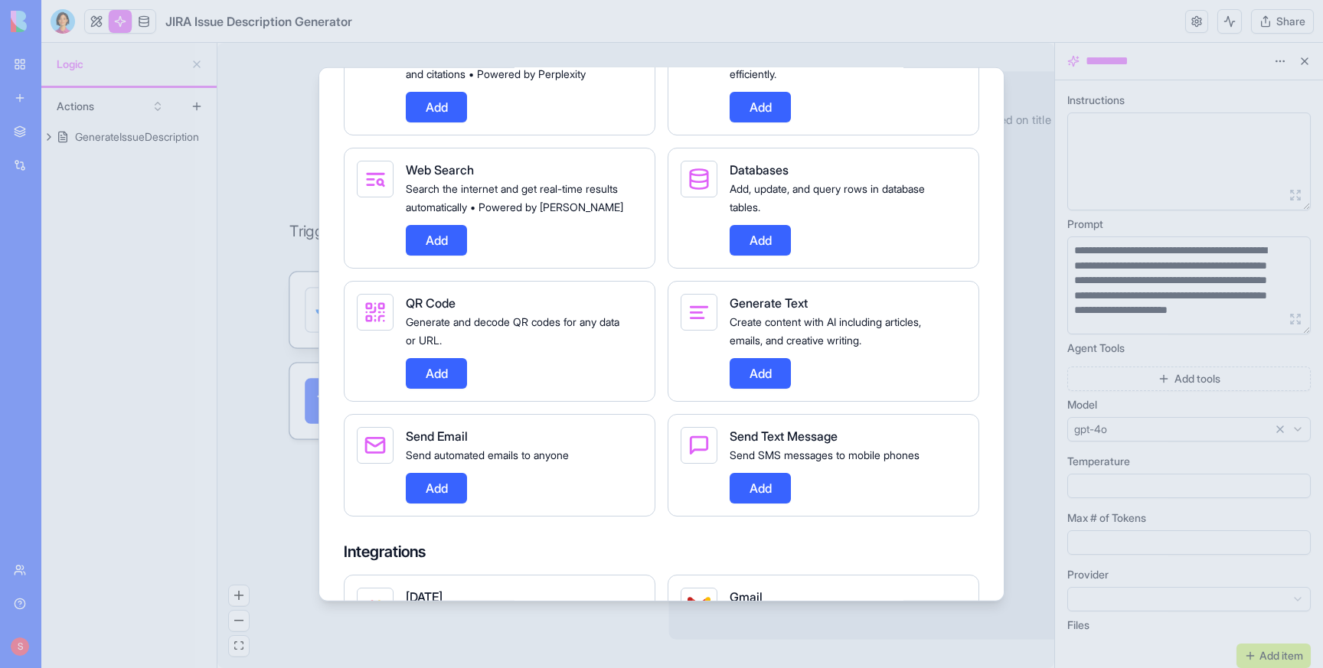
scroll to position [753, 0]
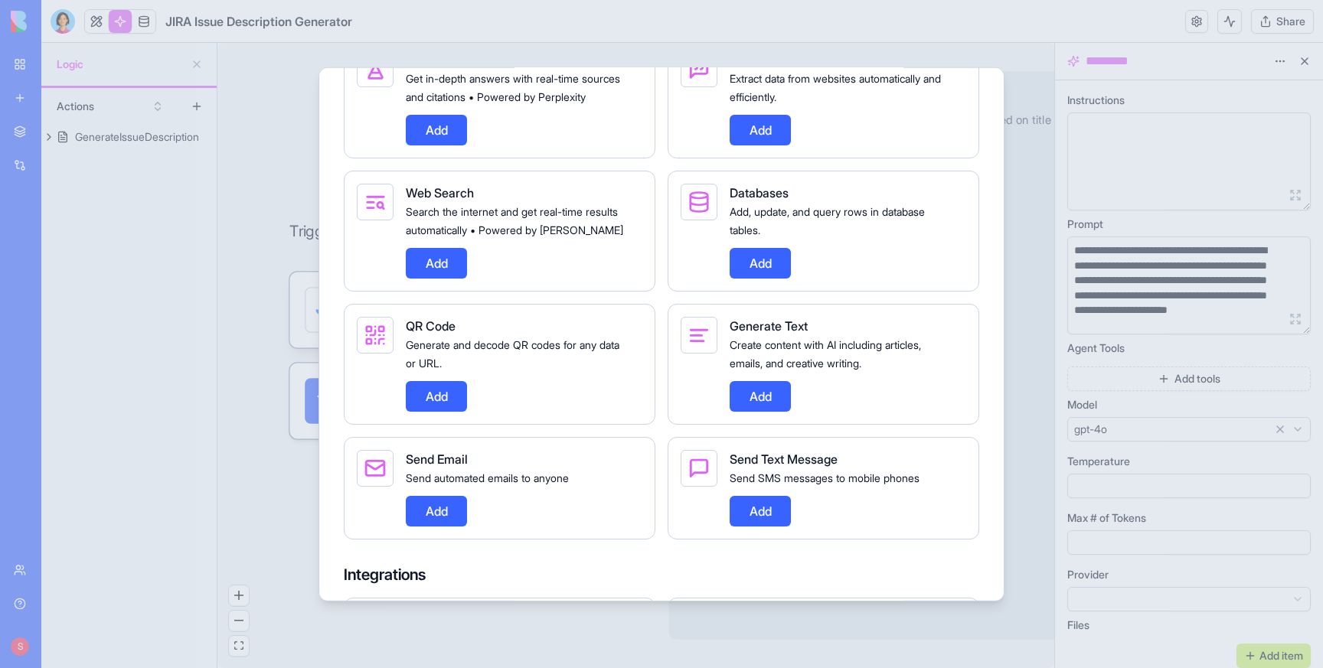
click at [444, 411] on button "Add" at bounding box center [436, 395] width 61 height 31
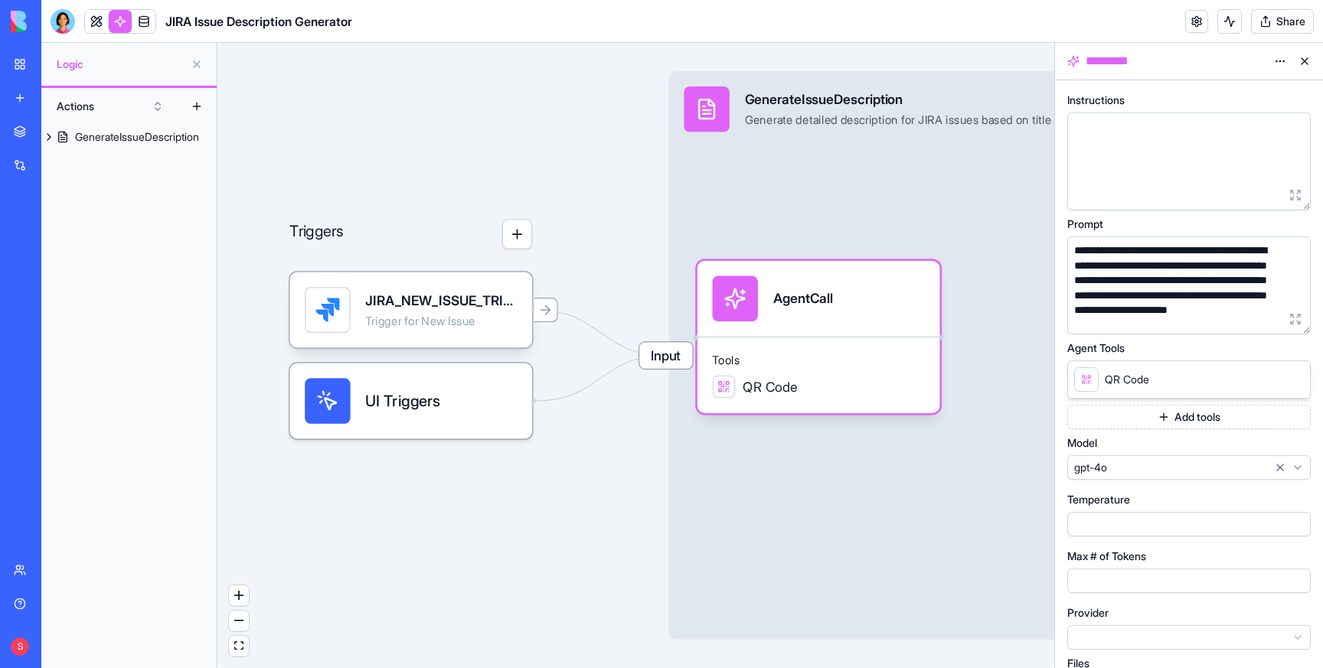
click at [1297, 378] on icon at bounding box center [1294, 379] width 12 height 12
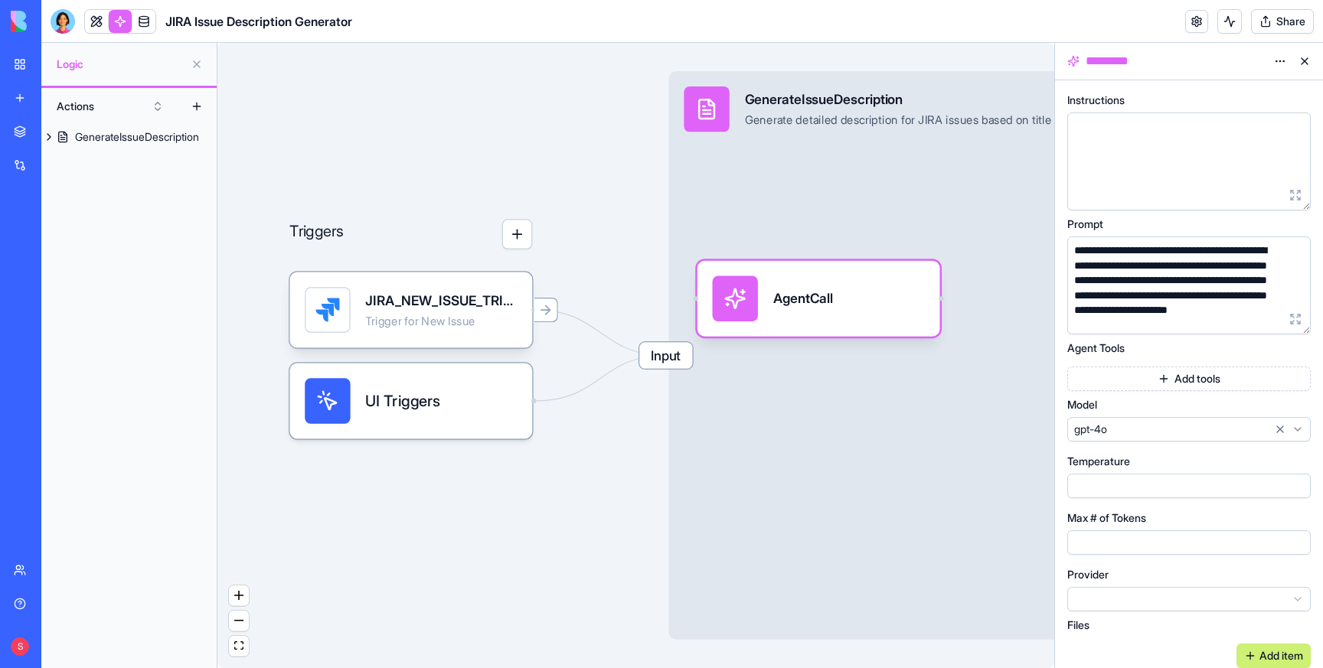
click at [380, 73] on div "Triggers JIRA_NEW_ISSUE_TRIGGER Trigger for New Issue UI Triggers Input Generat…" at bounding box center [635, 355] width 837 height 625
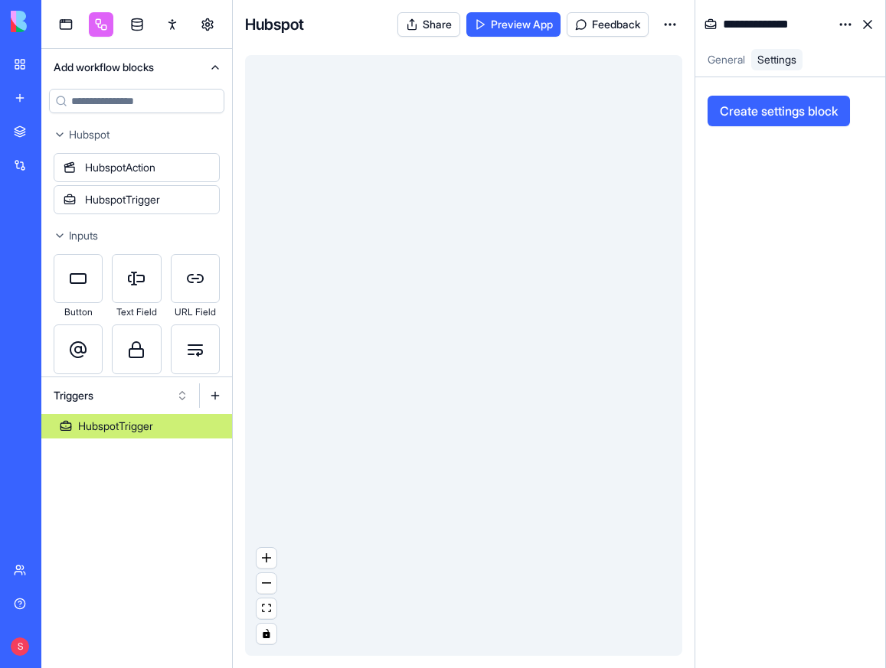
click at [23, 168] on link "Integrations" at bounding box center [35, 165] width 61 height 31
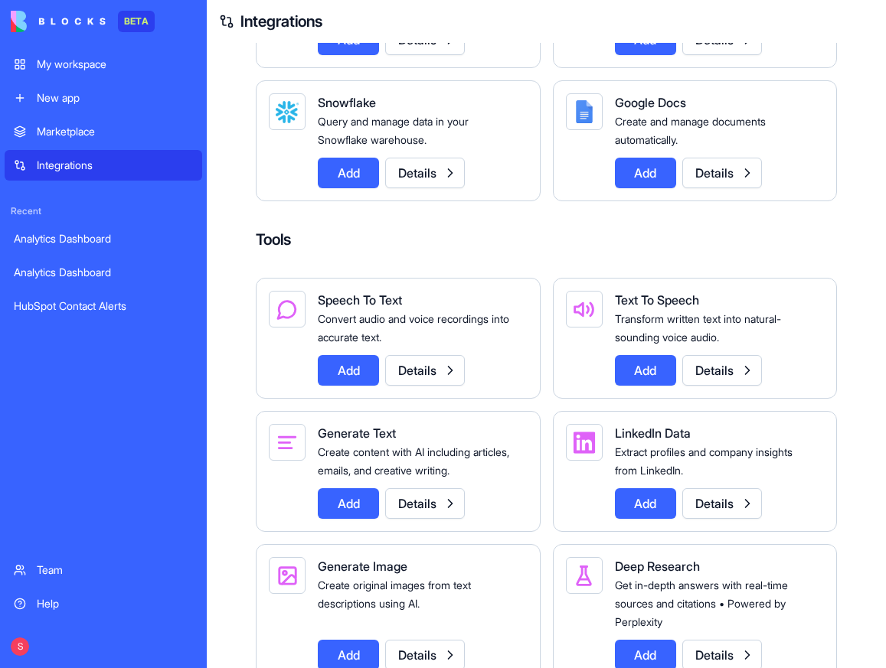
scroll to position [1488, 0]
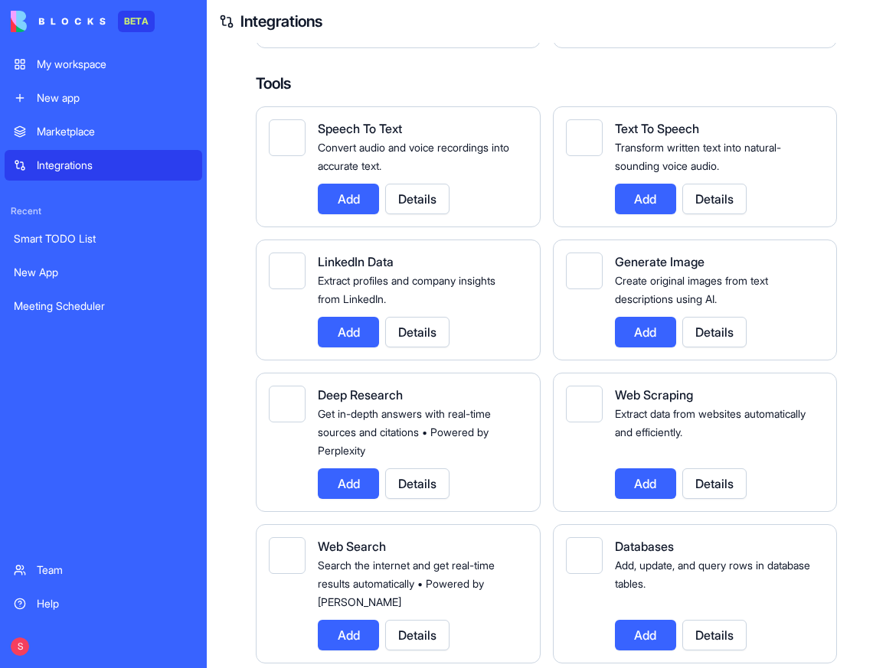
scroll to position [1853, 0]
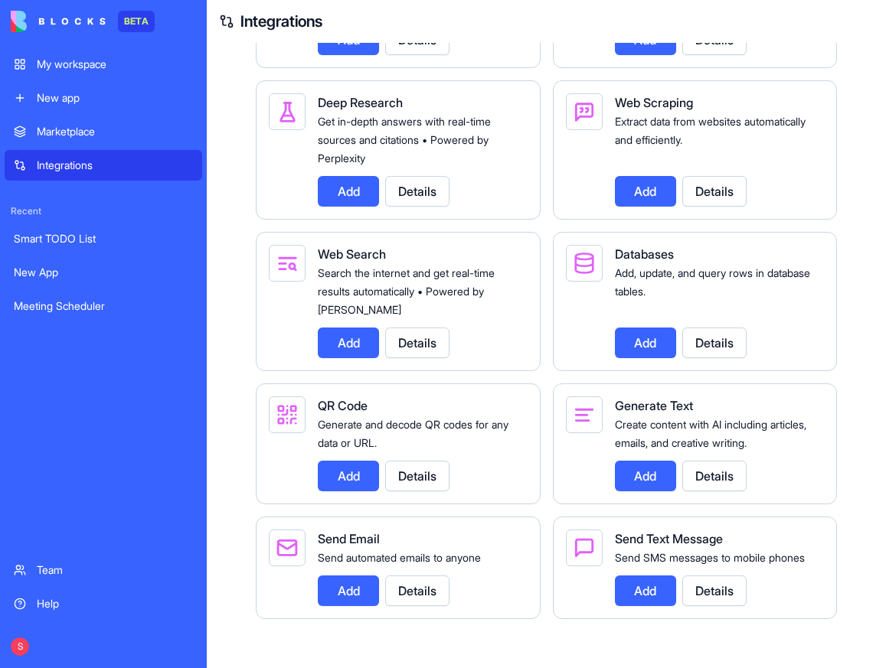
click at [438, 461] on button "Details" at bounding box center [417, 476] width 64 height 31
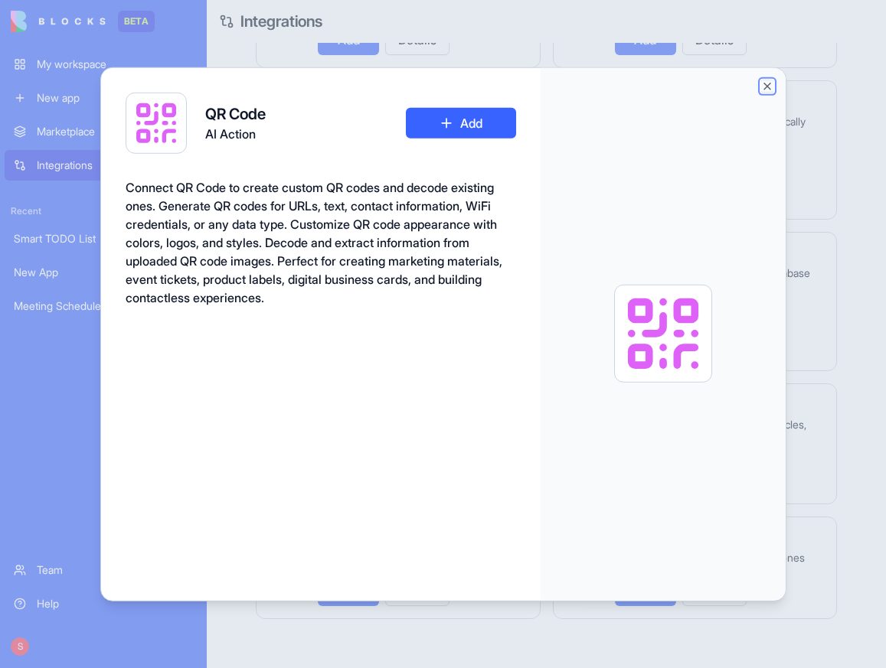
click at [763, 90] on button "Close" at bounding box center [767, 86] width 12 height 12
